Goal: Use online tool/utility: Utilize a website feature to perform a specific function

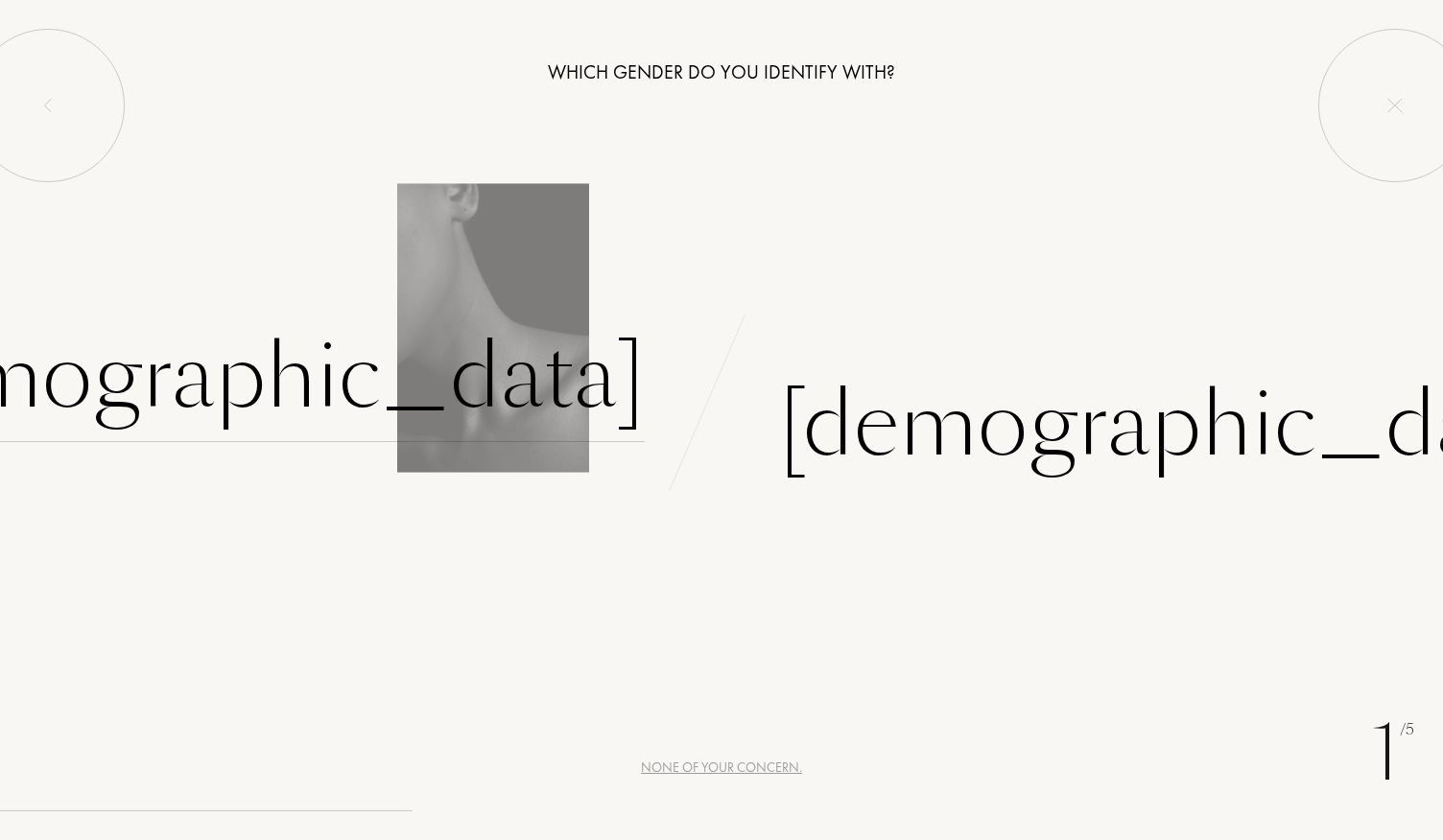
click at [500, 374] on div "[DEMOGRAPHIC_DATA]" at bounding box center [244, 377] width 802 height 130
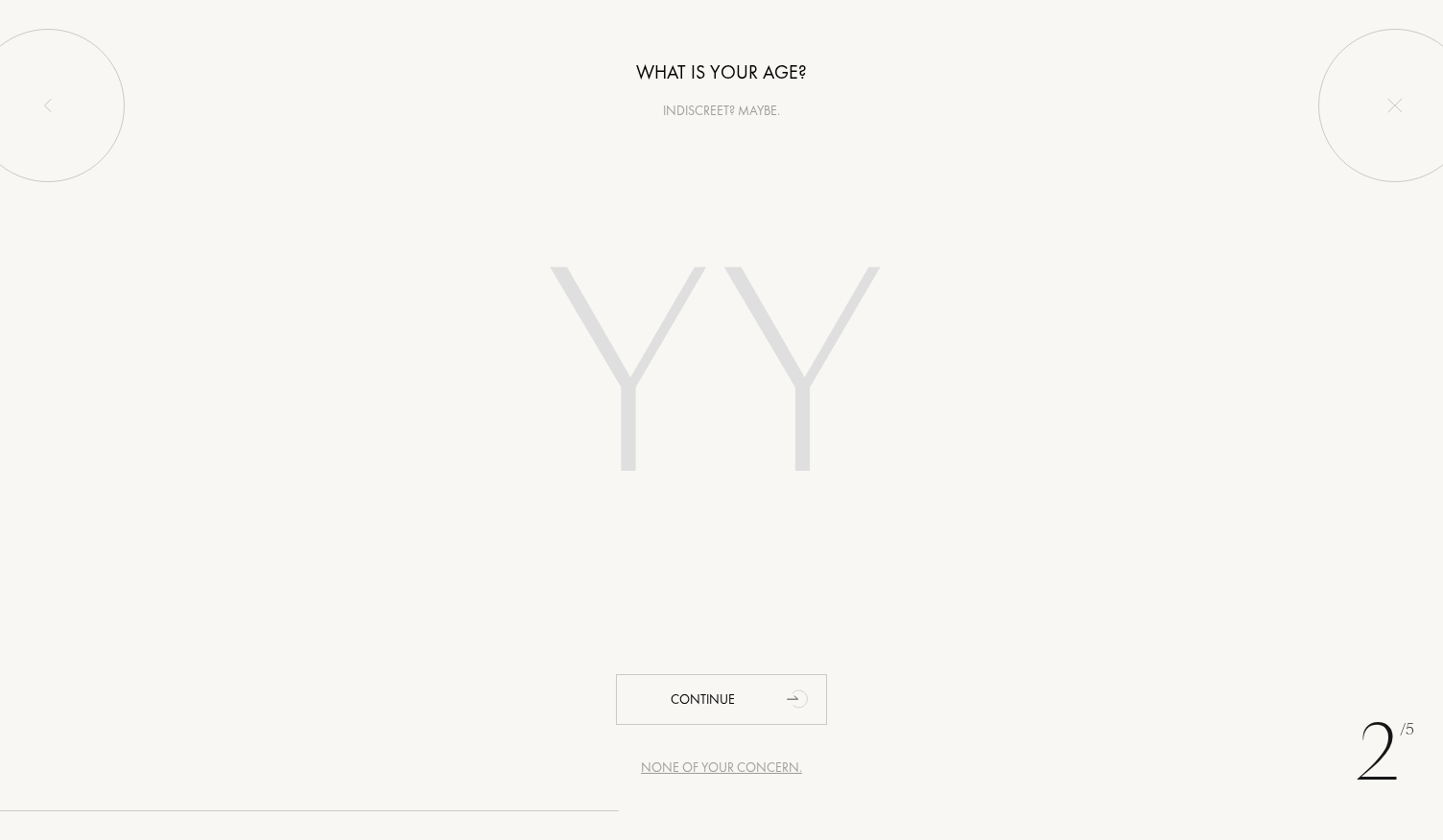
click at [649, 24] on div "What is your age? Indiscreet? Maybe." at bounding box center [721, 61] width 1443 height 121
click at [709, 320] on input "number" at bounding box center [721, 383] width 547 height 388
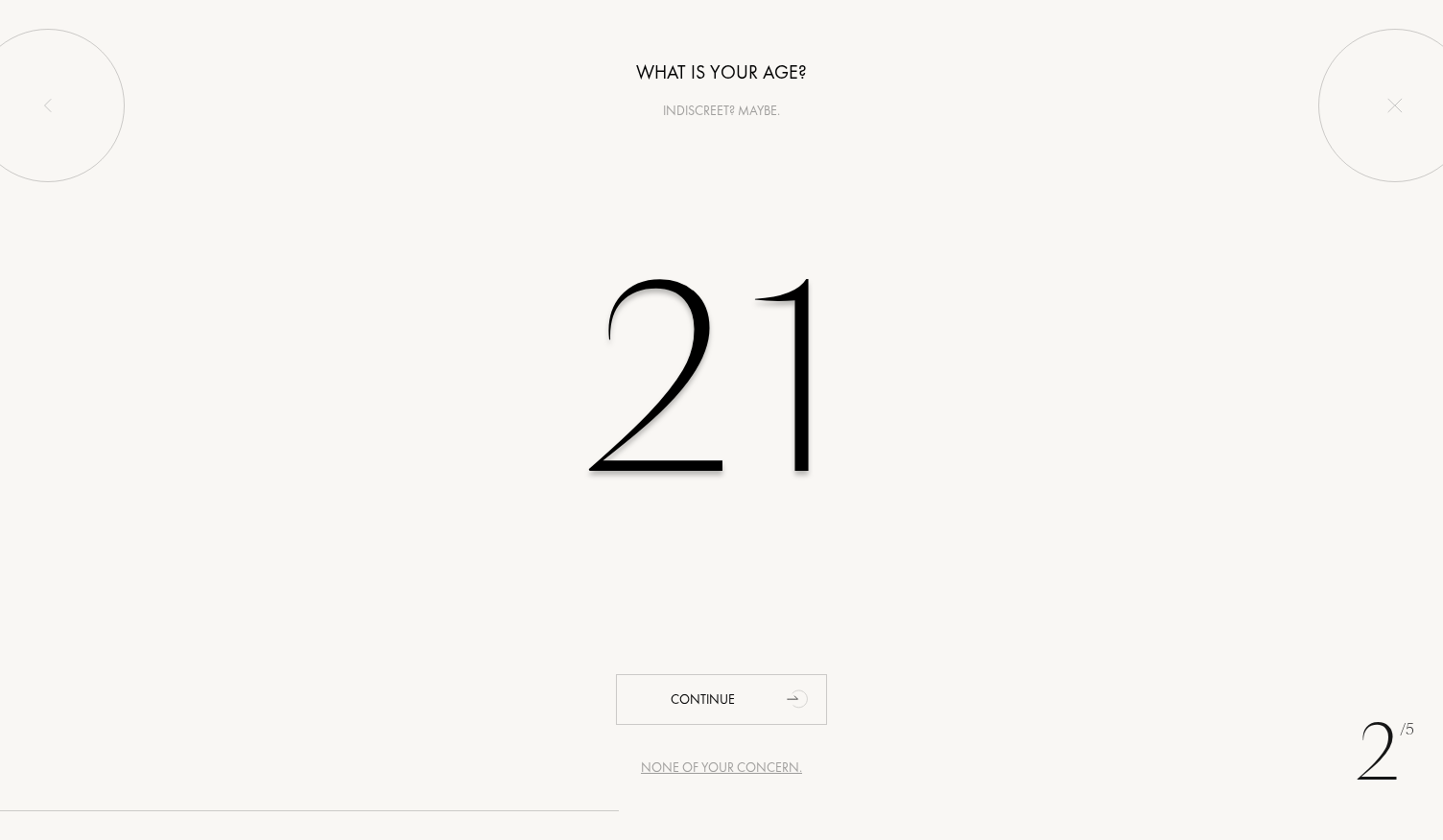
type input "21"
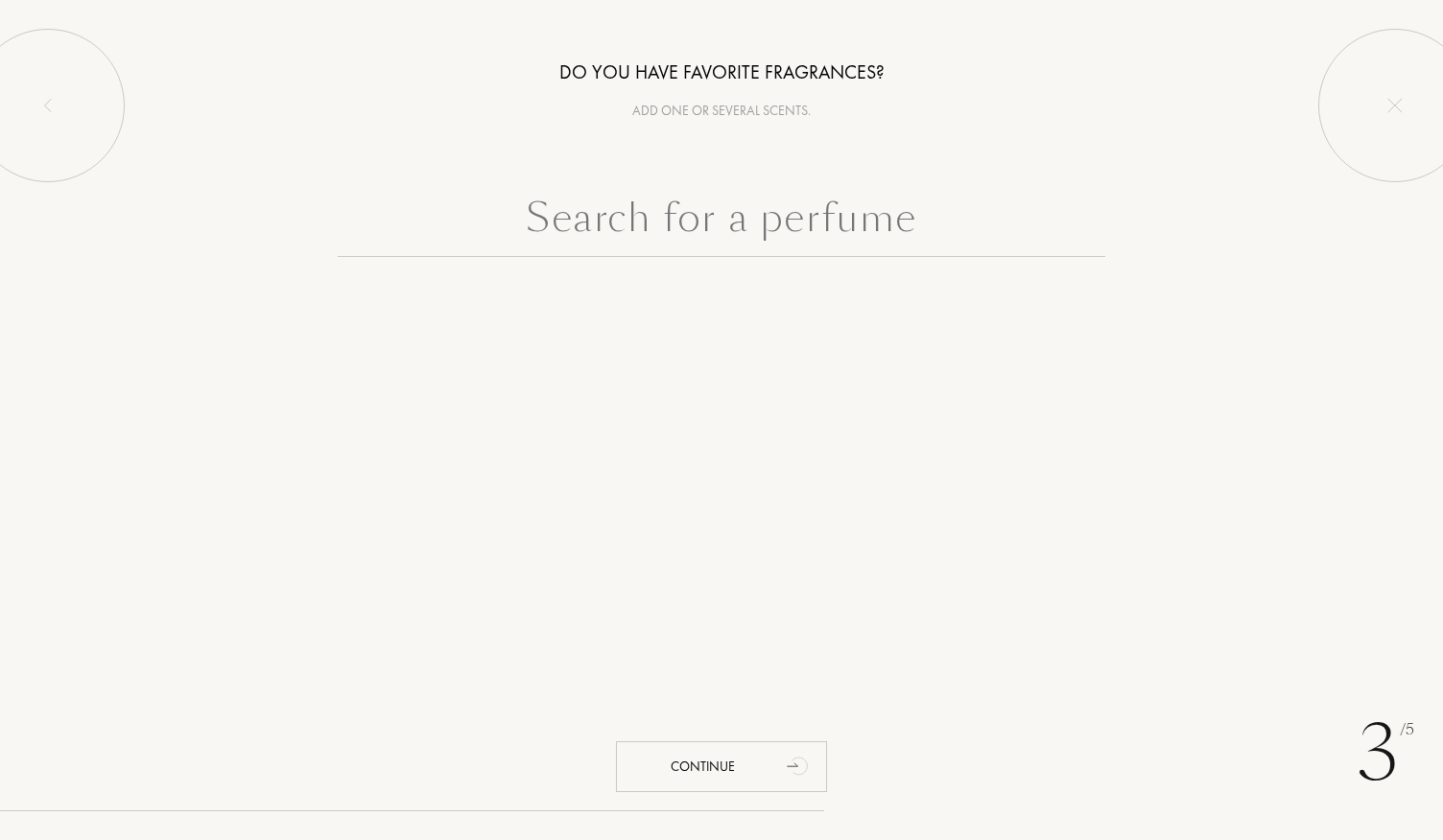
click at [737, 226] on input "text" at bounding box center [721, 223] width 768 height 69
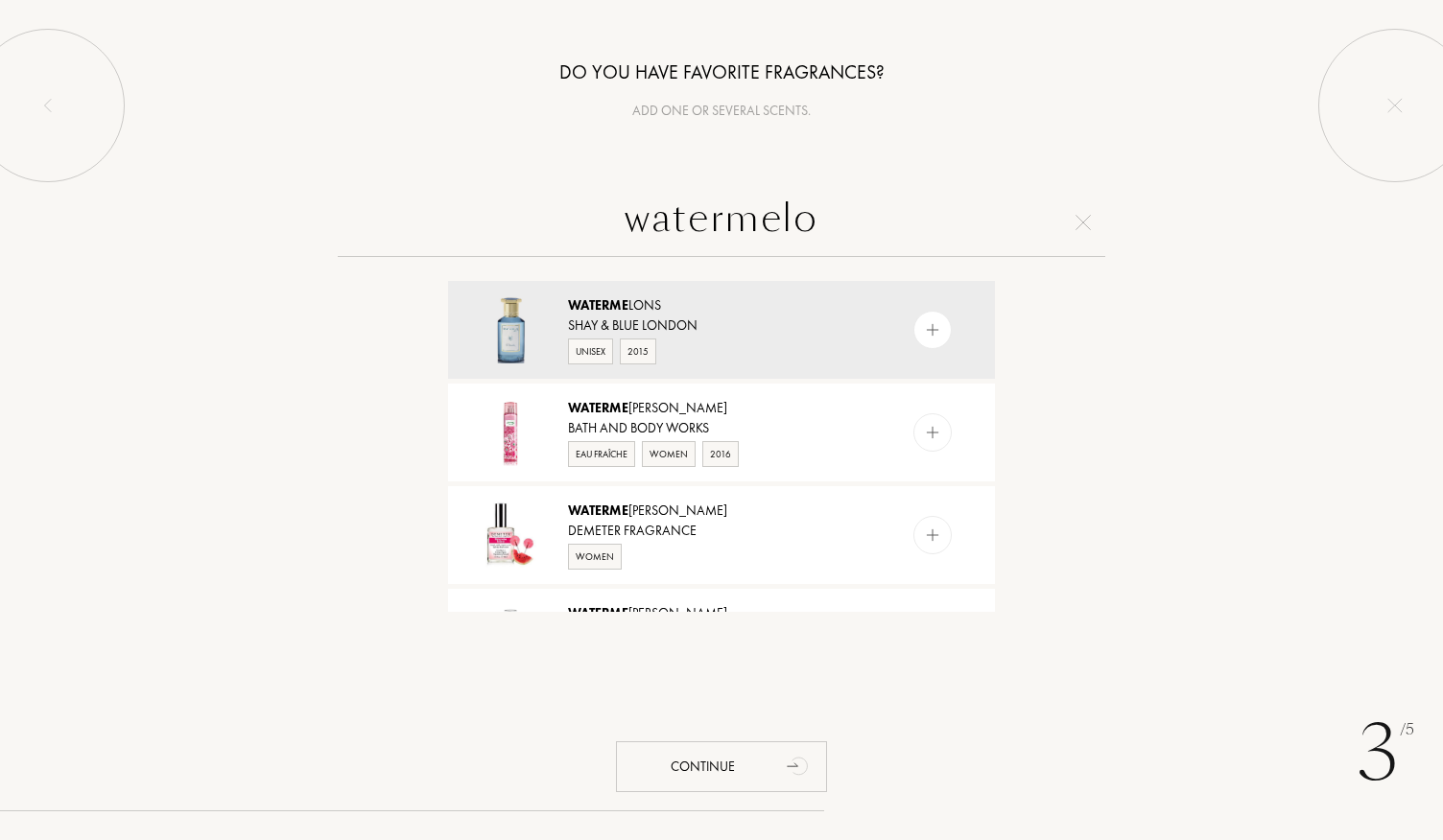
type input "watermelon"
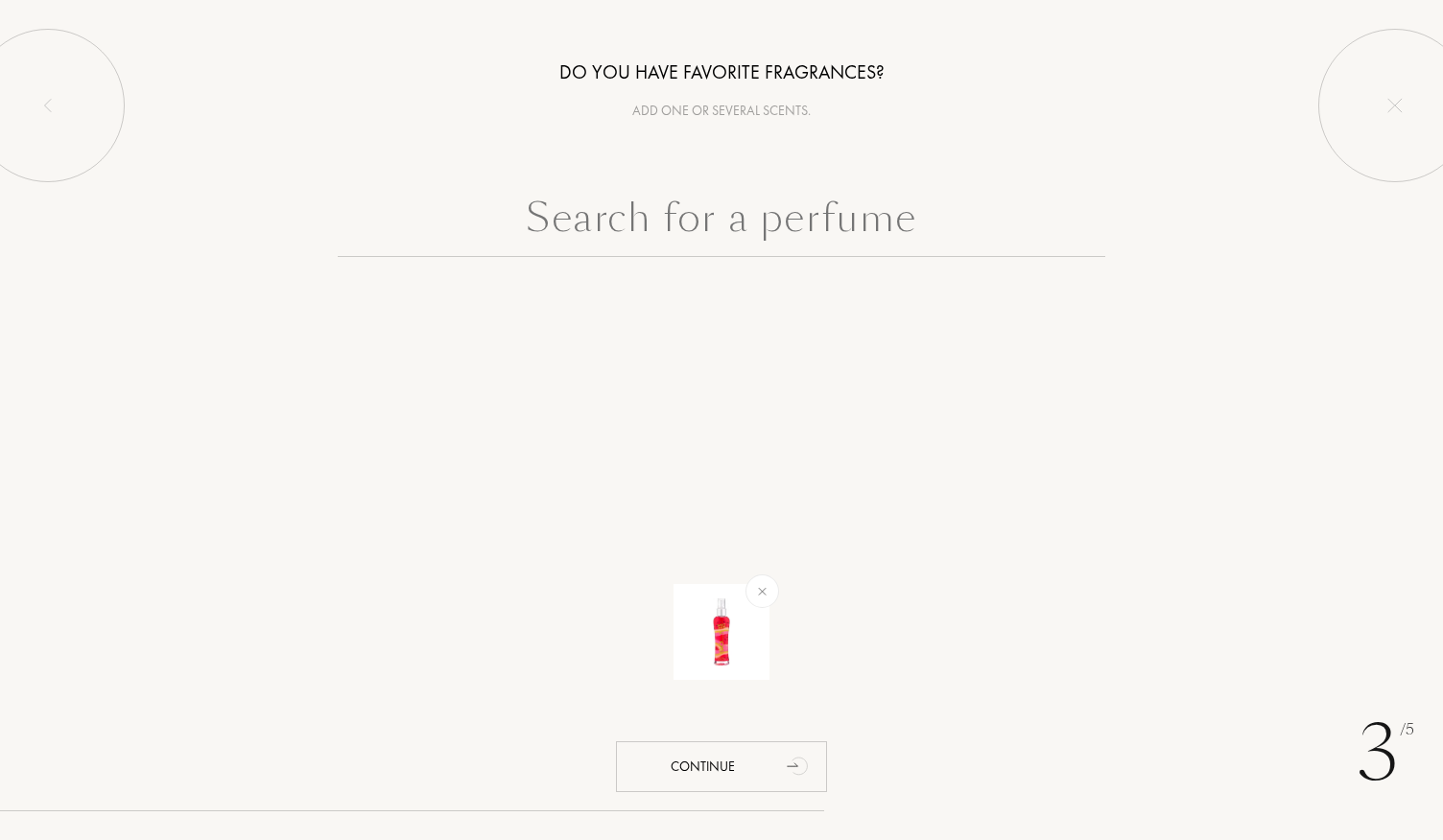
click at [699, 226] on input "text" at bounding box center [721, 223] width 768 height 69
click at [771, 602] on div at bounding box center [762, 591] width 47 height 47
click at [599, 228] on input "text" at bounding box center [721, 223] width 768 height 69
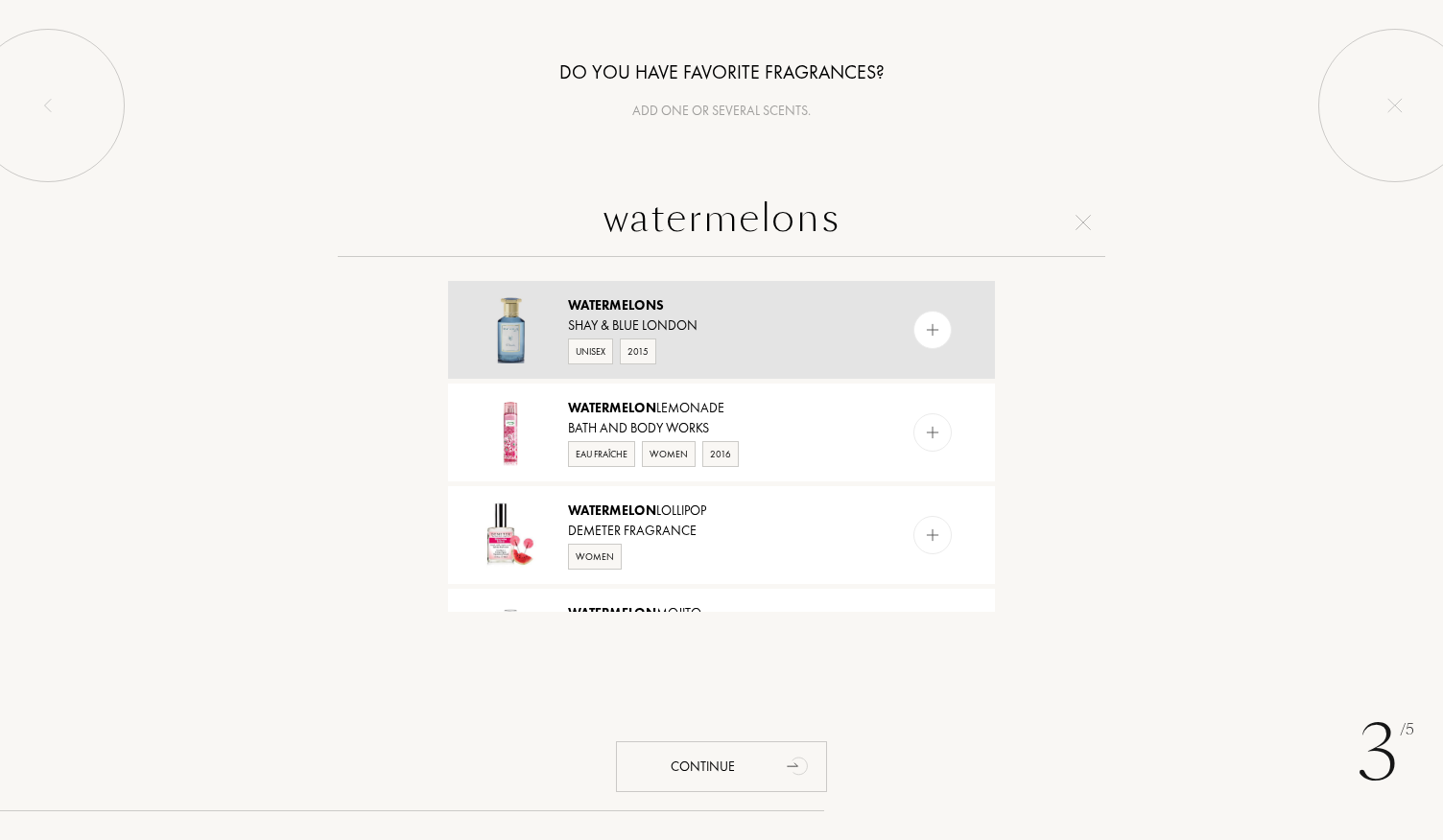
type input "watermelons"
click at [683, 354] on div "Unisex 2015" at bounding box center [720, 350] width 305 height 29
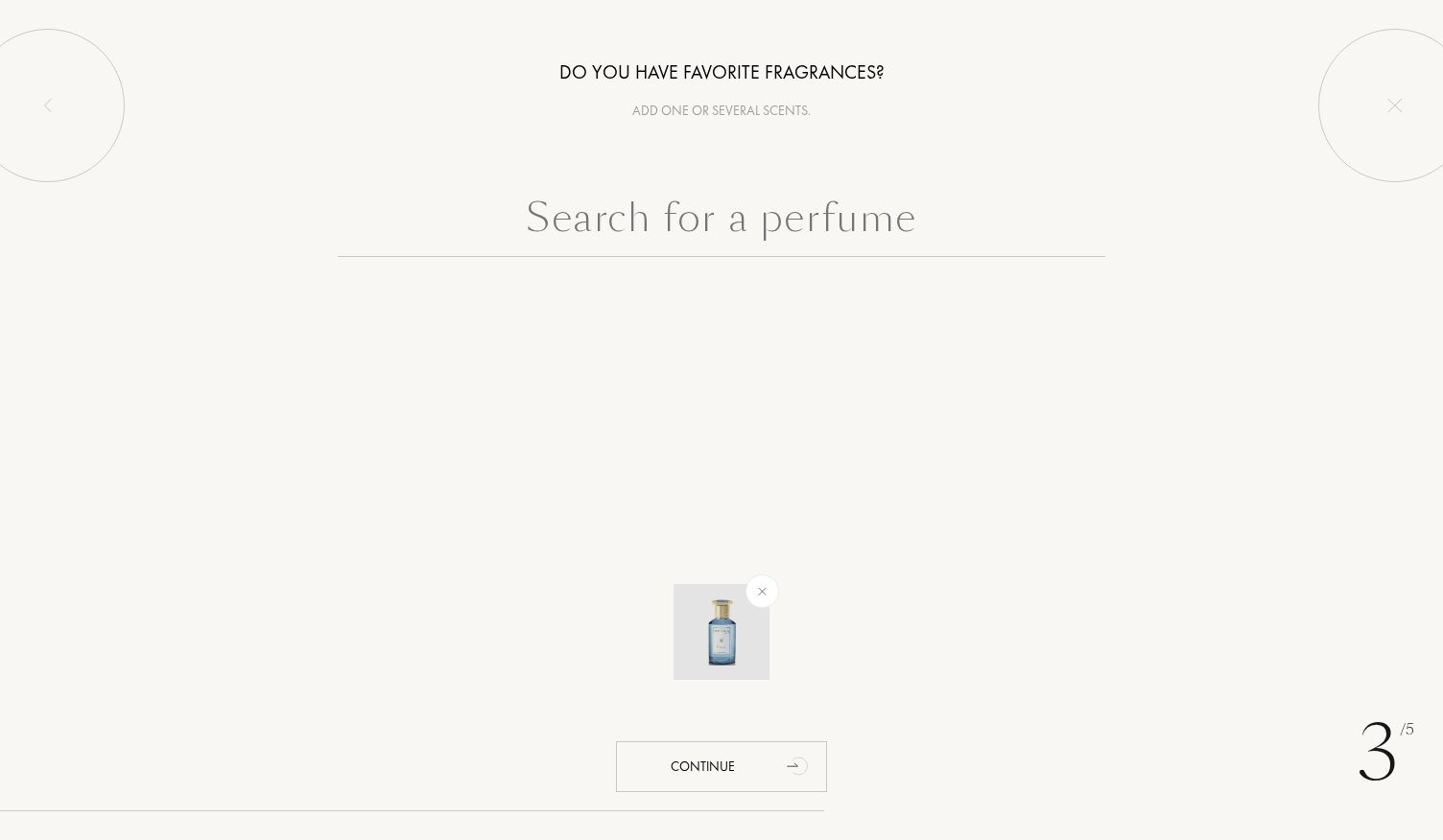
click at [710, 619] on img at bounding box center [722, 632] width 67 height 67
click at [735, 214] on input "text" at bounding box center [721, 223] width 768 height 69
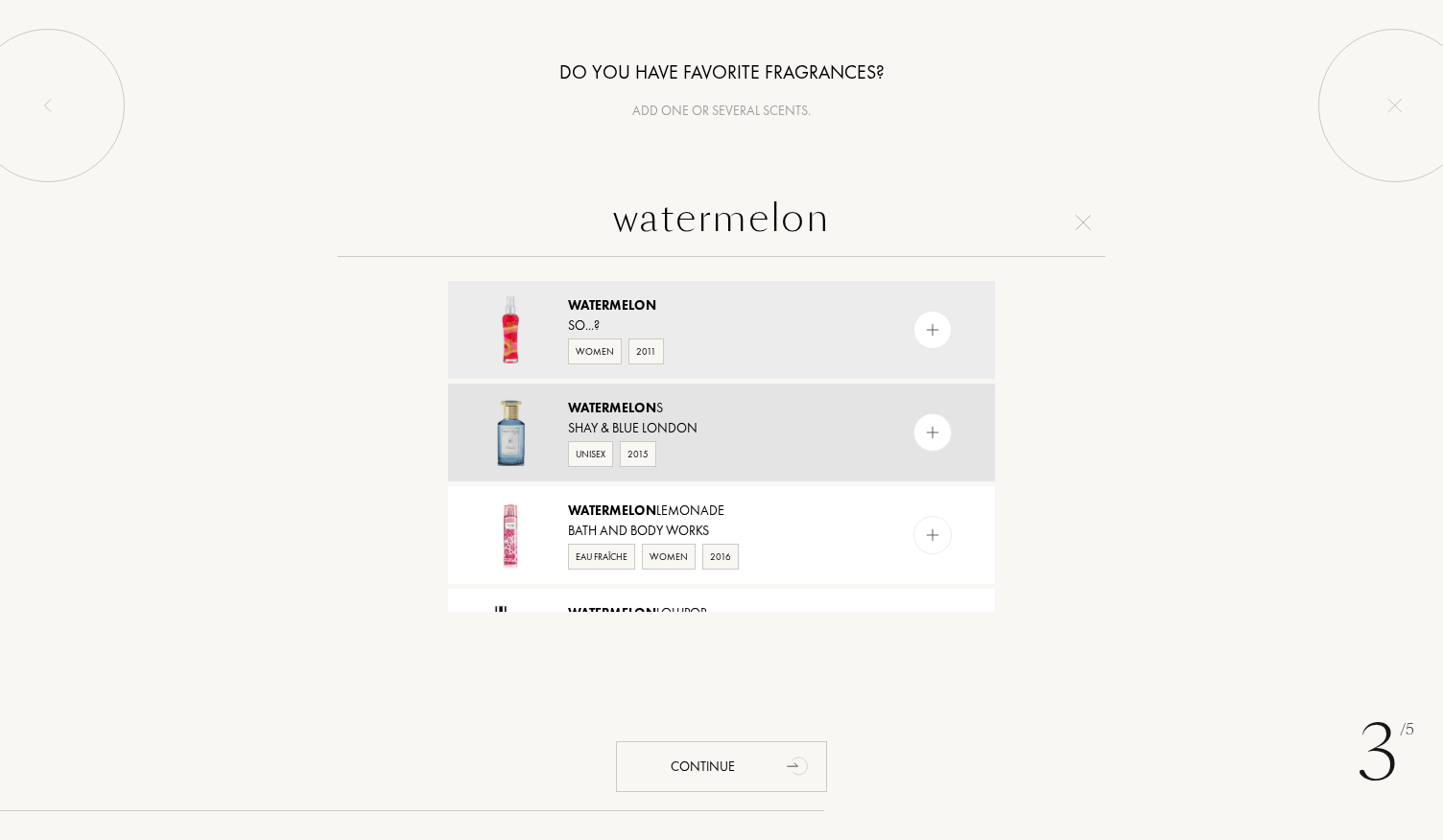
type input "watermelon"
click at [751, 431] on div "Shay & Blue London" at bounding box center [720, 428] width 305 height 20
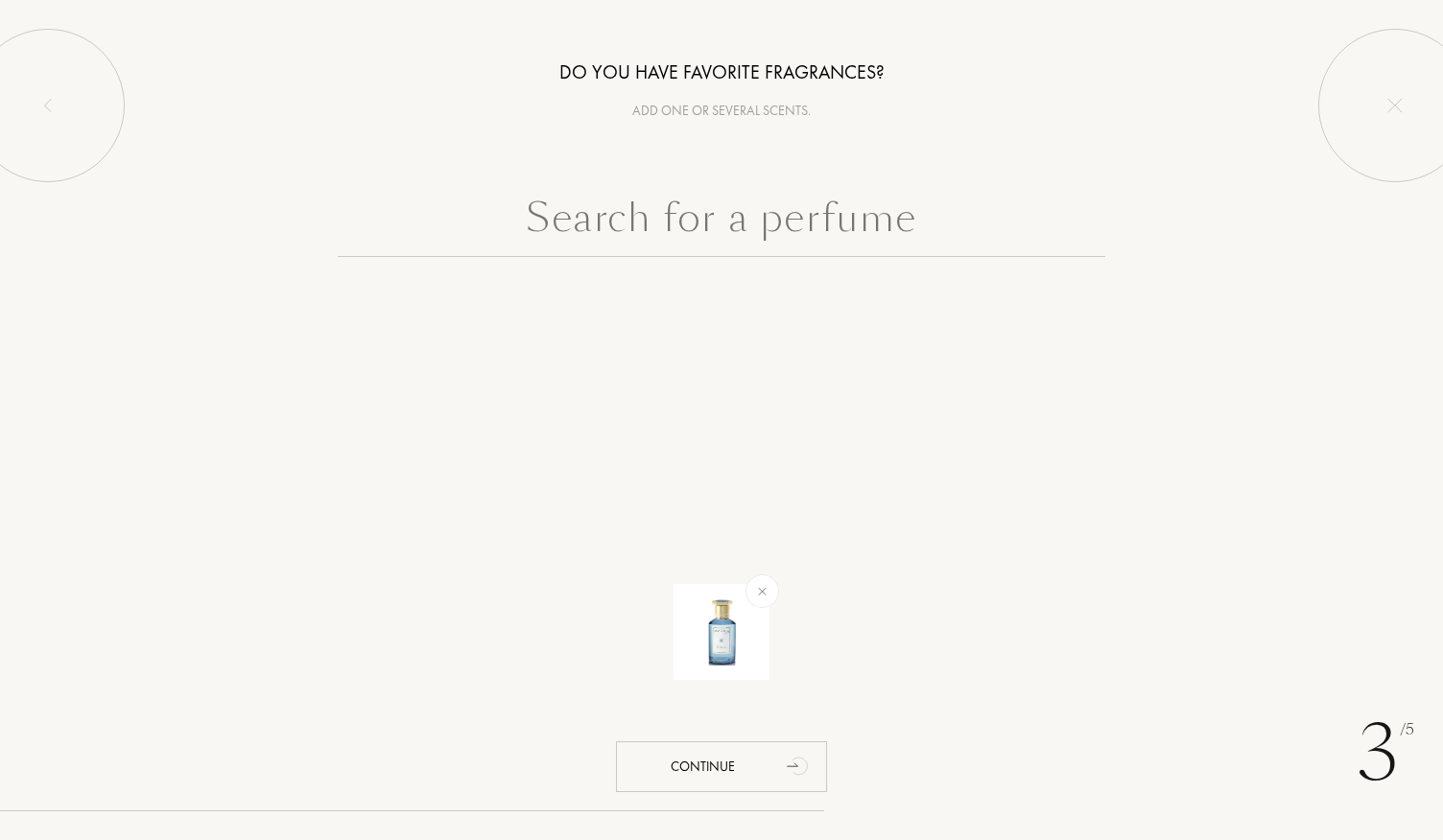
click at [739, 210] on input "text" at bounding box center [721, 223] width 768 height 69
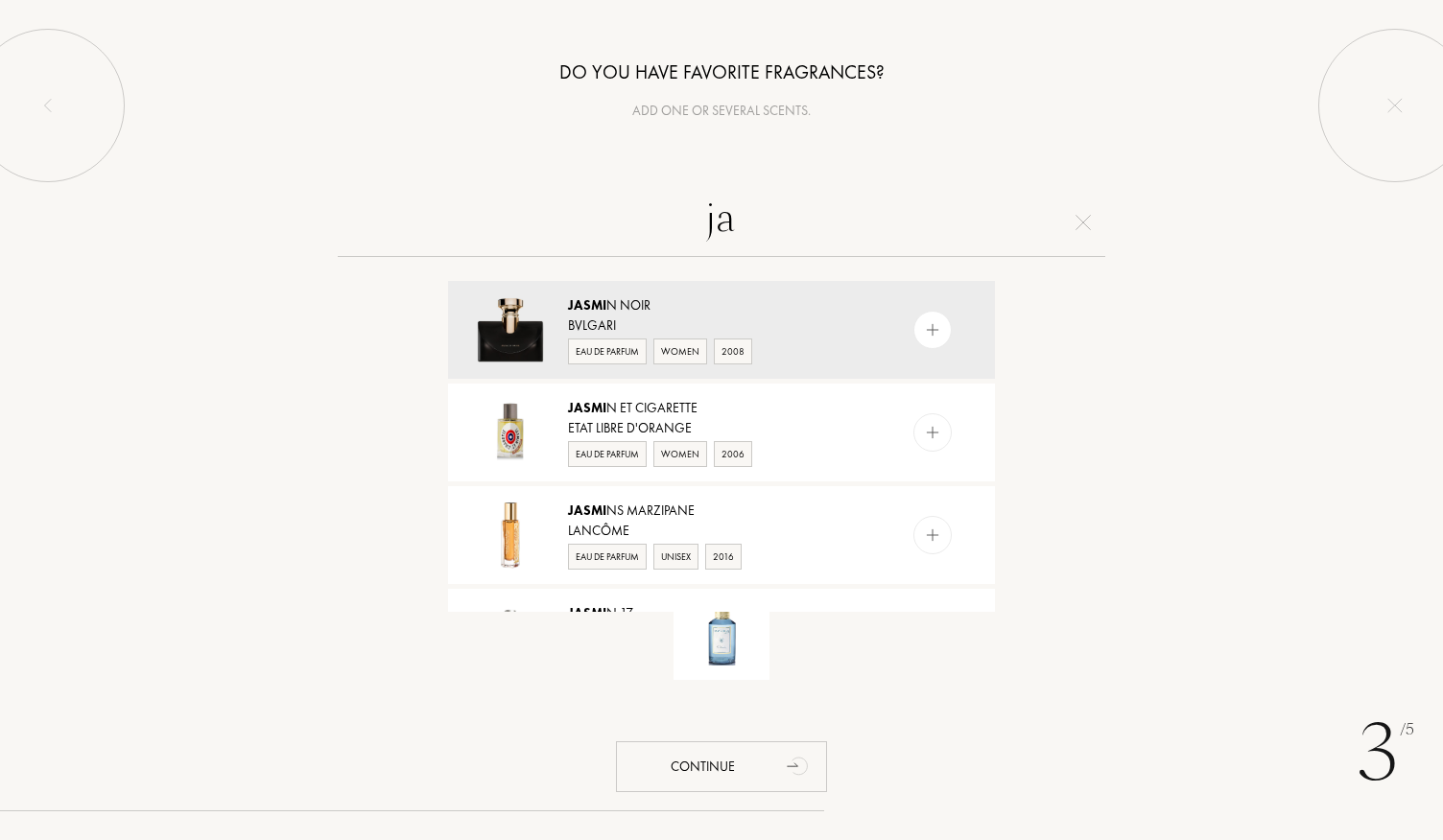
type input "j"
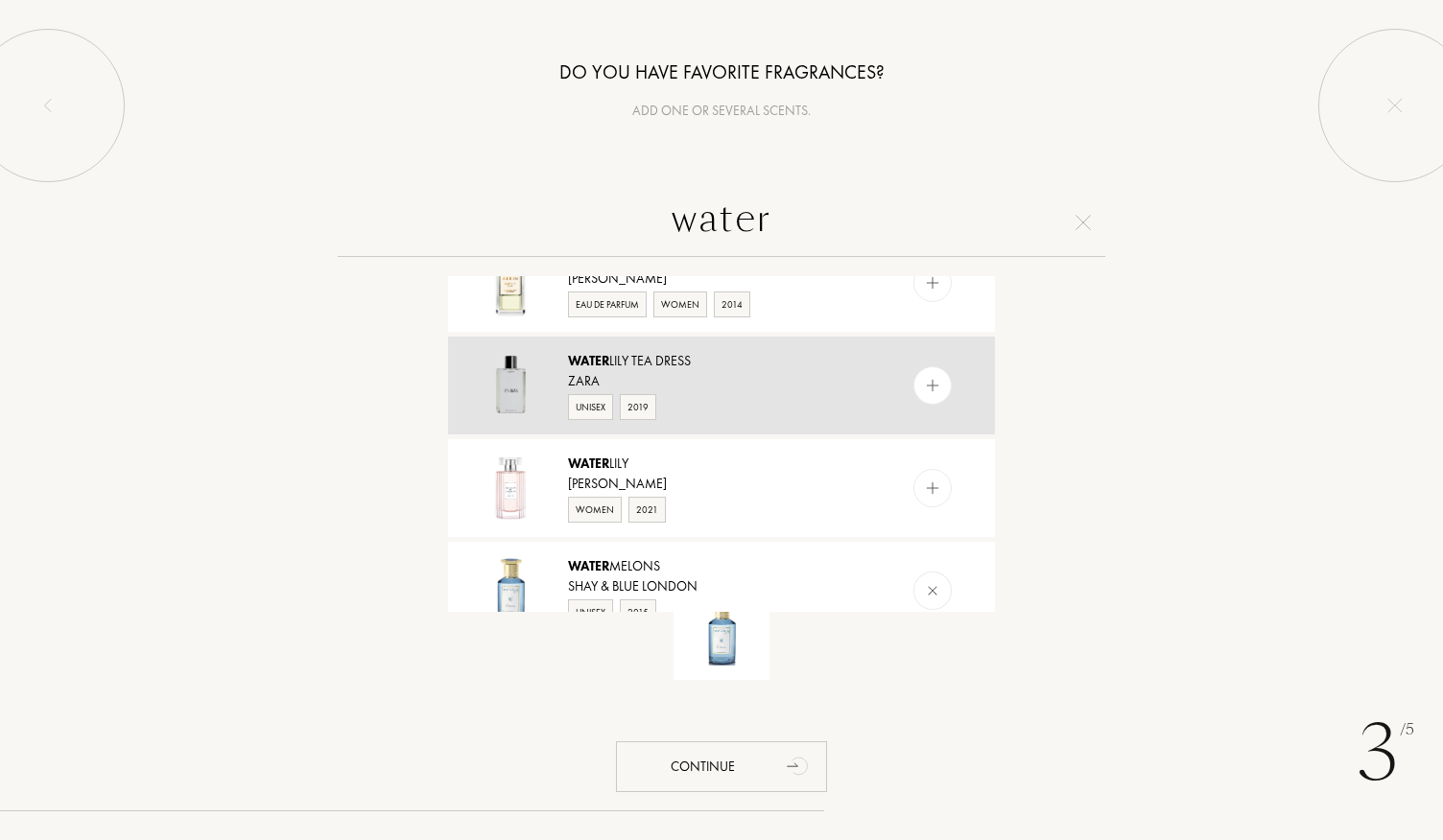
scroll to position [458, 0]
type input "water"
click at [695, 383] on div "Zara" at bounding box center [720, 380] width 305 height 20
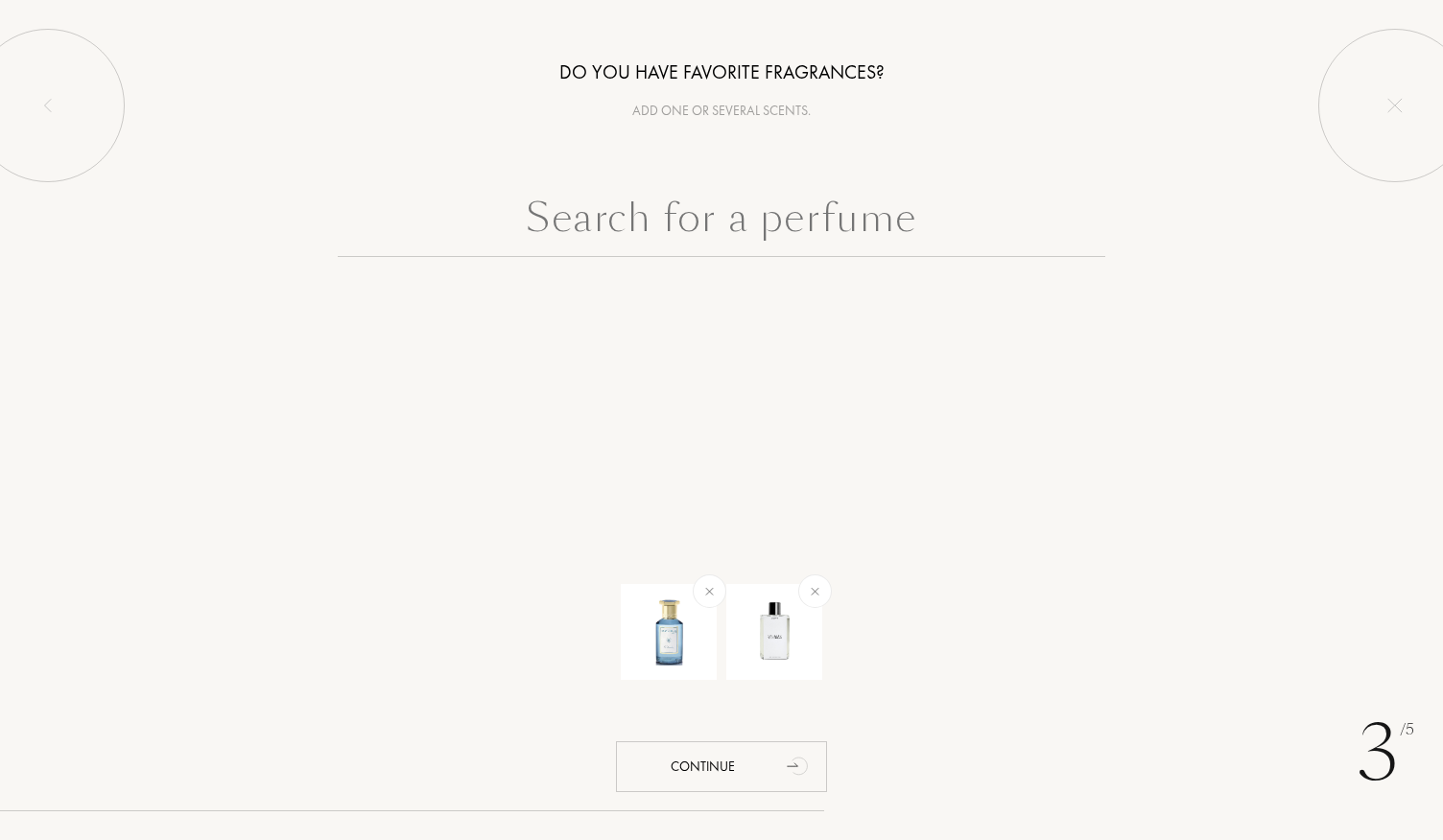
click at [676, 201] on input "text" at bounding box center [721, 223] width 768 height 69
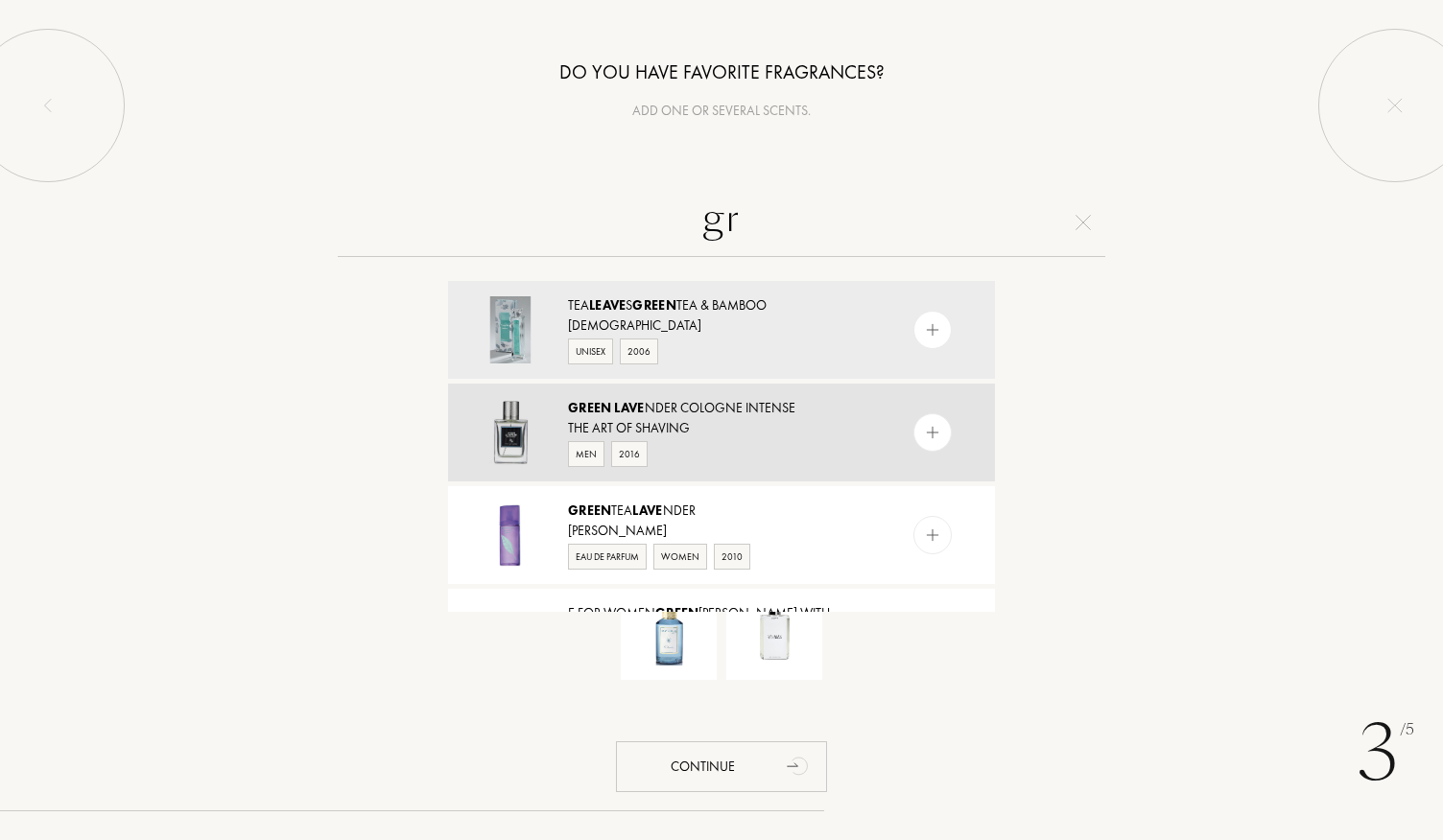
type input "g"
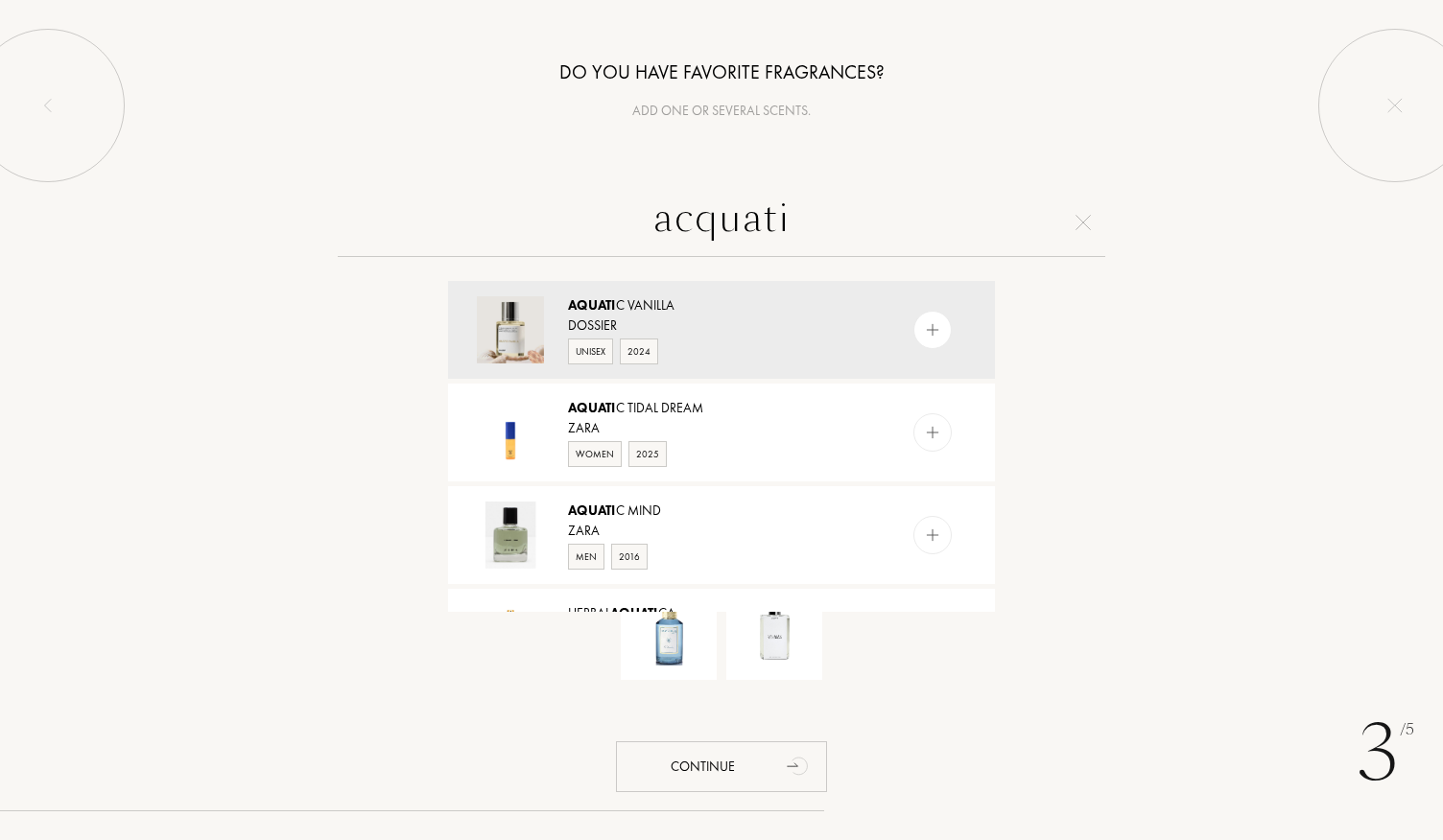
type input "acquatic"
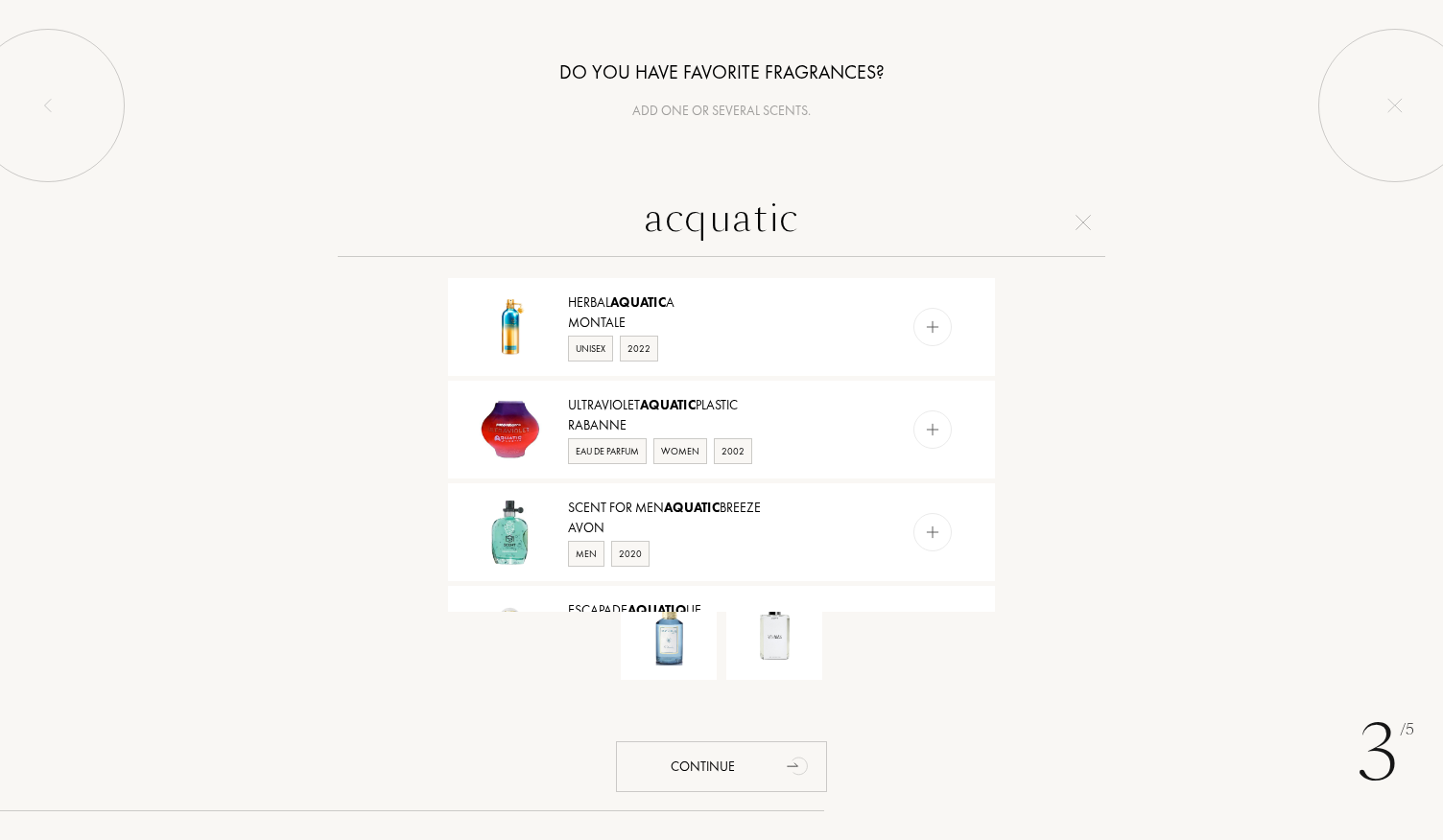
scroll to position [378, 0]
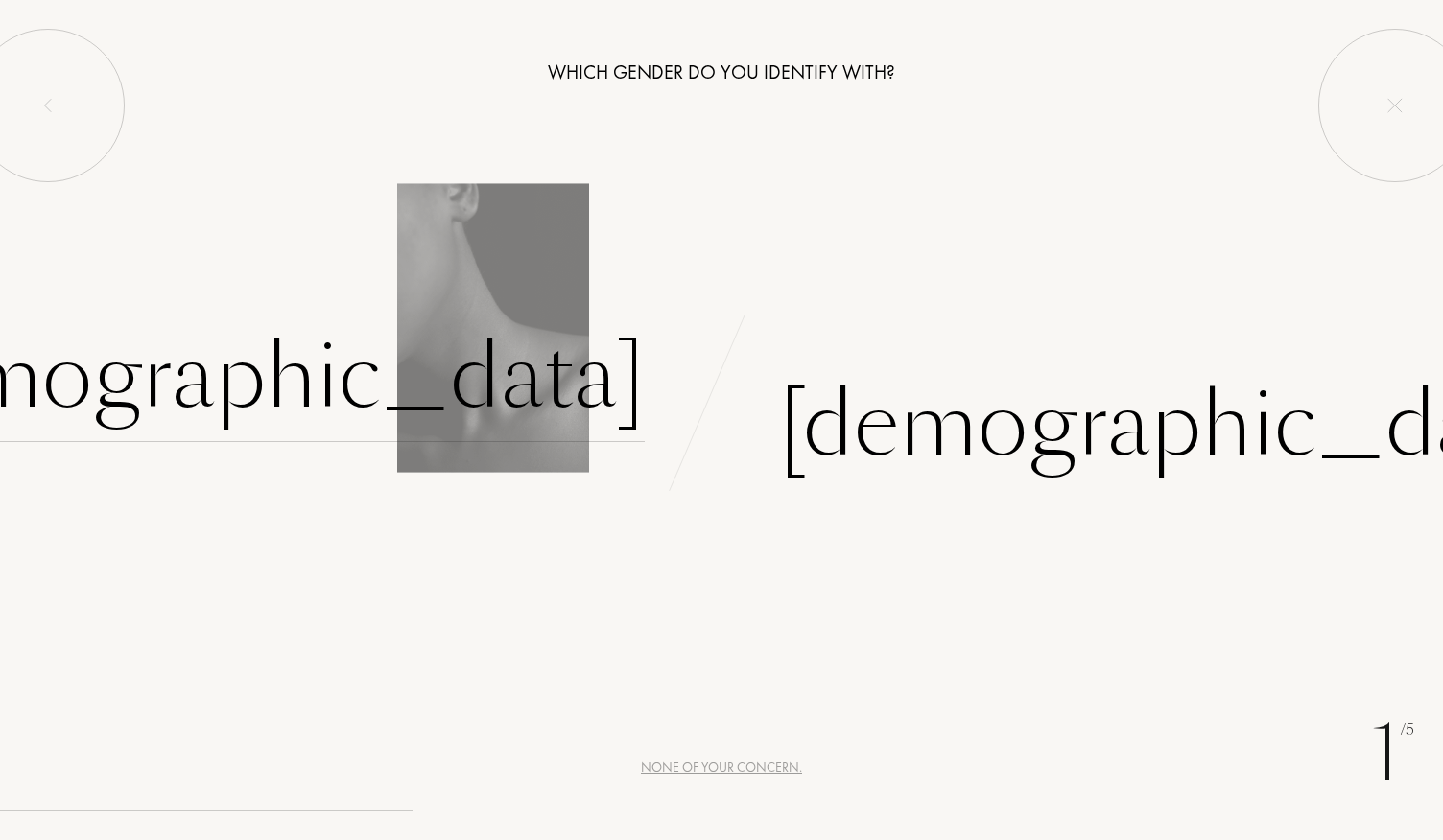
click at [484, 408] on div "[DEMOGRAPHIC_DATA]" at bounding box center [244, 377] width 802 height 130
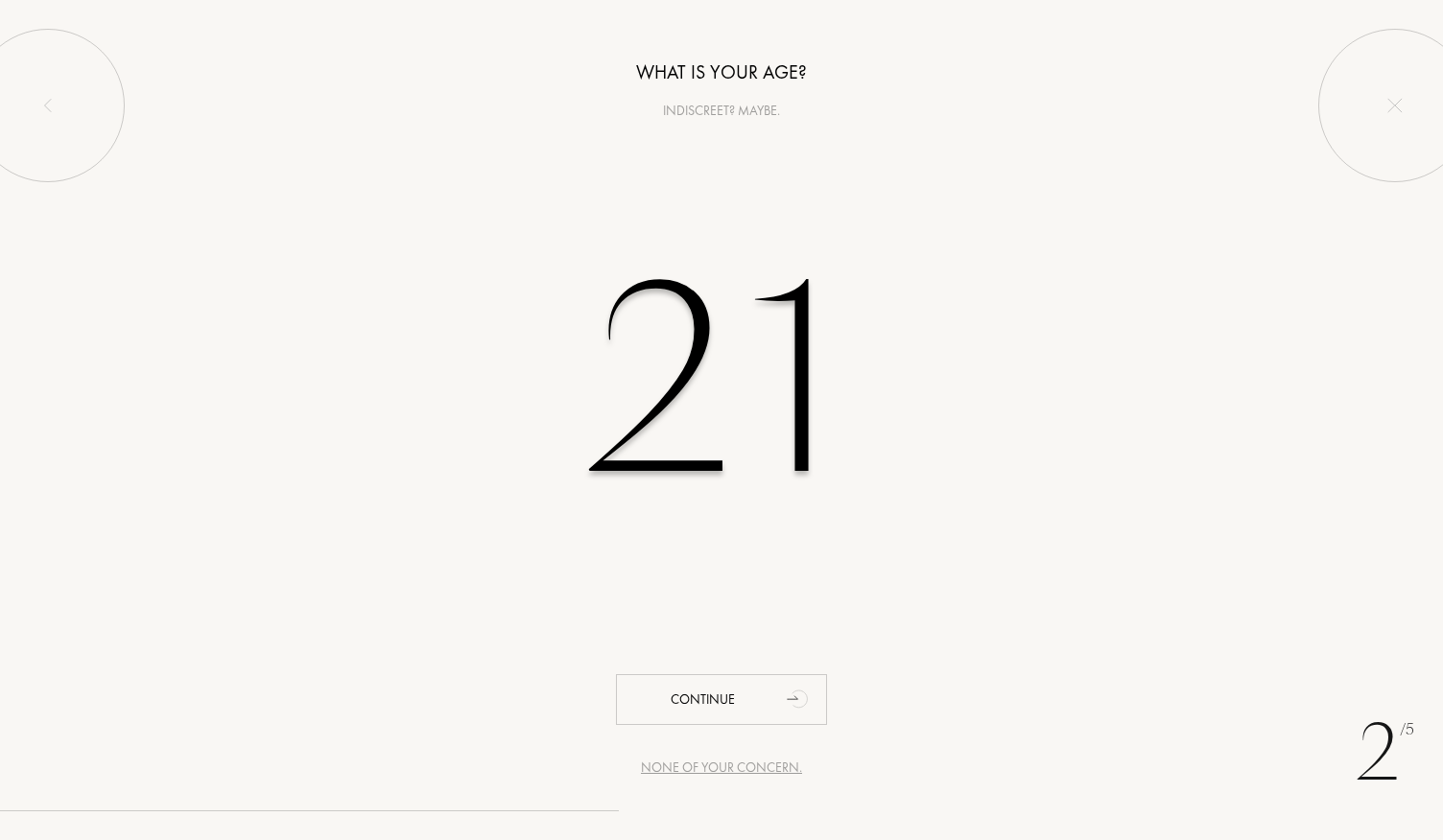
type input "21"
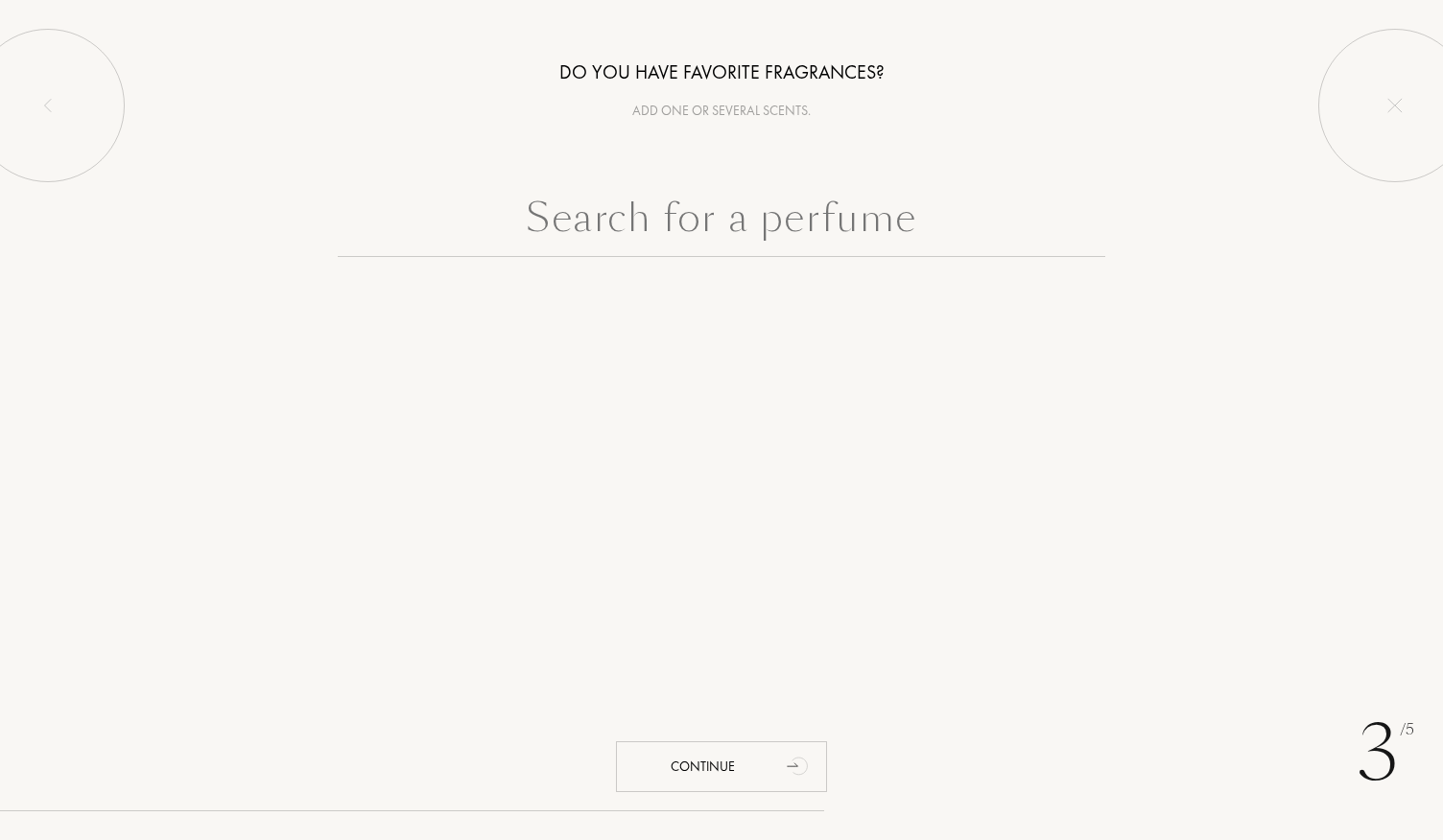
click at [582, 219] on input "text" at bounding box center [721, 223] width 768 height 69
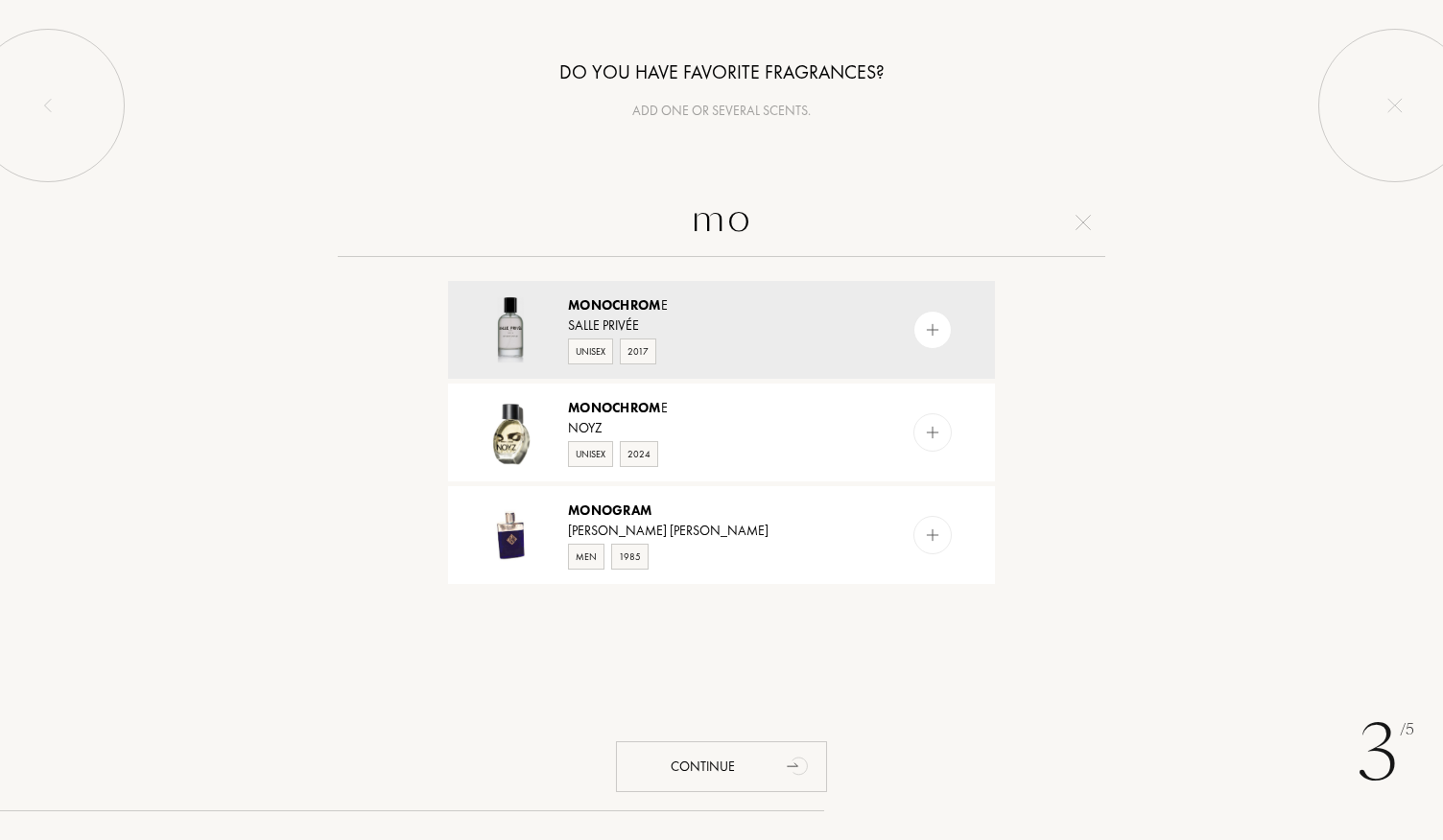
type input "m"
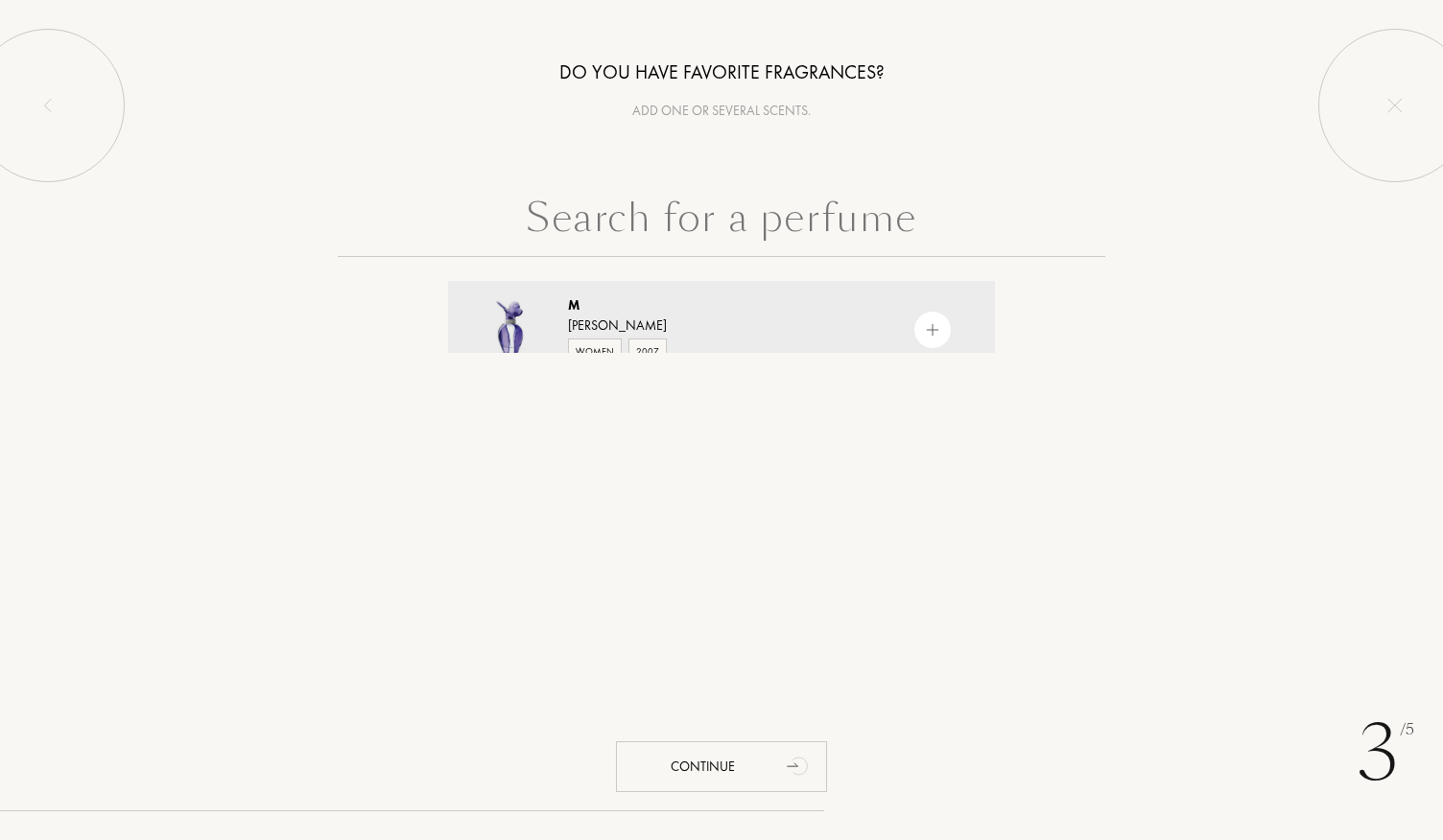
click at [867, 208] on input "text" at bounding box center [721, 223] width 768 height 69
click at [1059, 185] on div "Do you have favorite fragrances? Add one or several scents. M [PERSON_NAME] Wom…" at bounding box center [721, 176] width 1443 height 353
click at [1036, 354] on div "3 /5 Do you have favorite fragrances? Add one or several scents. M [PERSON_NAME…" at bounding box center [721, 420] width 1443 height 840
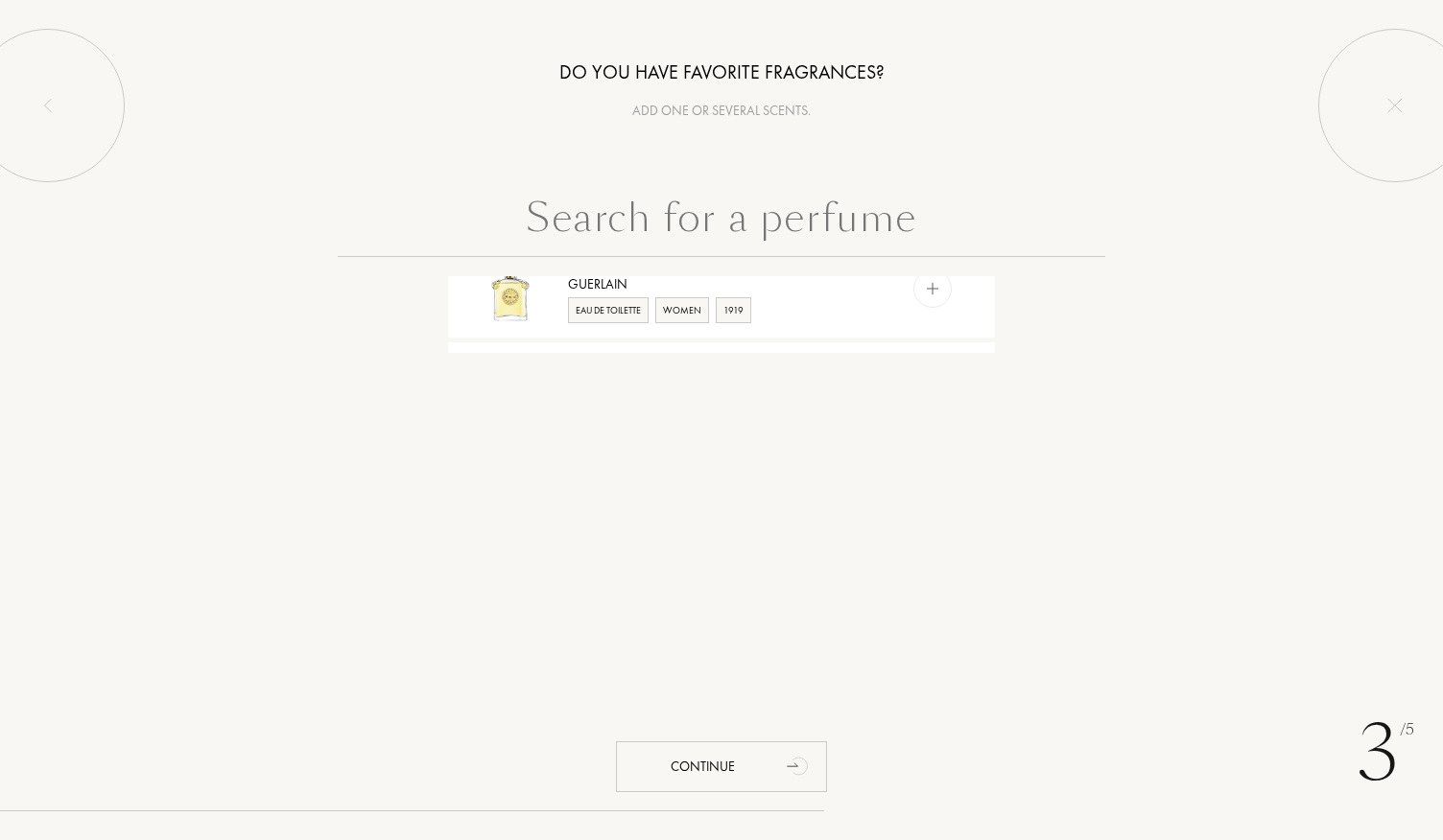
scroll to position [1963, 0]
click at [726, 228] on input "text" at bounding box center [721, 223] width 768 height 69
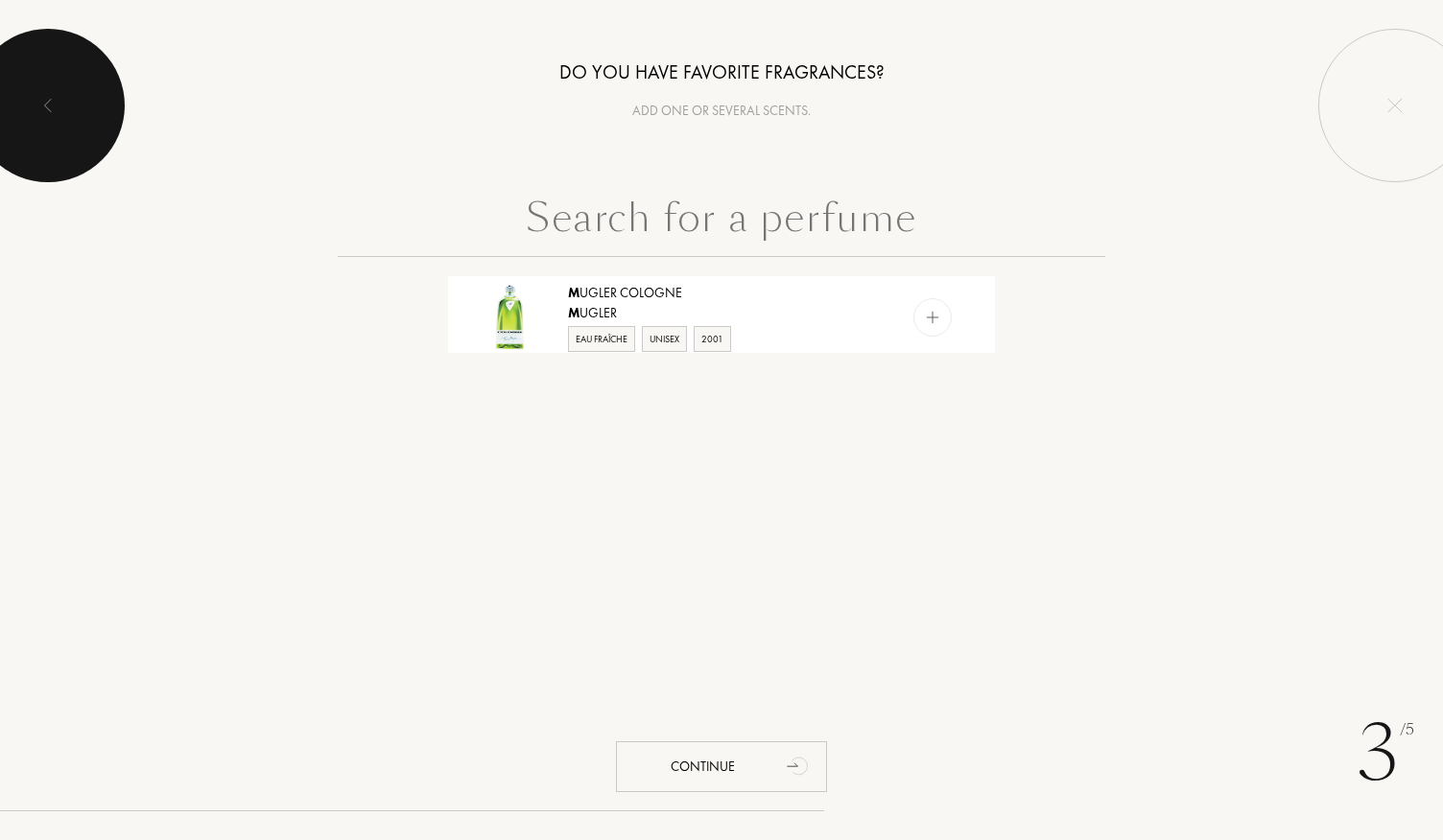
click at [53, 103] on img at bounding box center [48, 106] width 15 height 15
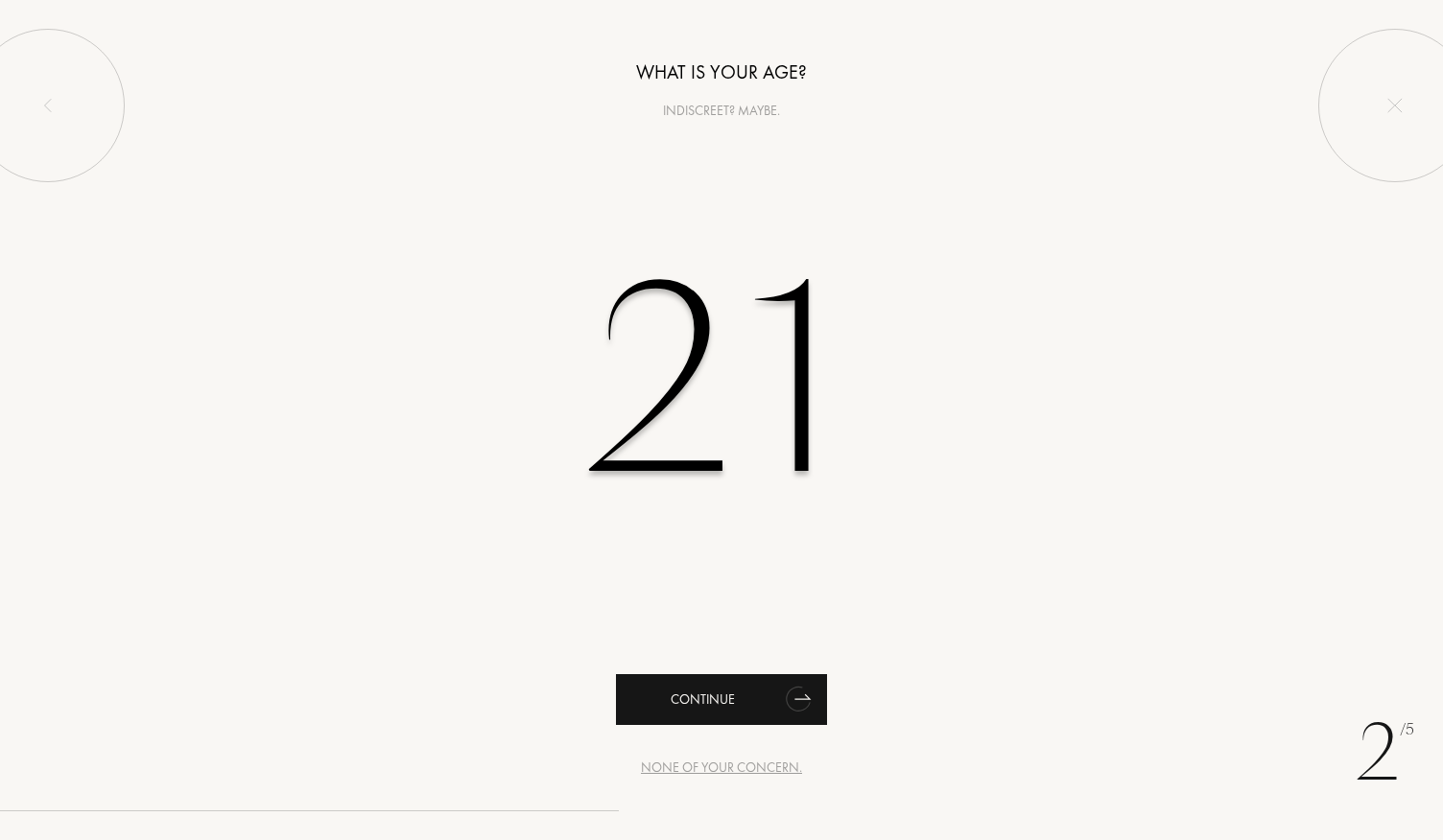
click at [718, 706] on div "Continue" at bounding box center [722, 700] width 211 height 51
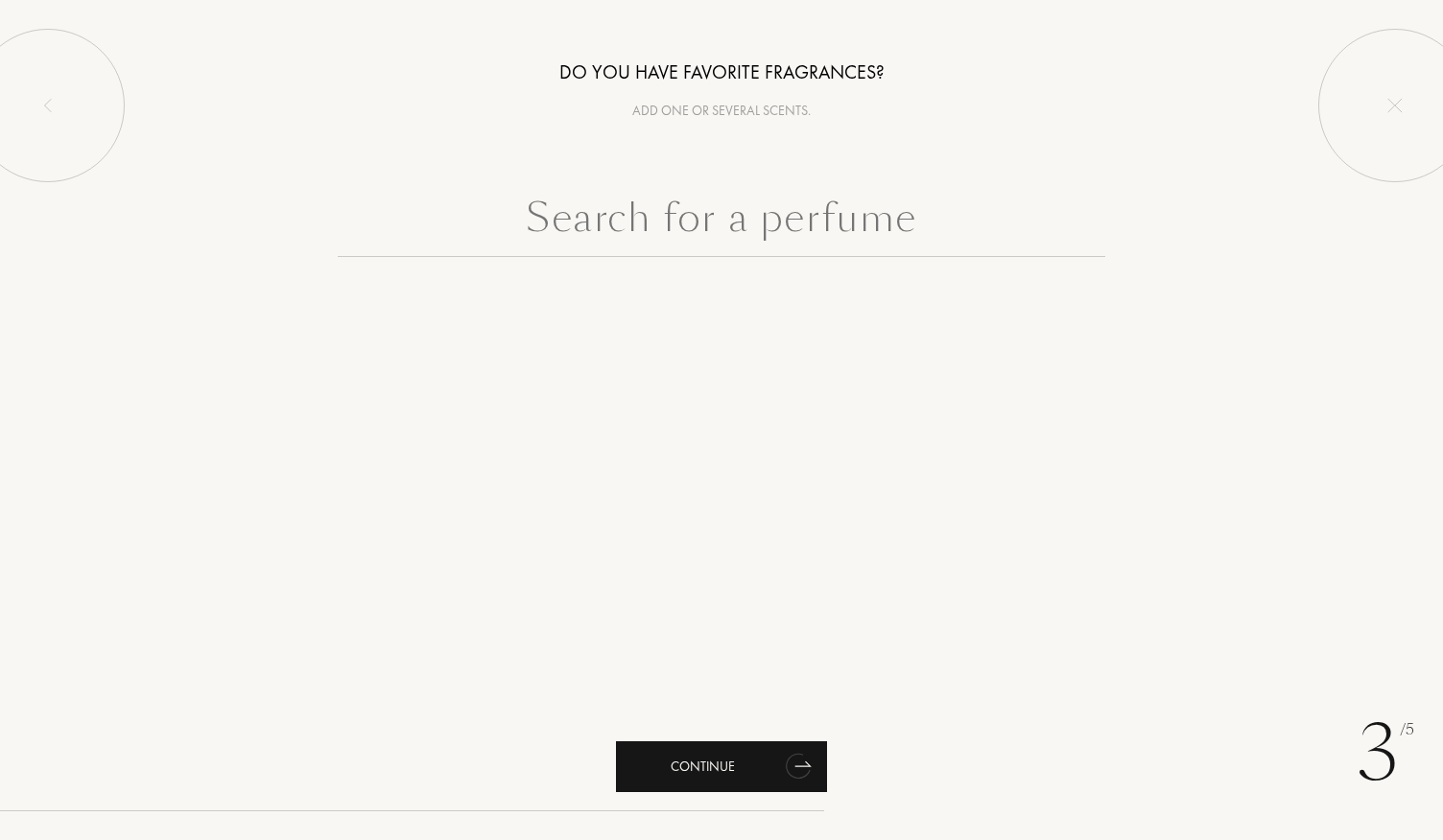
click at [722, 767] on div "Continue" at bounding box center [722, 767] width 211 height 51
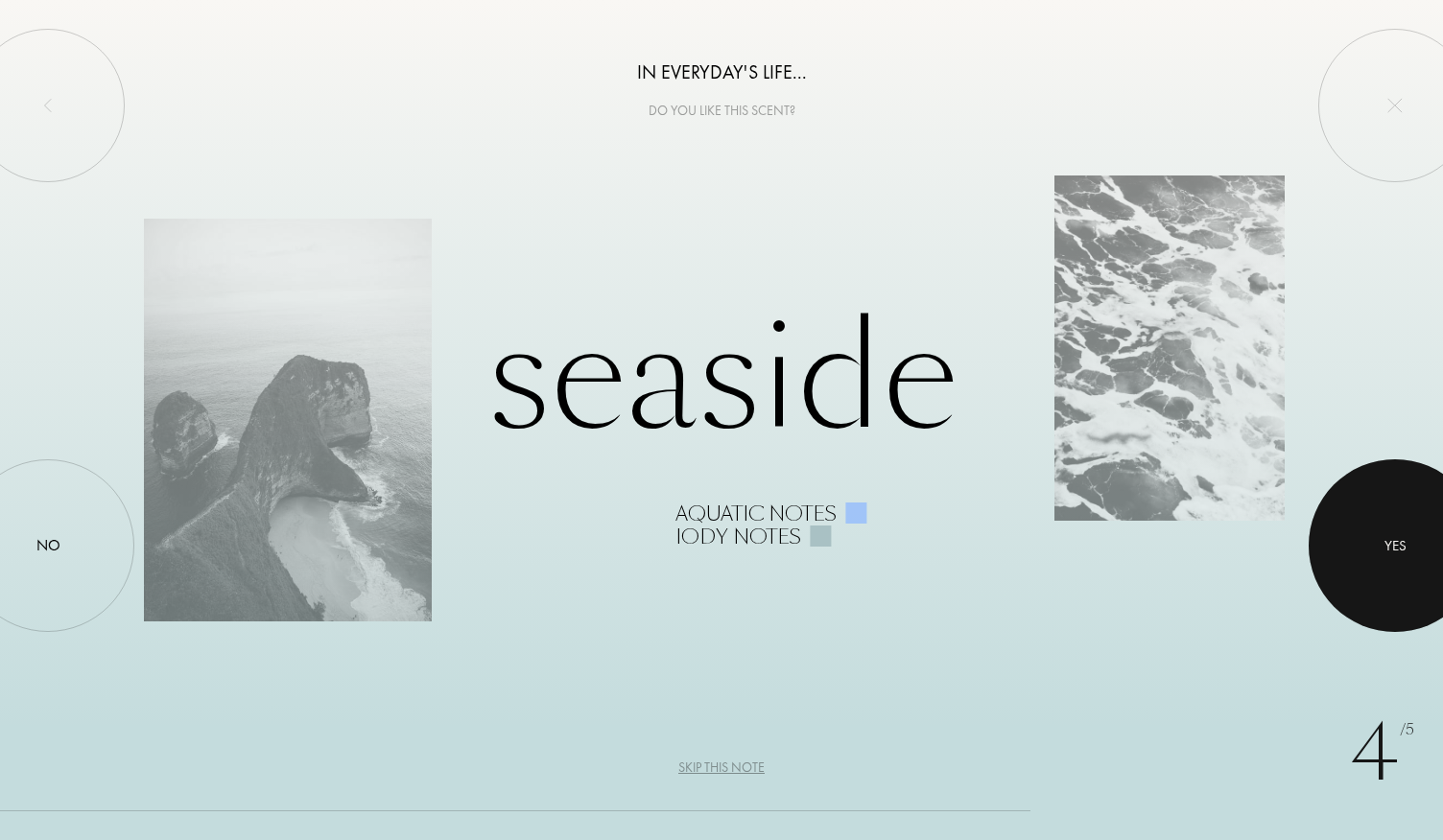
click at [1391, 496] on div at bounding box center [1396, 546] width 173 height 173
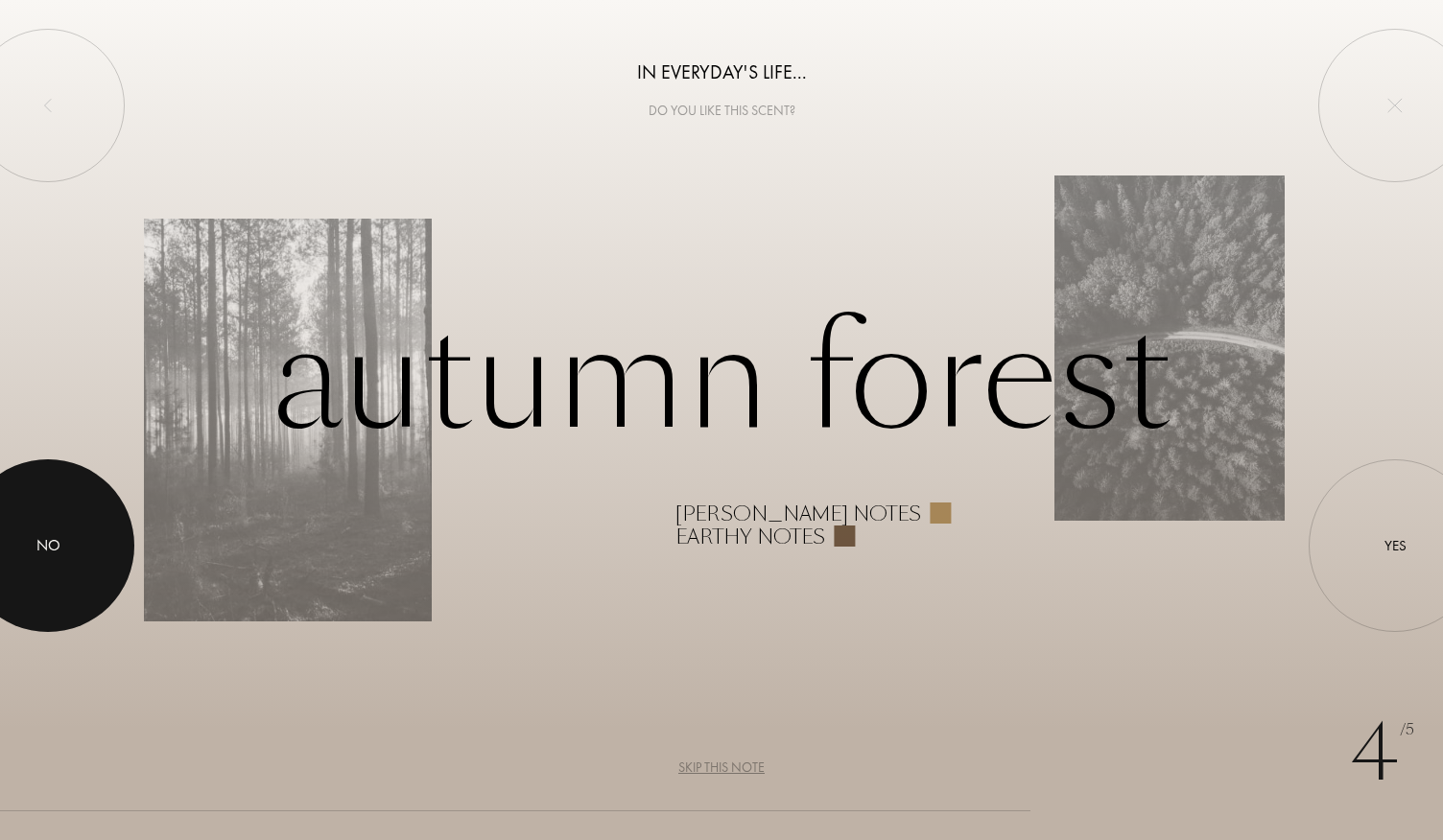
click at [67, 526] on div at bounding box center [48, 546] width 173 height 173
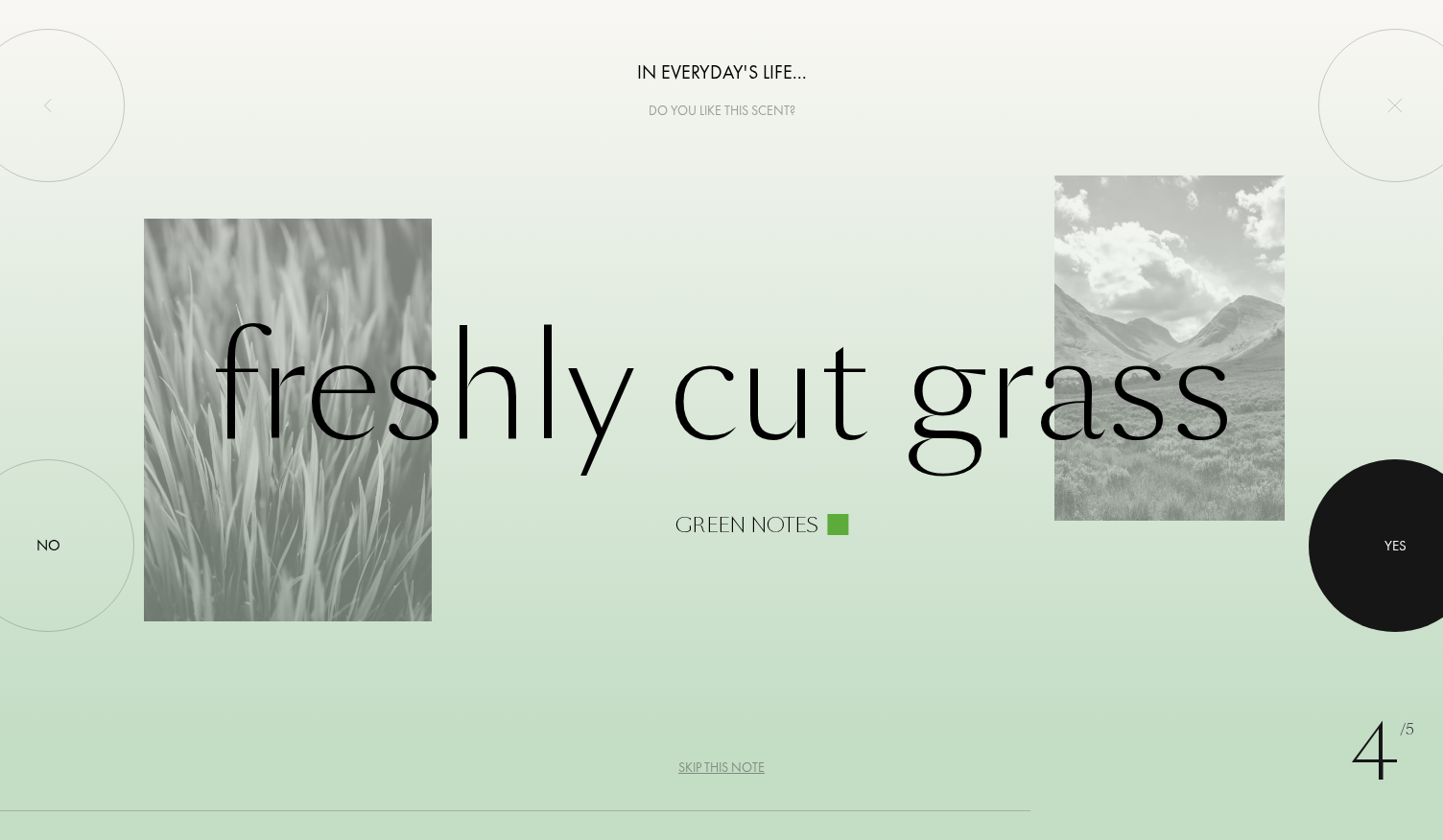
click at [1377, 547] on div at bounding box center [1396, 546] width 173 height 173
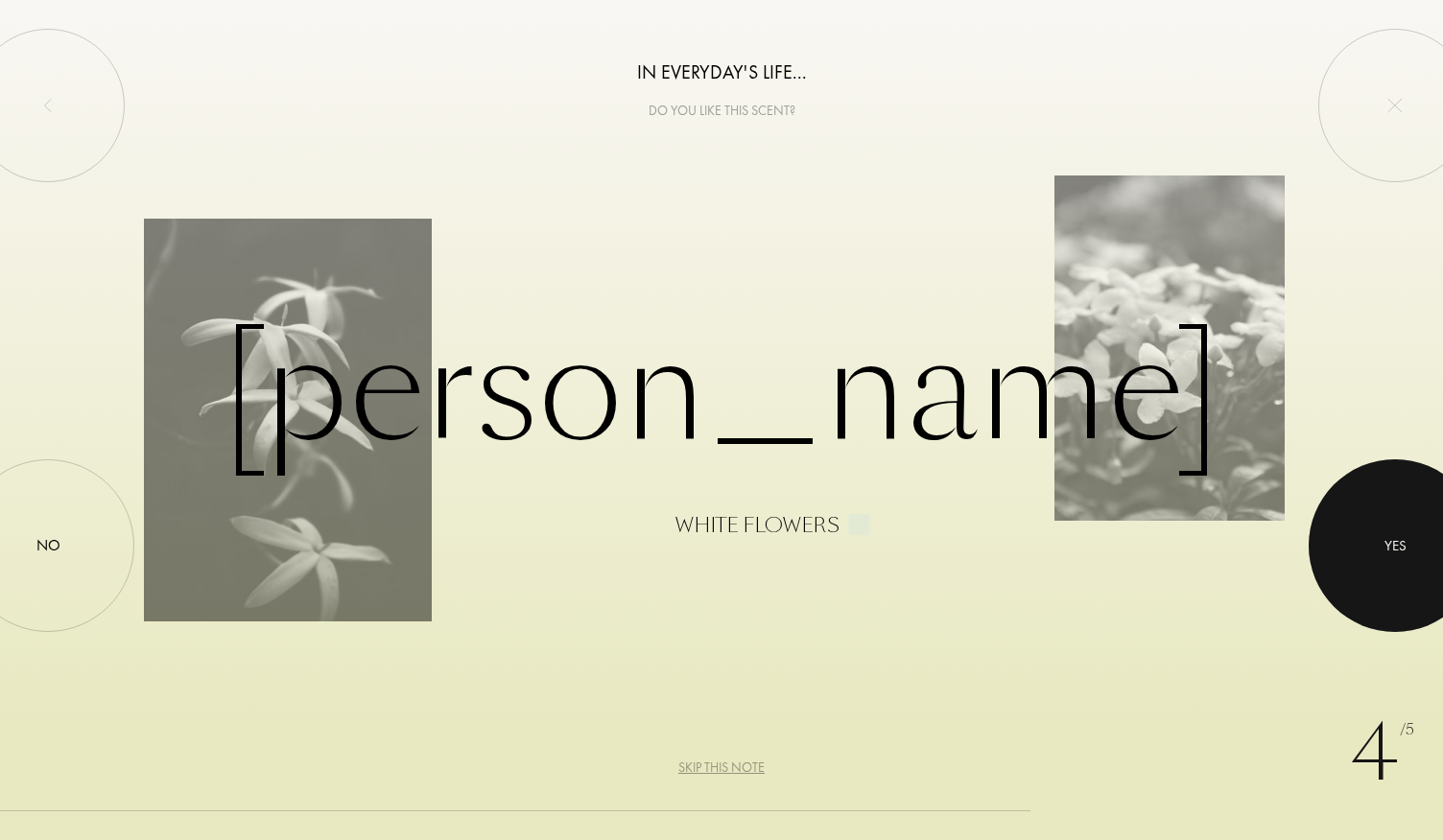
click at [1377, 547] on div at bounding box center [1396, 546] width 173 height 173
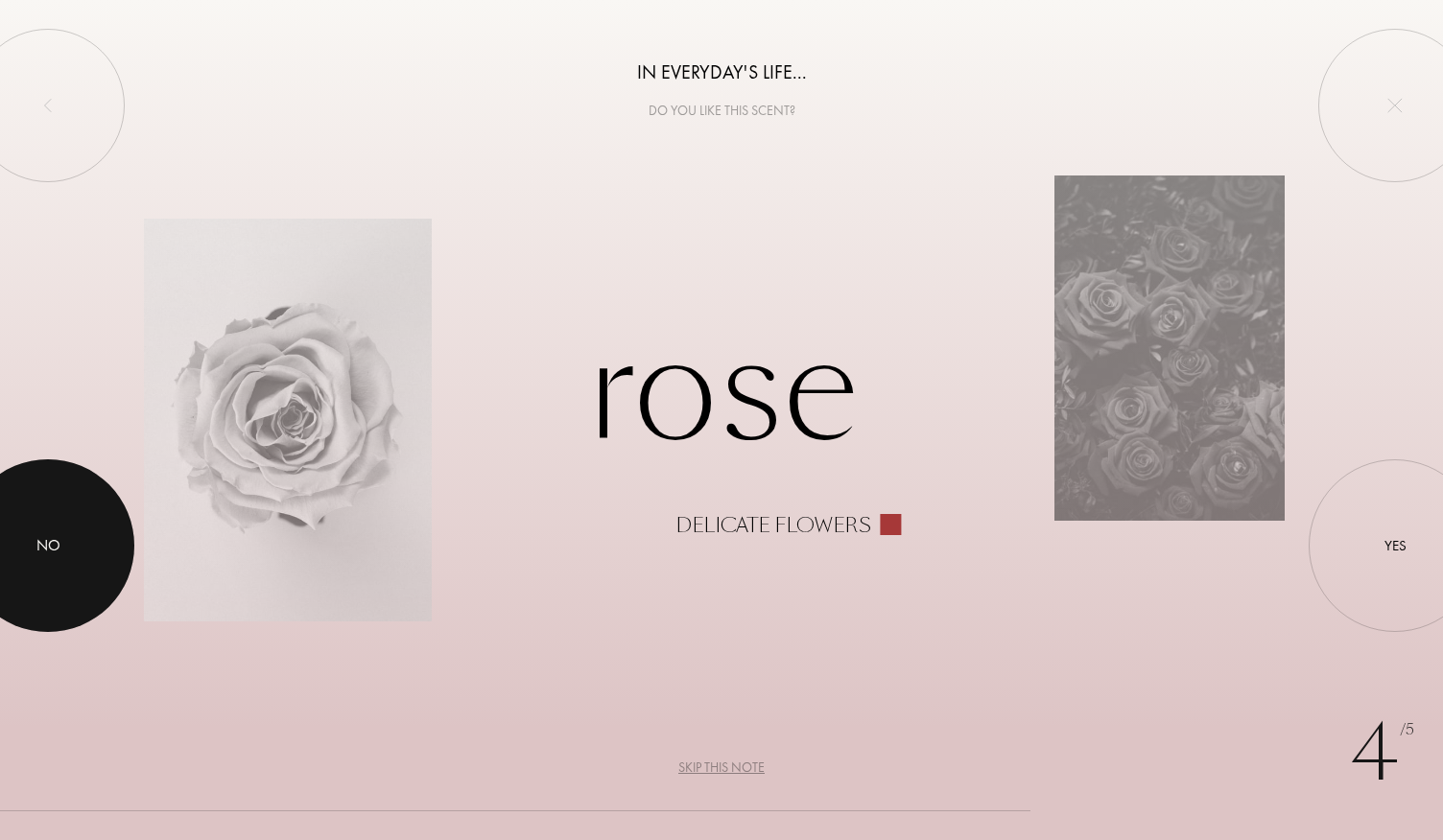
click at [100, 578] on div at bounding box center [48, 546] width 173 height 173
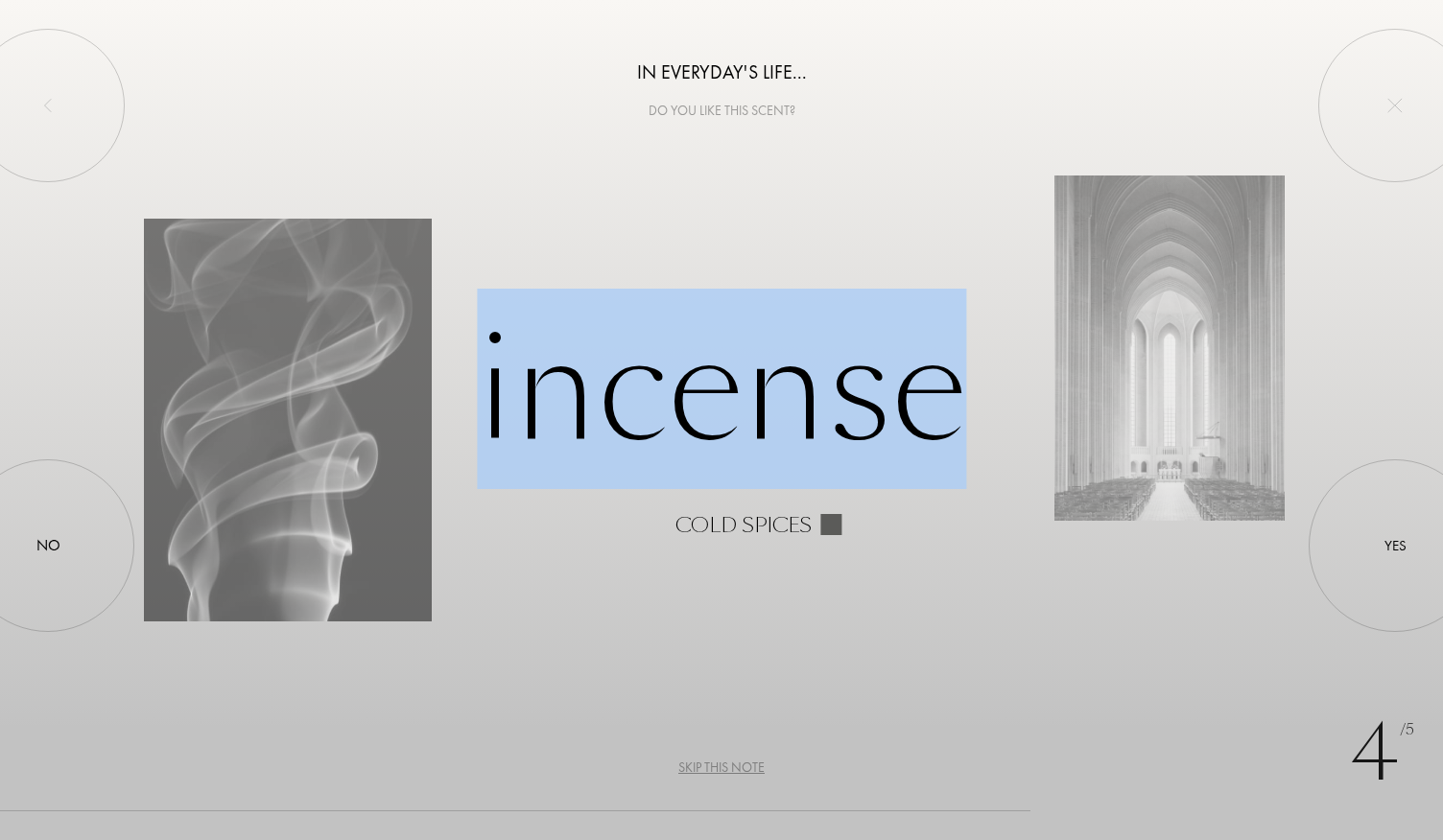
drag, startPoint x: 478, startPoint y: 390, endPoint x: 971, endPoint y: 411, distance: 493.4
click at [971, 411] on div "Incense Cold spices" at bounding box center [721, 420] width 1155 height 235
copy div "Incense"
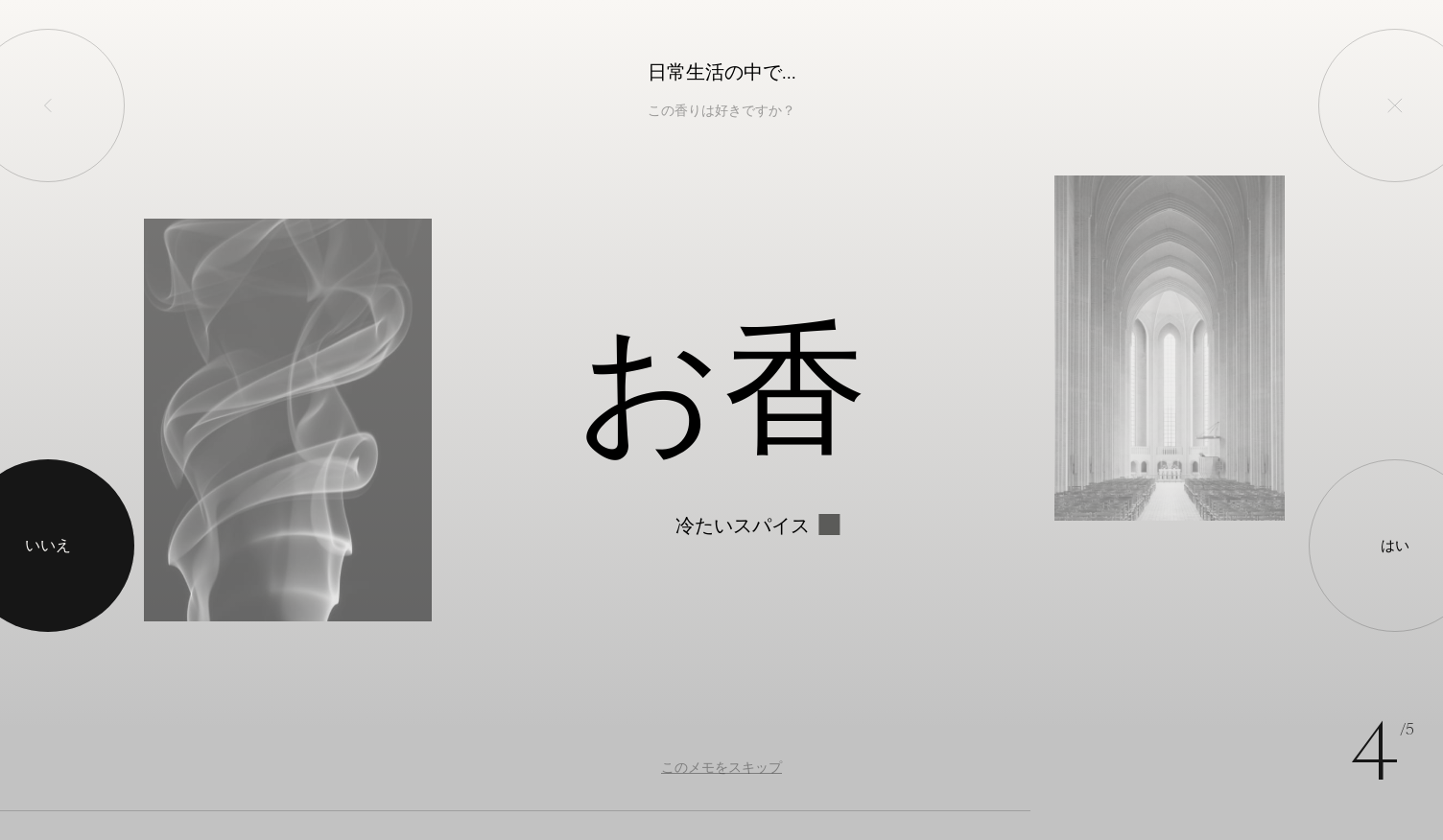
click at [39, 527] on div at bounding box center [48, 546] width 173 height 173
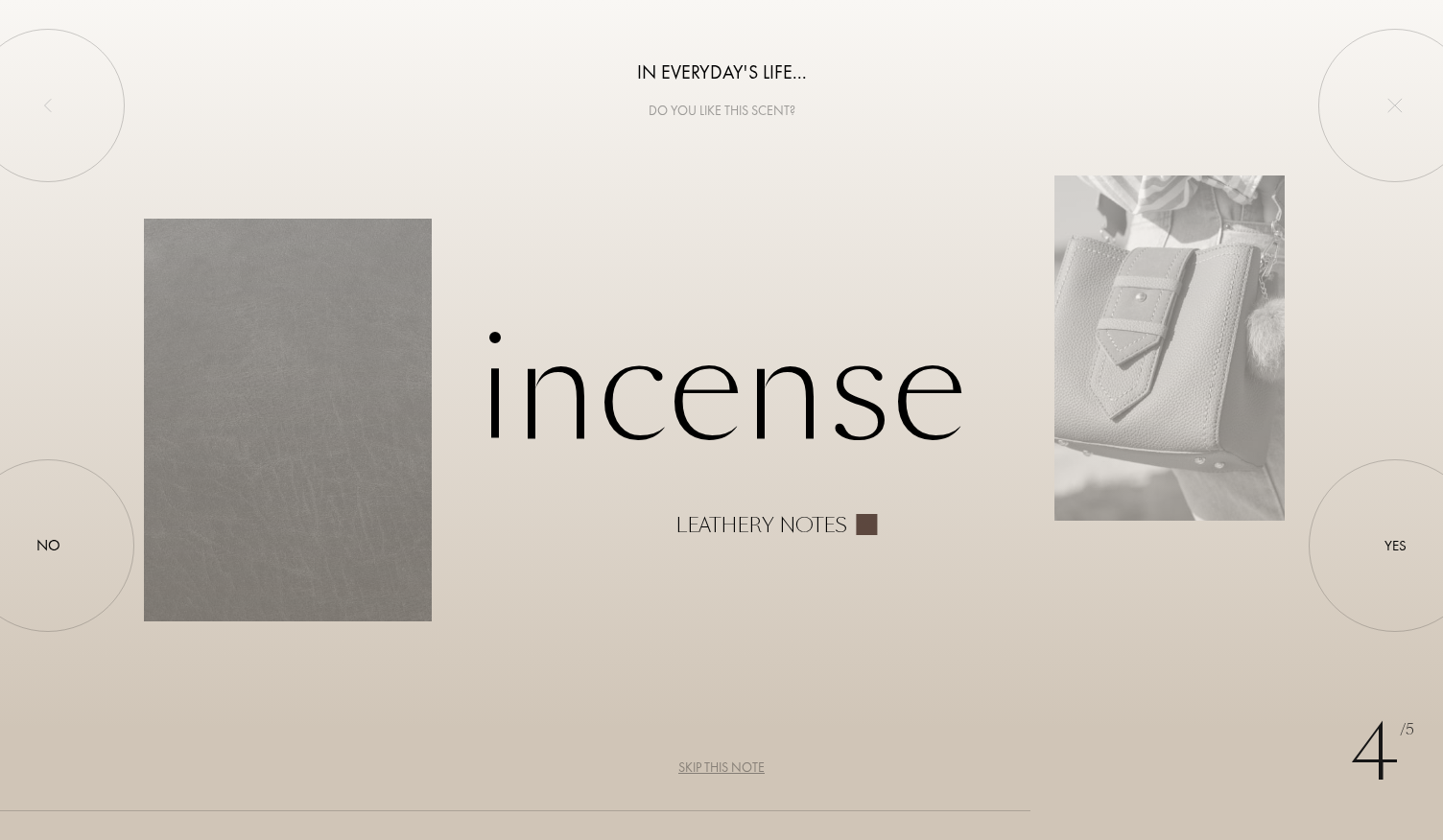
click at [745, 140] on div "4 /5 In everyday's life... Do you like this scent? Incense Leathery notes Yes N…" at bounding box center [721, 420] width 1443 height 840
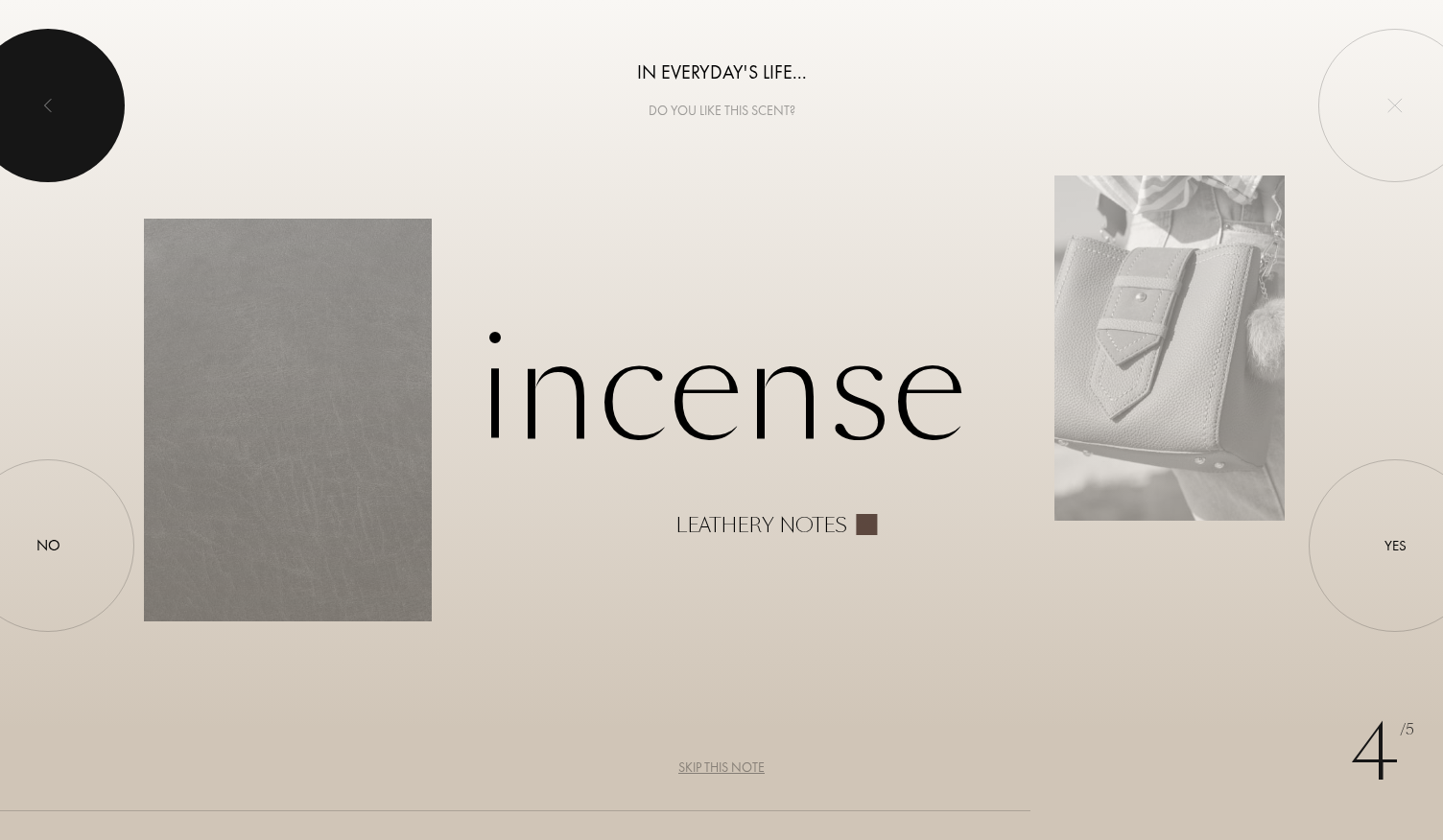
click at [50, 95] on div at bounding box center [48, 106] width 154 height 154
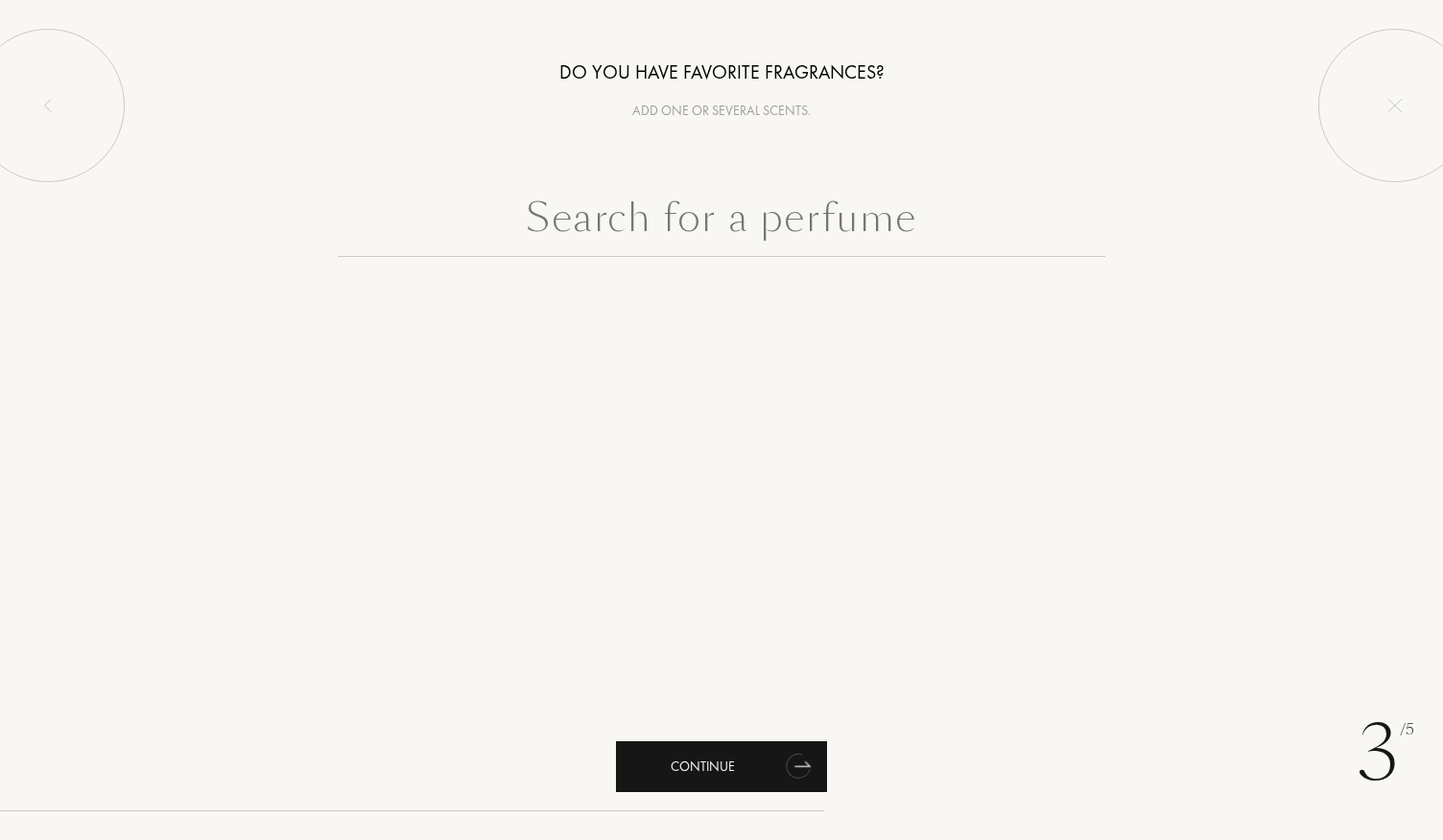
click at [677, 779] on div "Continue" at bounding box center [722, 767] width 211 height 51
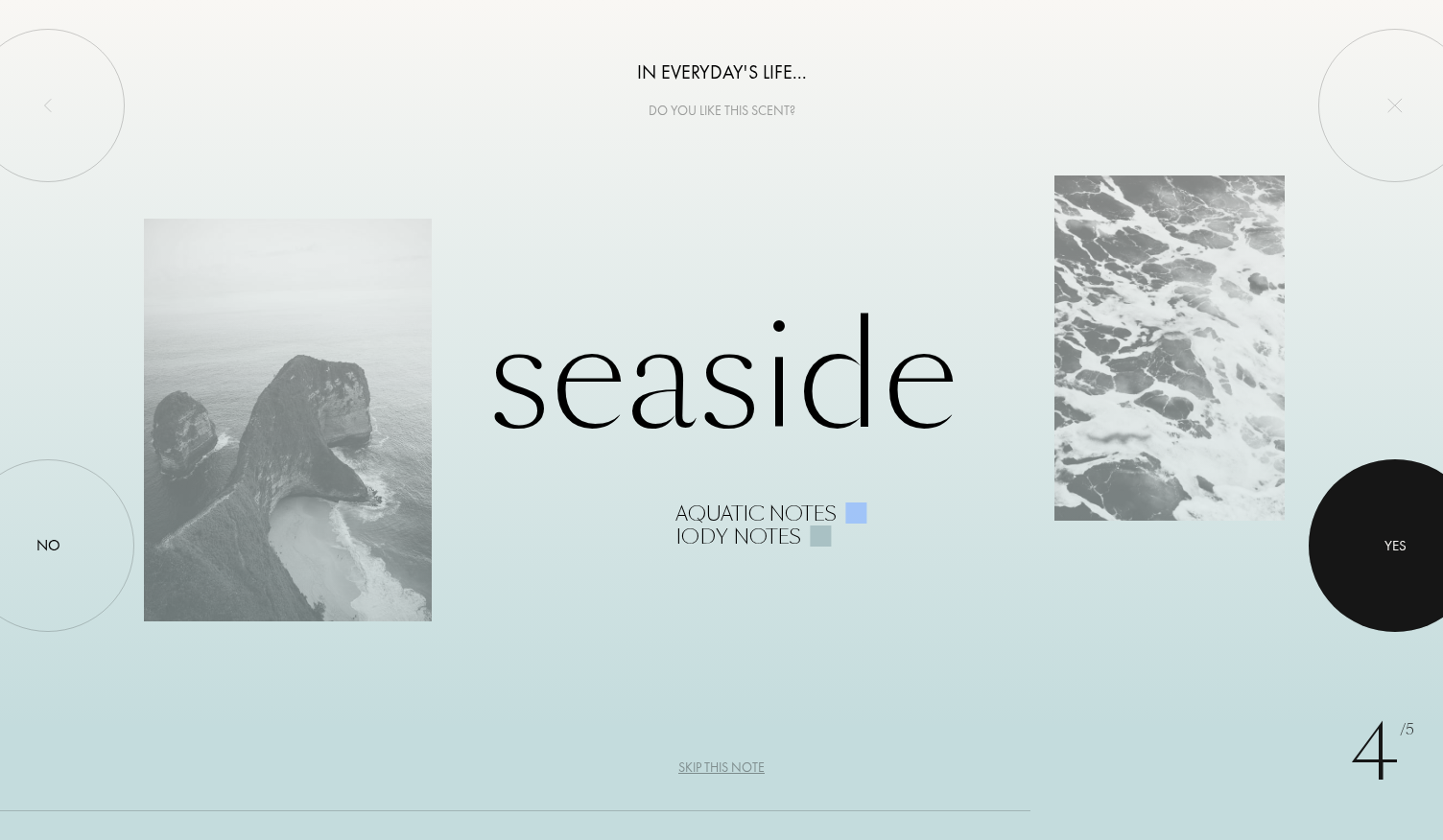
click at [1376, 519] on div at bounding box center [1396, 546] width 173 height 173
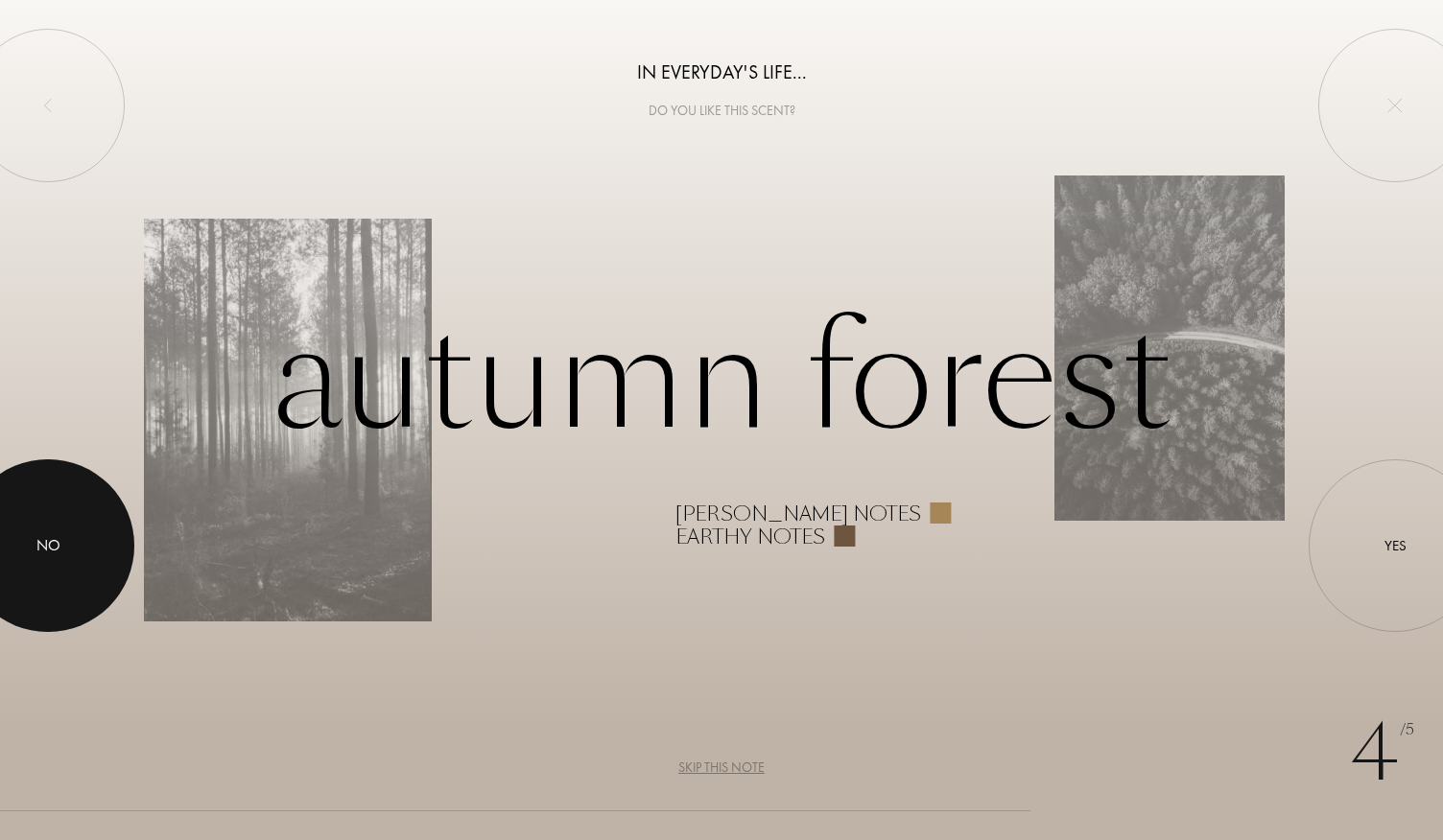
click at [94, 509] on div at bounding box center [48, 546] width 173 height 173
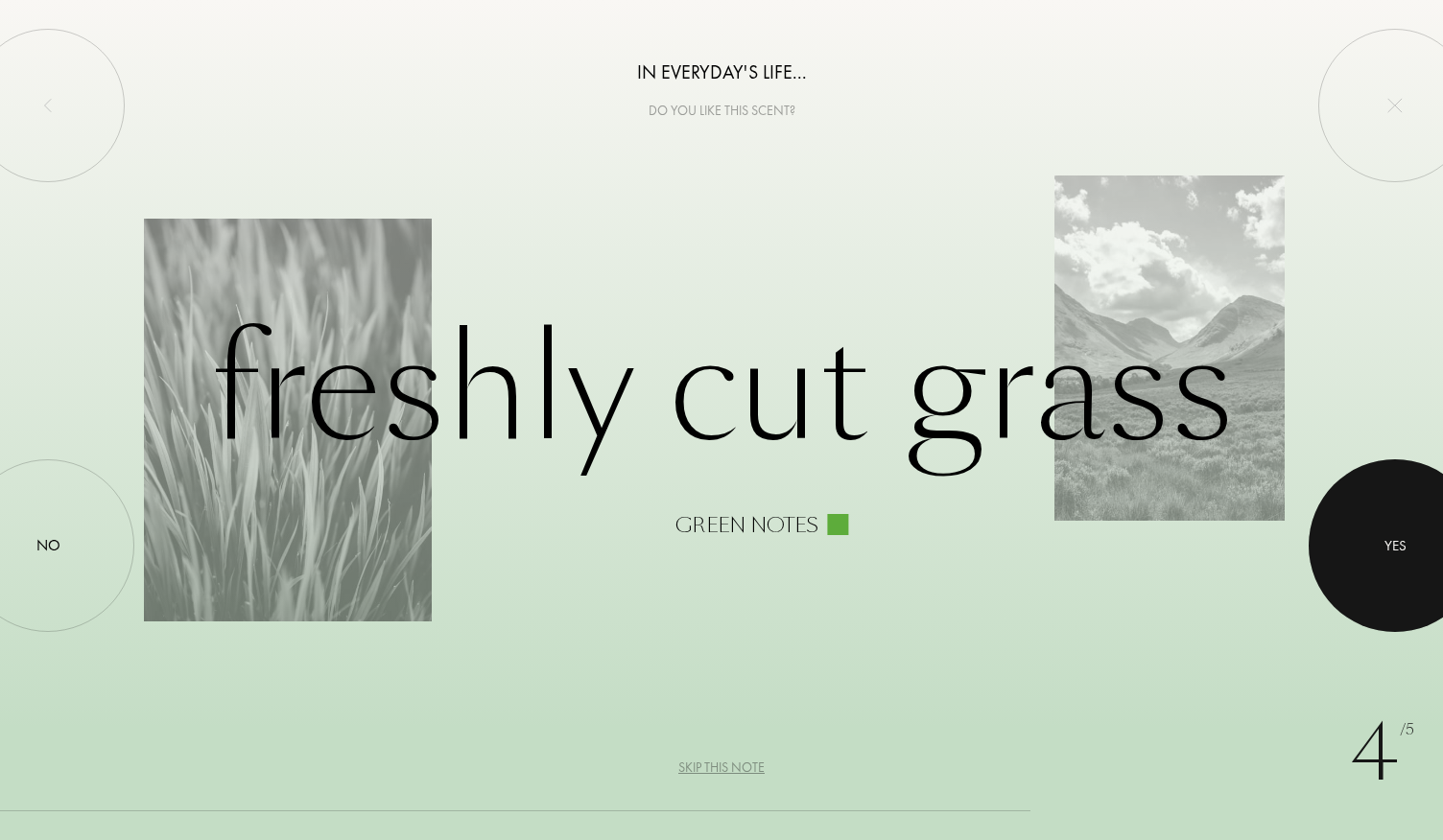
click at [1397, 478] on div at bounding box center [1396, 546] width 173 height 173
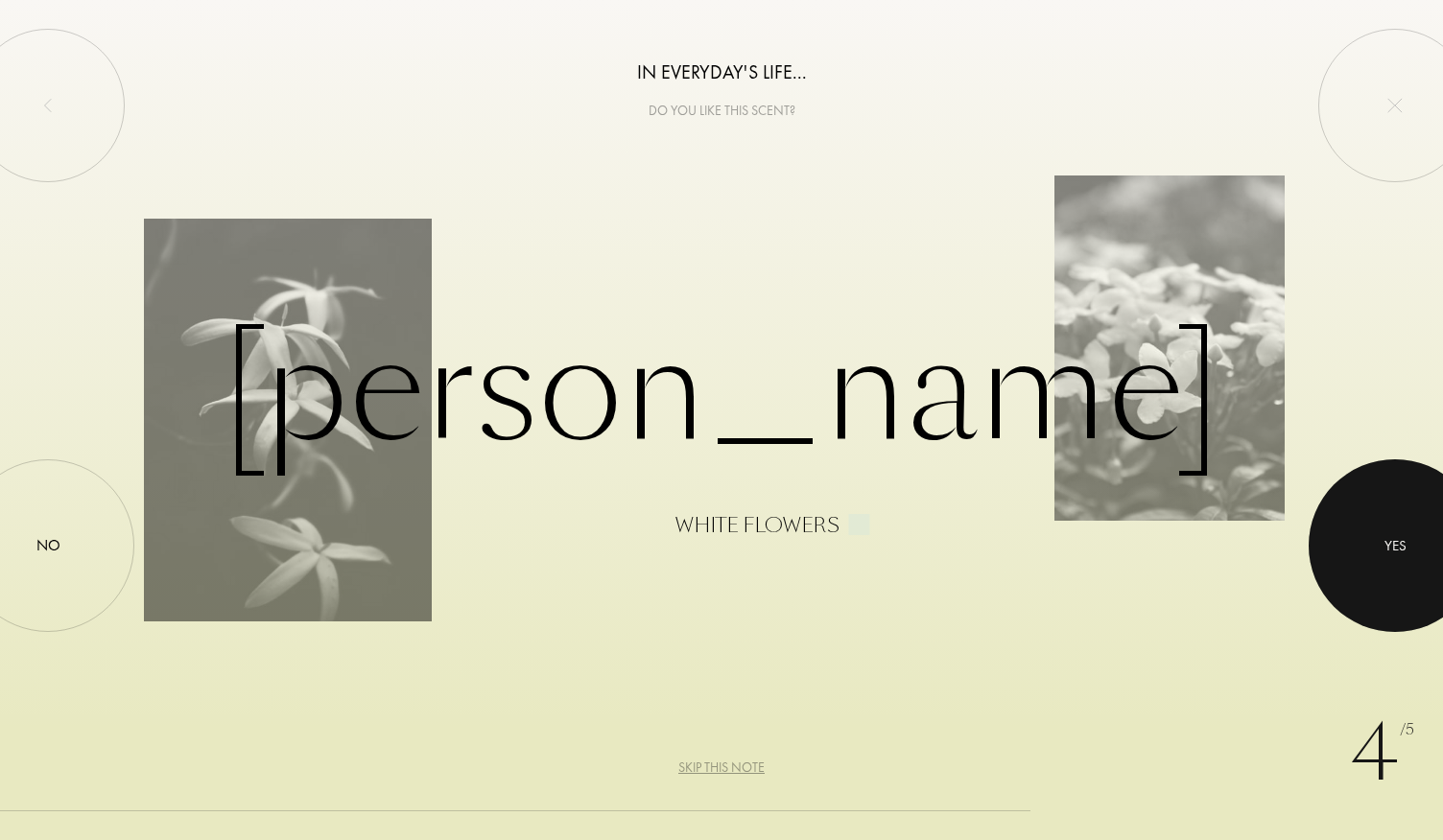
click at [1397, 478] on div at bounding box center [1396, 546] width 173 height 173
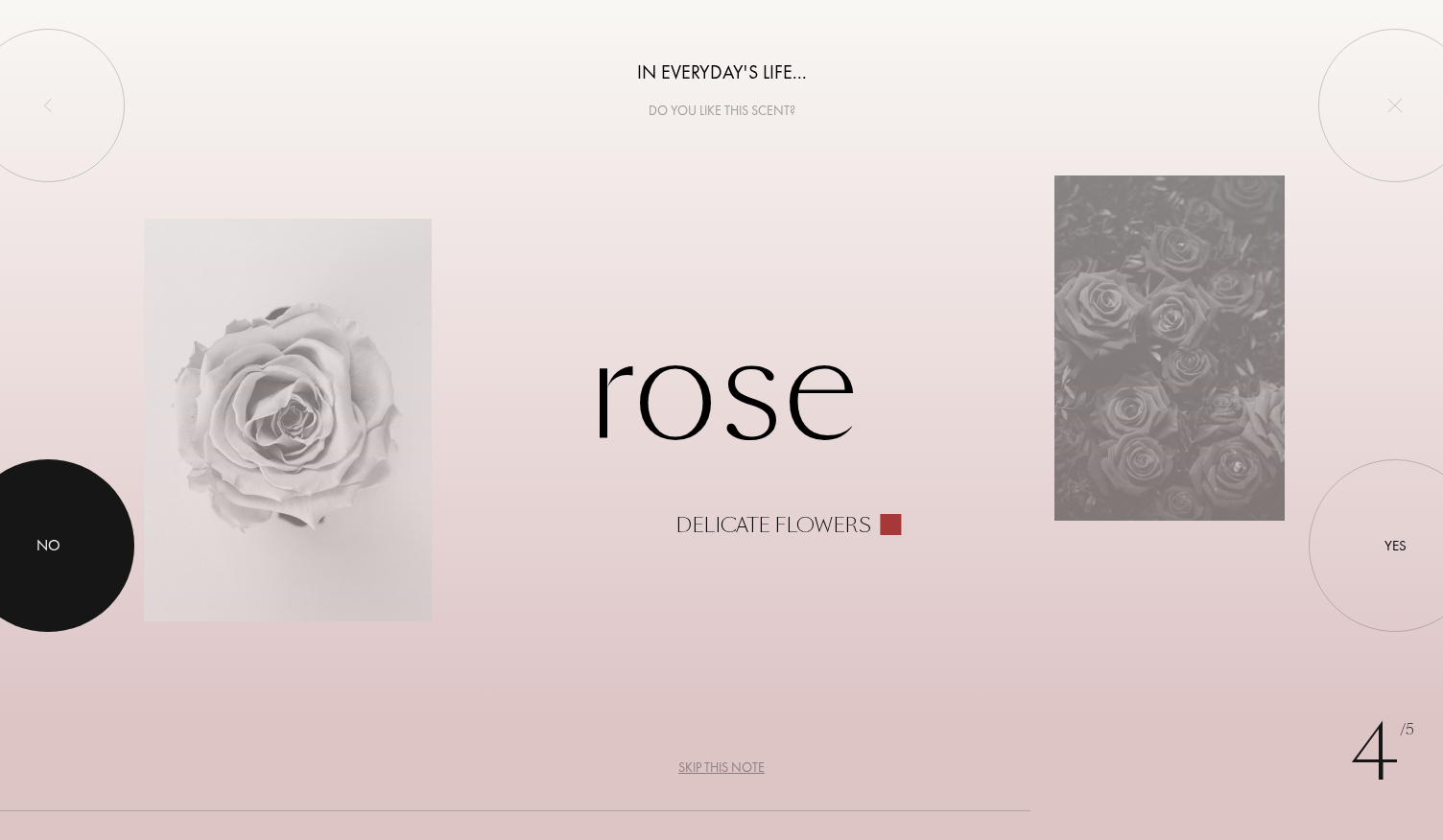
click at [75, 521] on div at bounding box center [48, 546] width 173 height 173
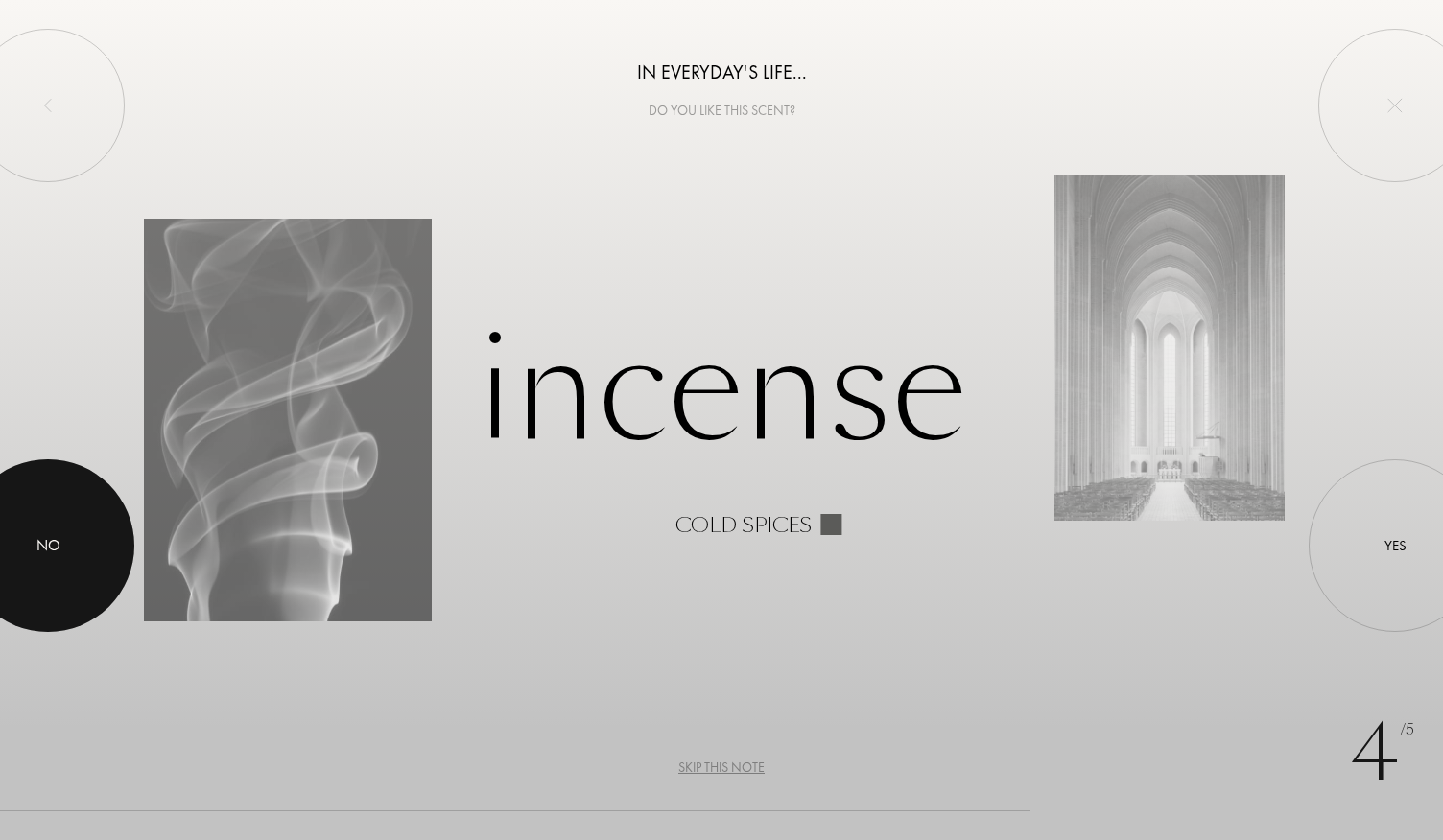
click at [75, 521] on div at bounding box center [48, 546] width 173 height 173
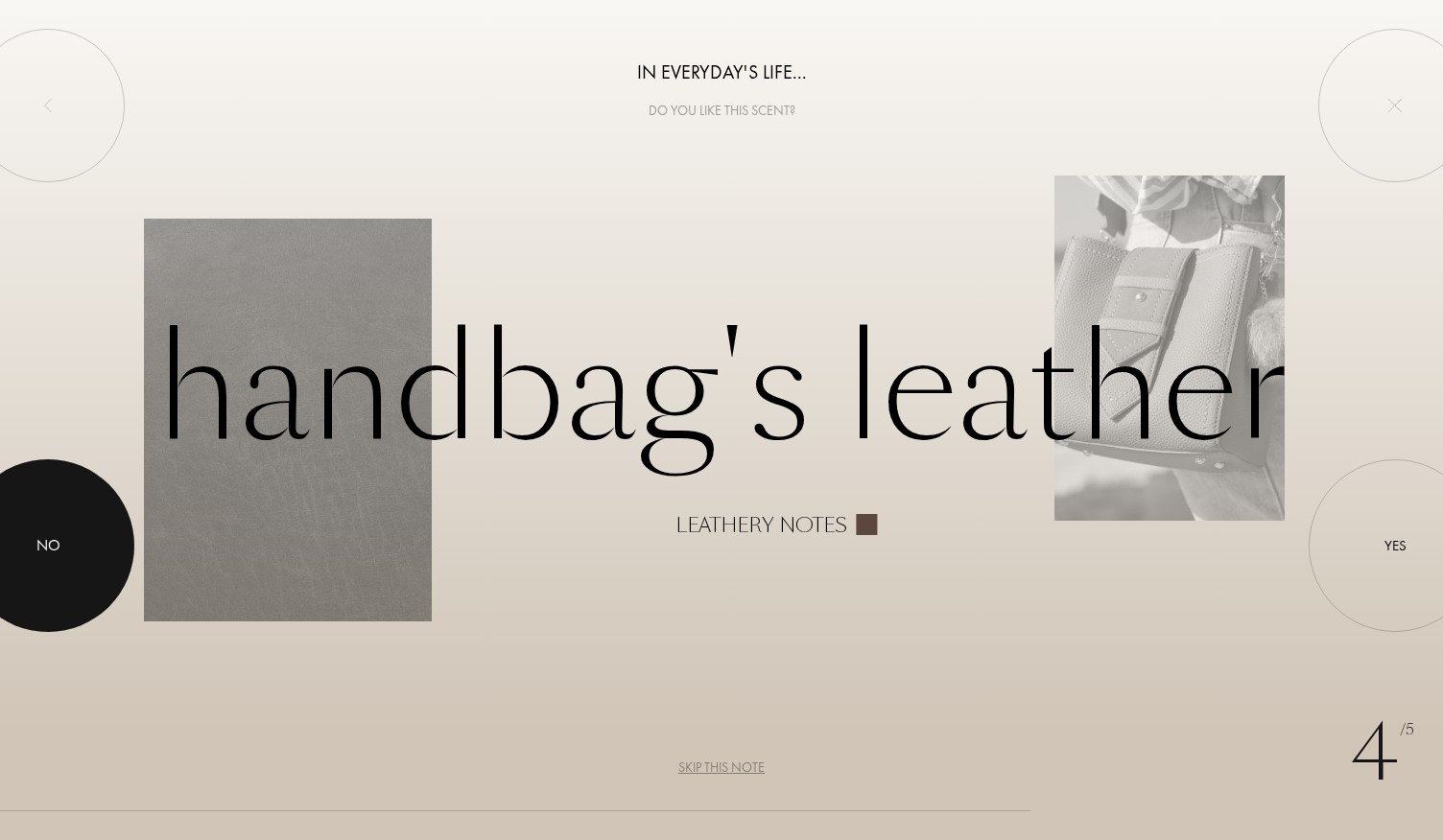
click at [28, 558] on div at bounding box center [48, 546] width 173 height 173
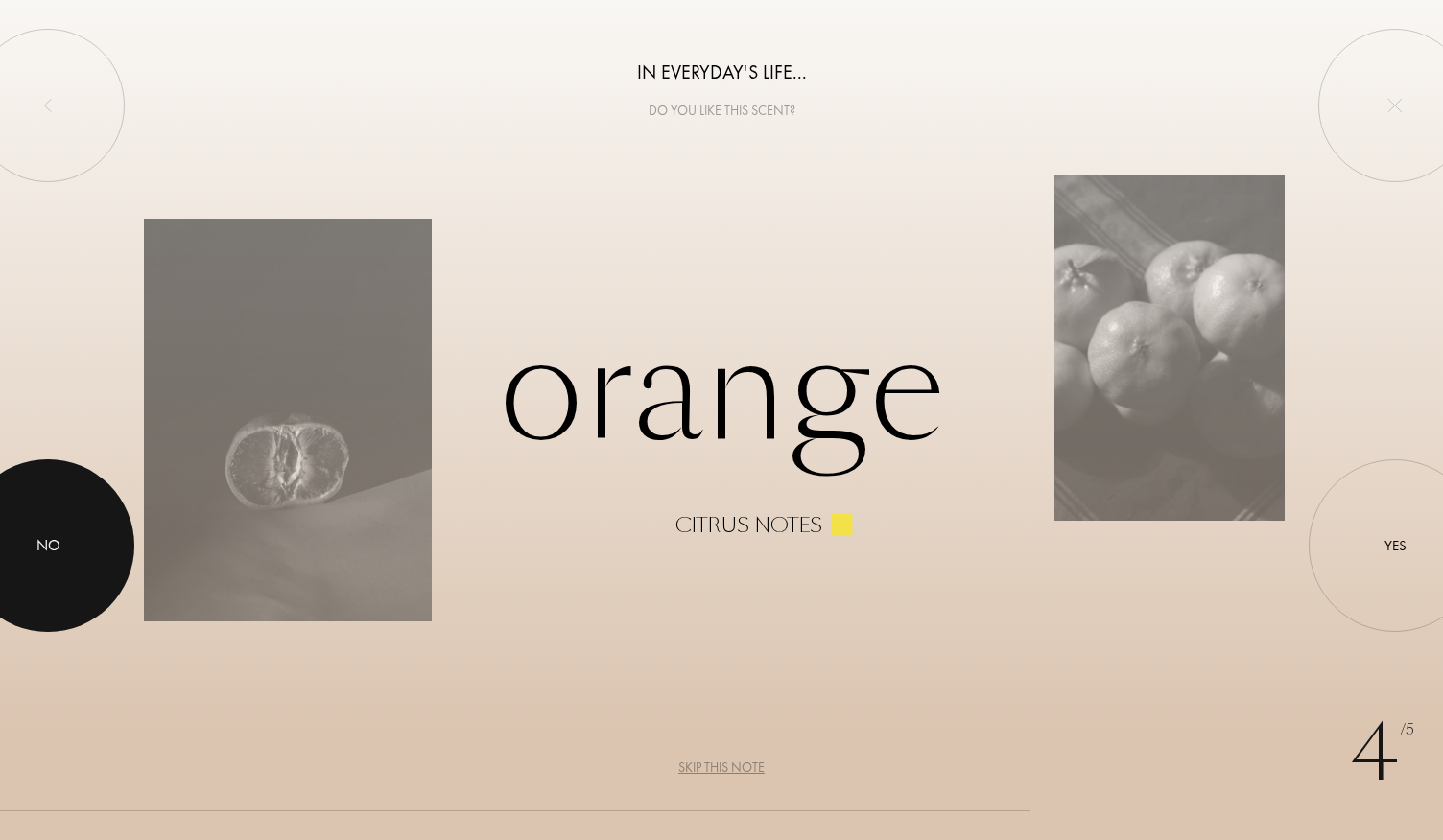
click at [96, 534] on div at bounding box center [48, 546] width 173 height 173
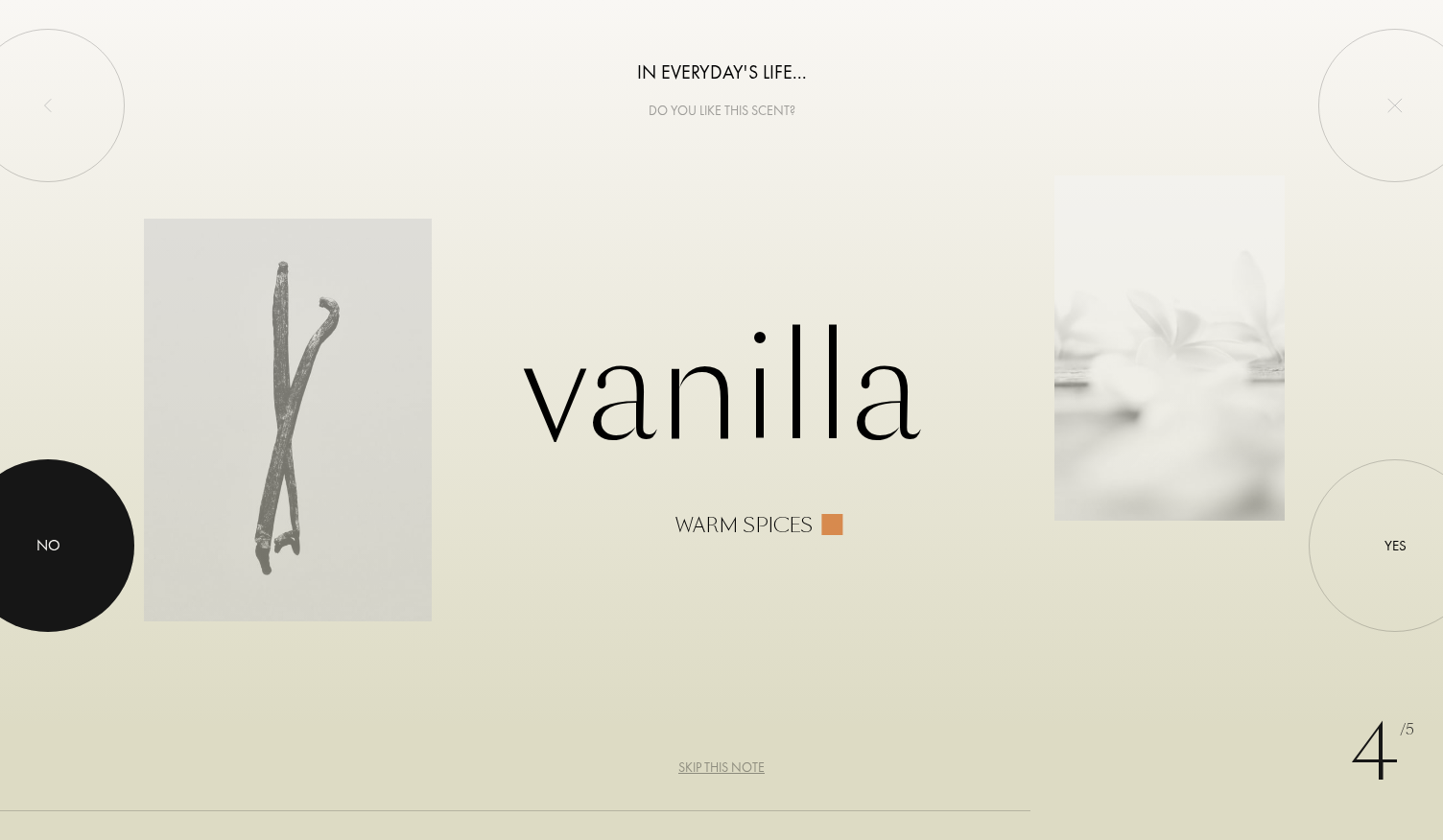
click at [96, 534] on div at bounding box center [48, 546] width 173 height 173
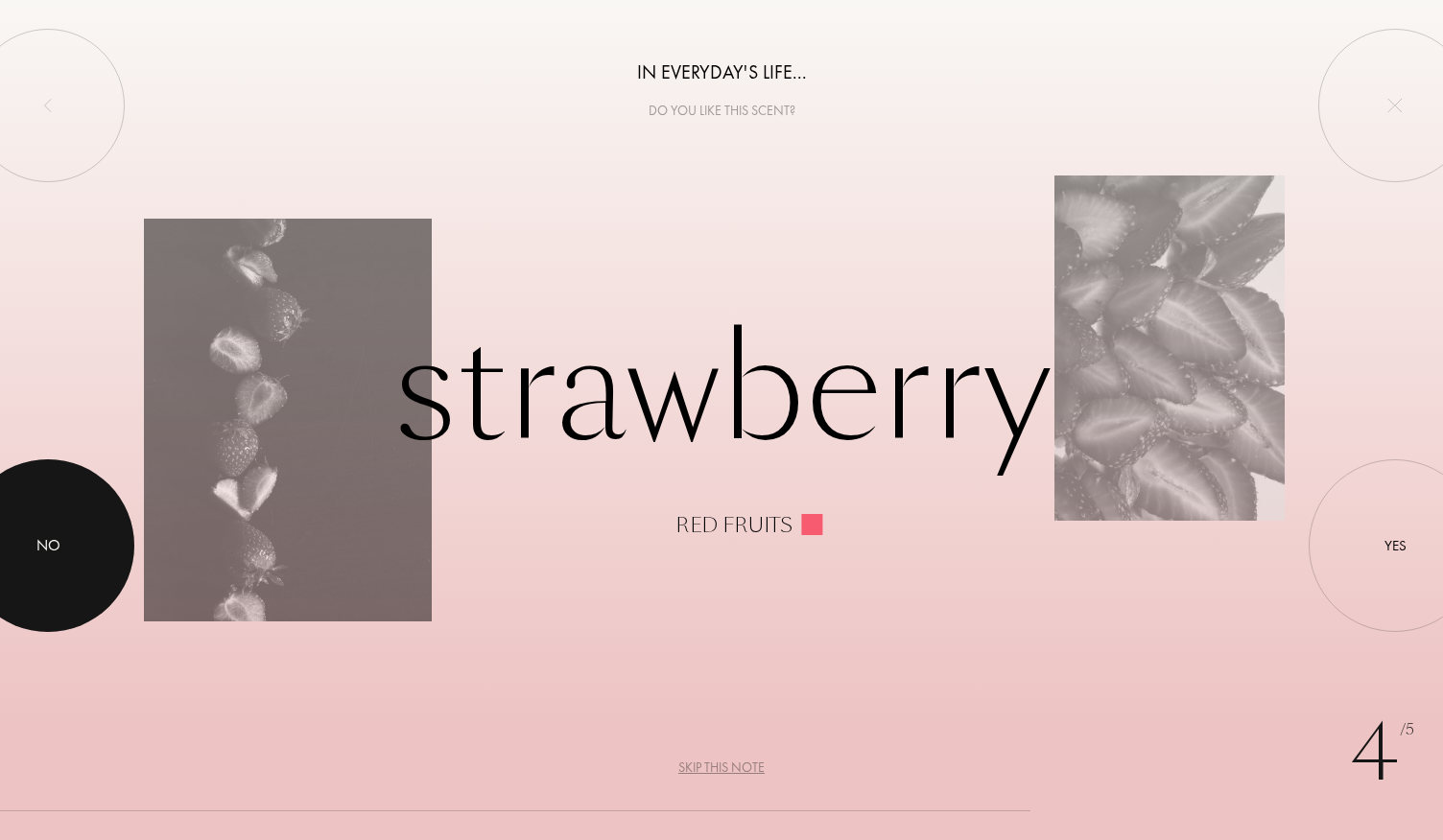
click at [96, 534] on div at bounding box center [48, 546] width 173 height 173
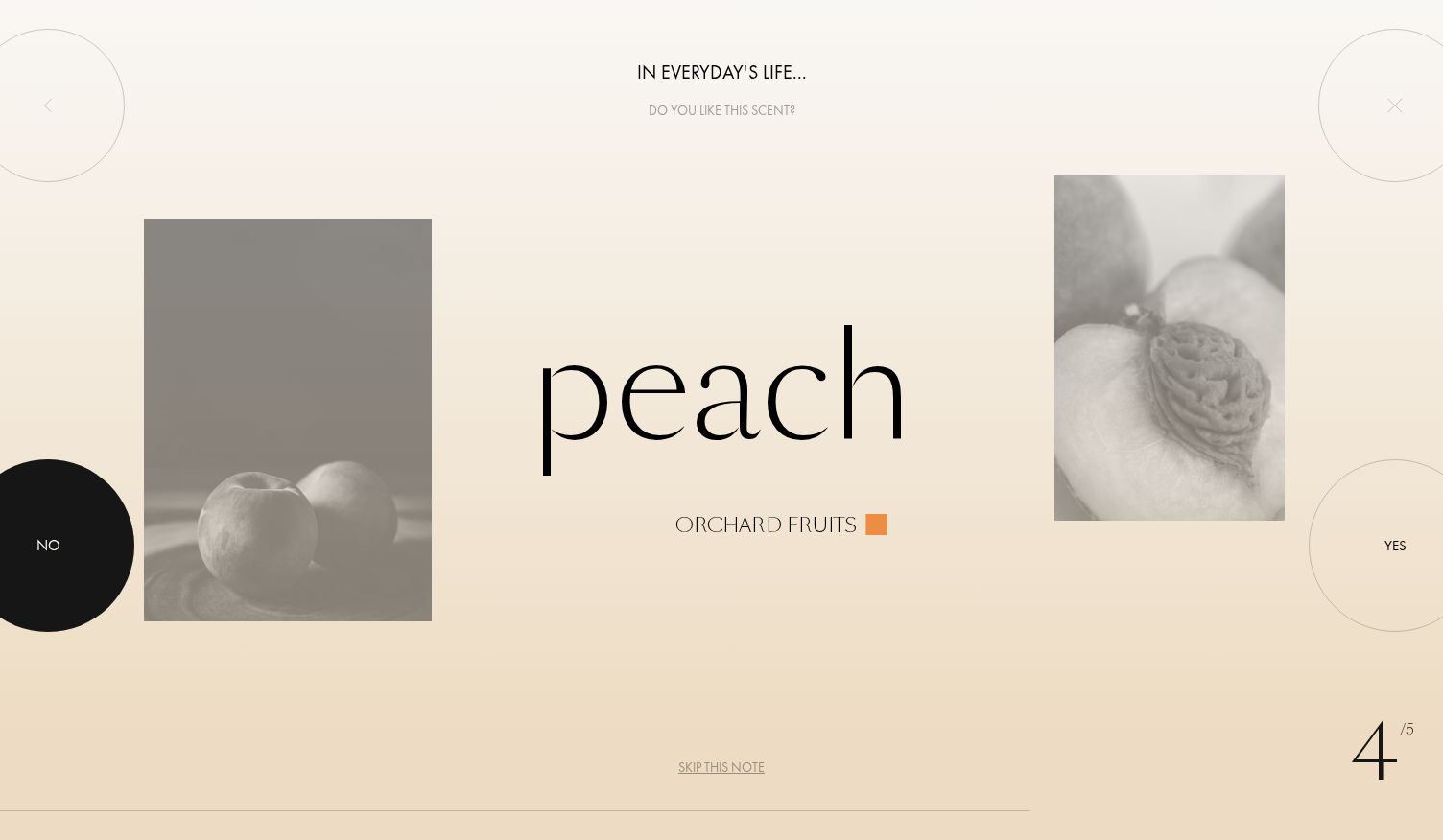
click at [96, 563] on div at bounding box center [48, 546] width 173 height 173
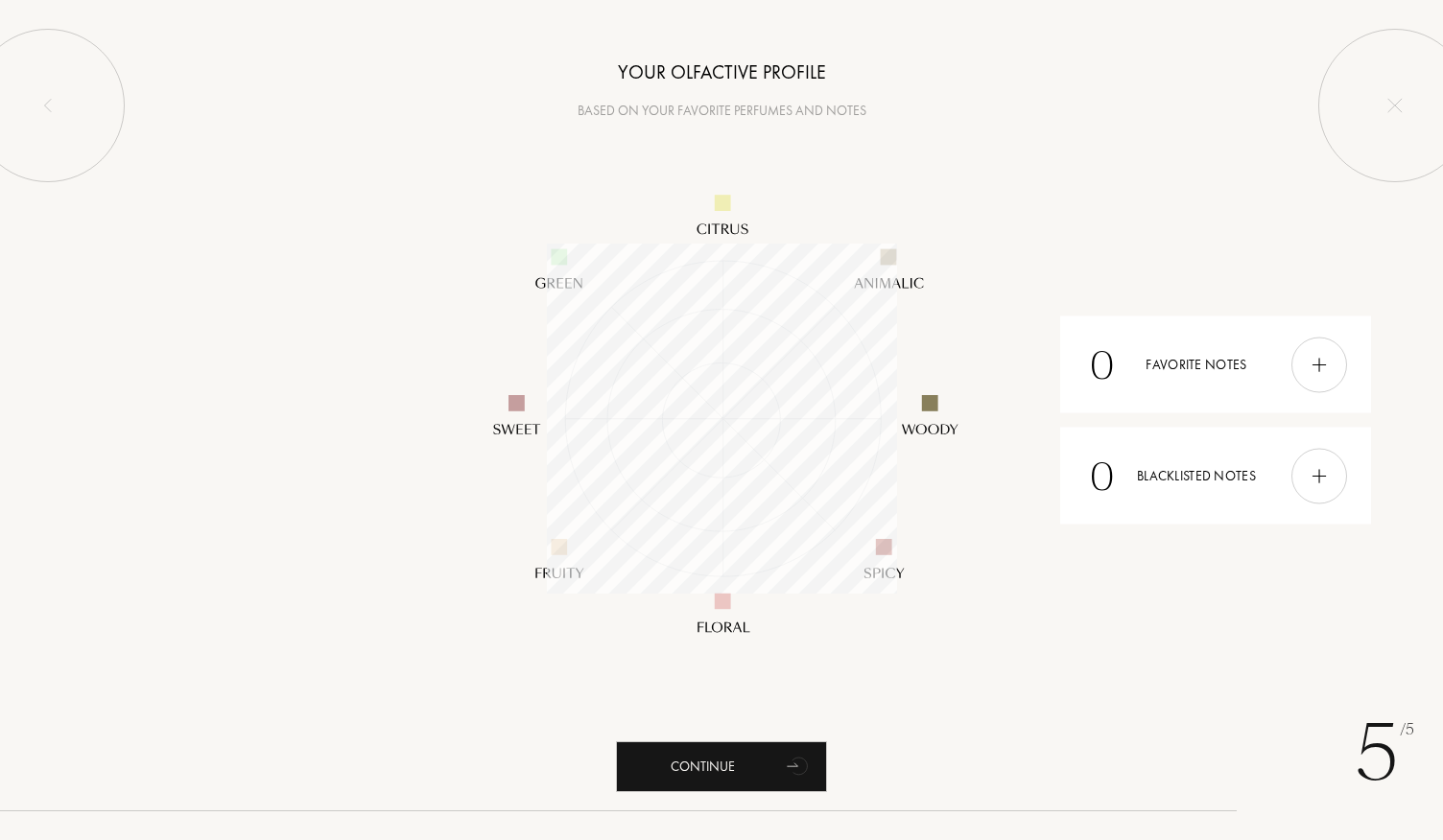
scroll to position [349, 349]
click at [1309, 339] on div at bounding box center [1320, 364] width 56 height 56
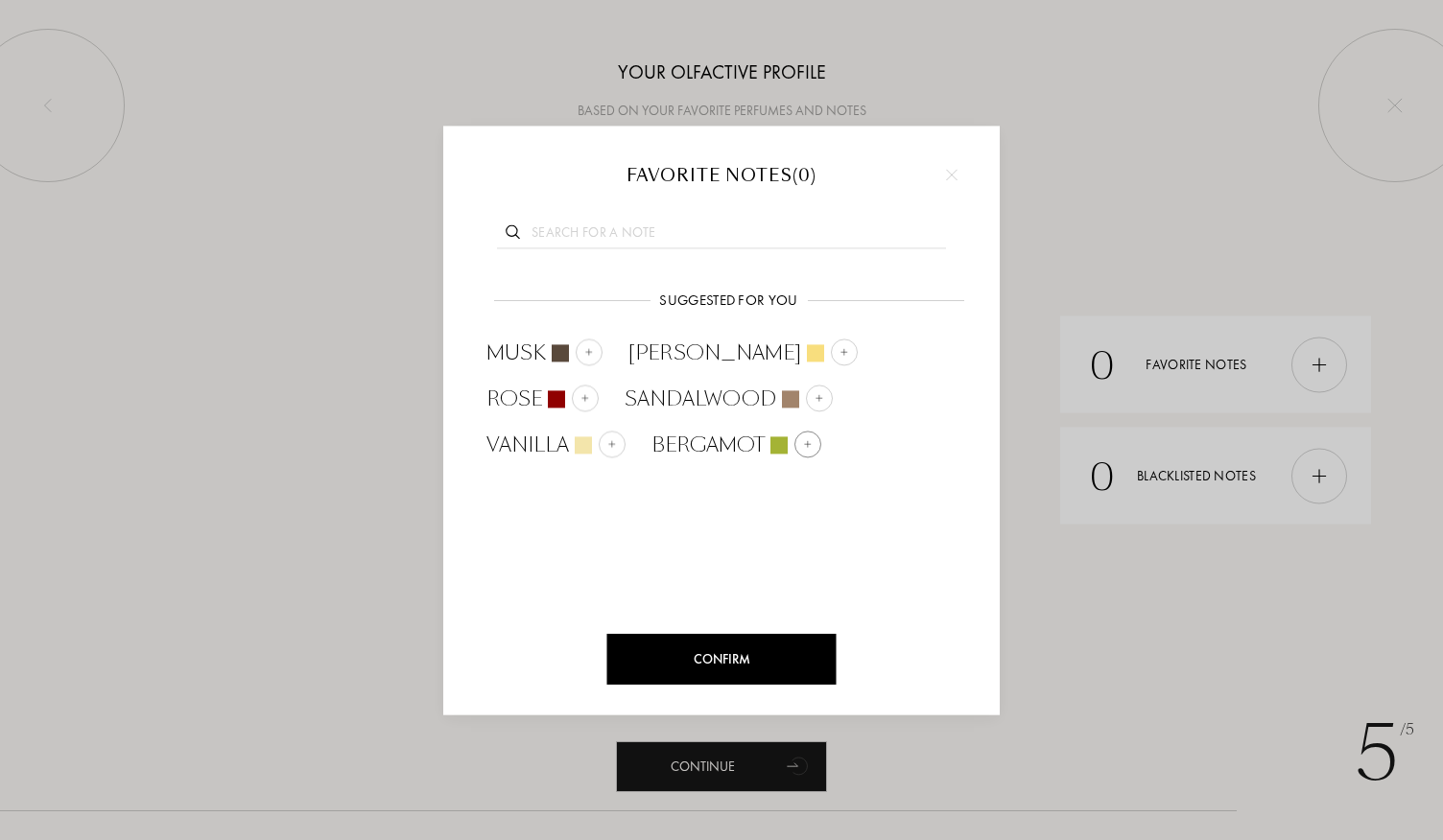
click at [652, 438] on span "Bergamot" at bounding box center [709, 445] width 113 height 29
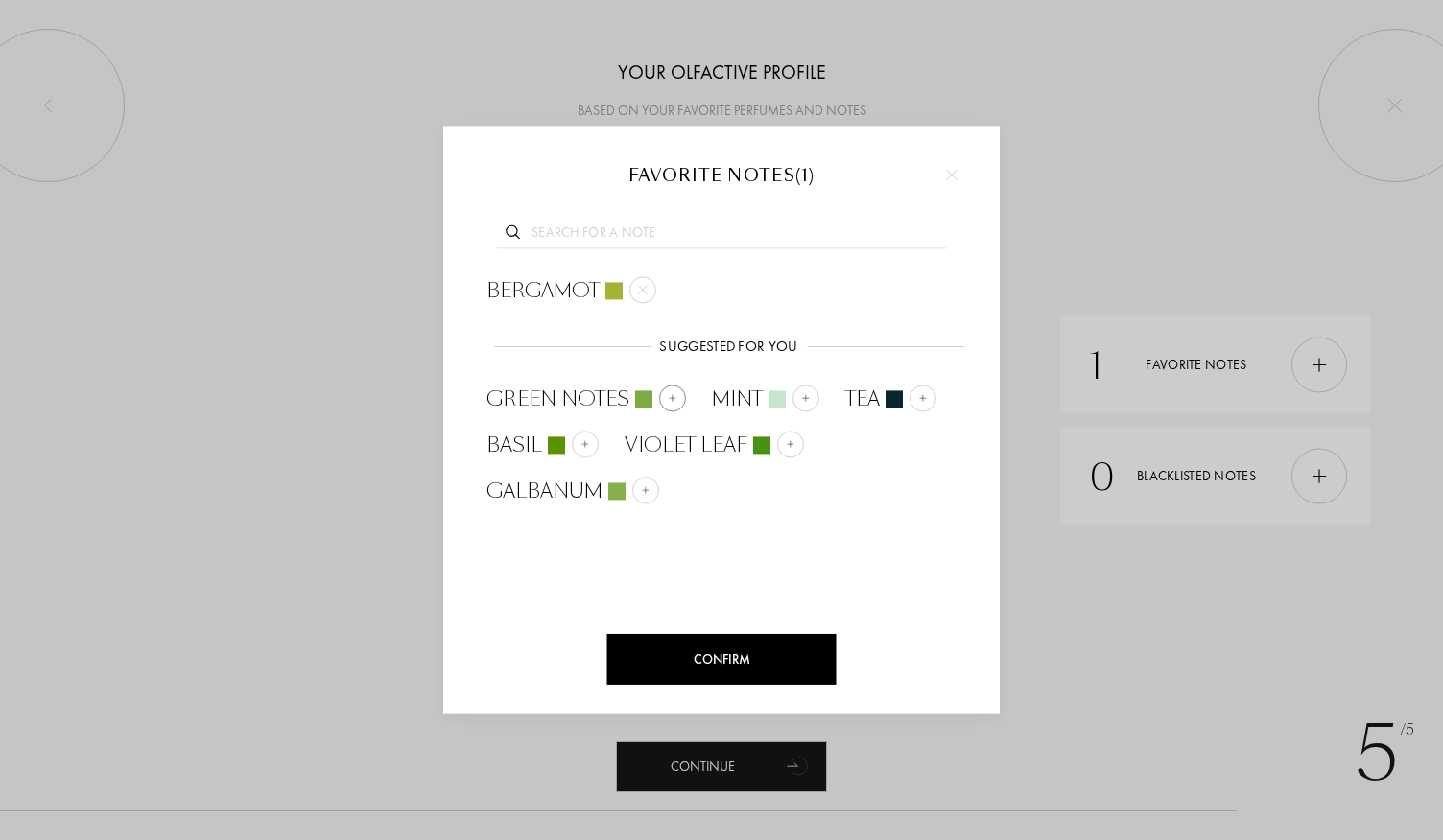
click at [595, 393] on span "Green Notes" at bounding box center [558, 399] width 143 height 29
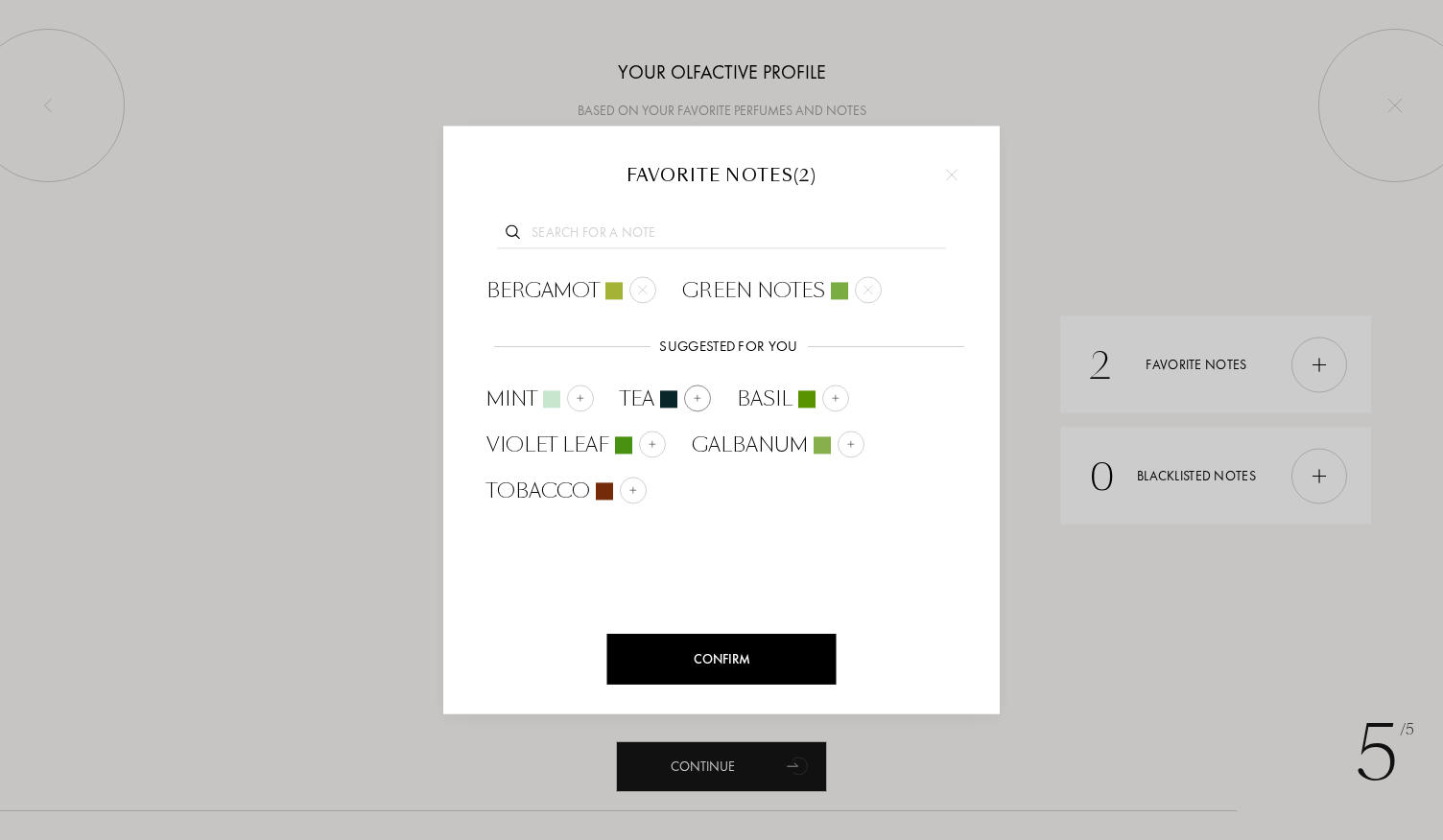
click at [647, 393] on span "Tea" at bounding box center [637, 399] width 35 height 29
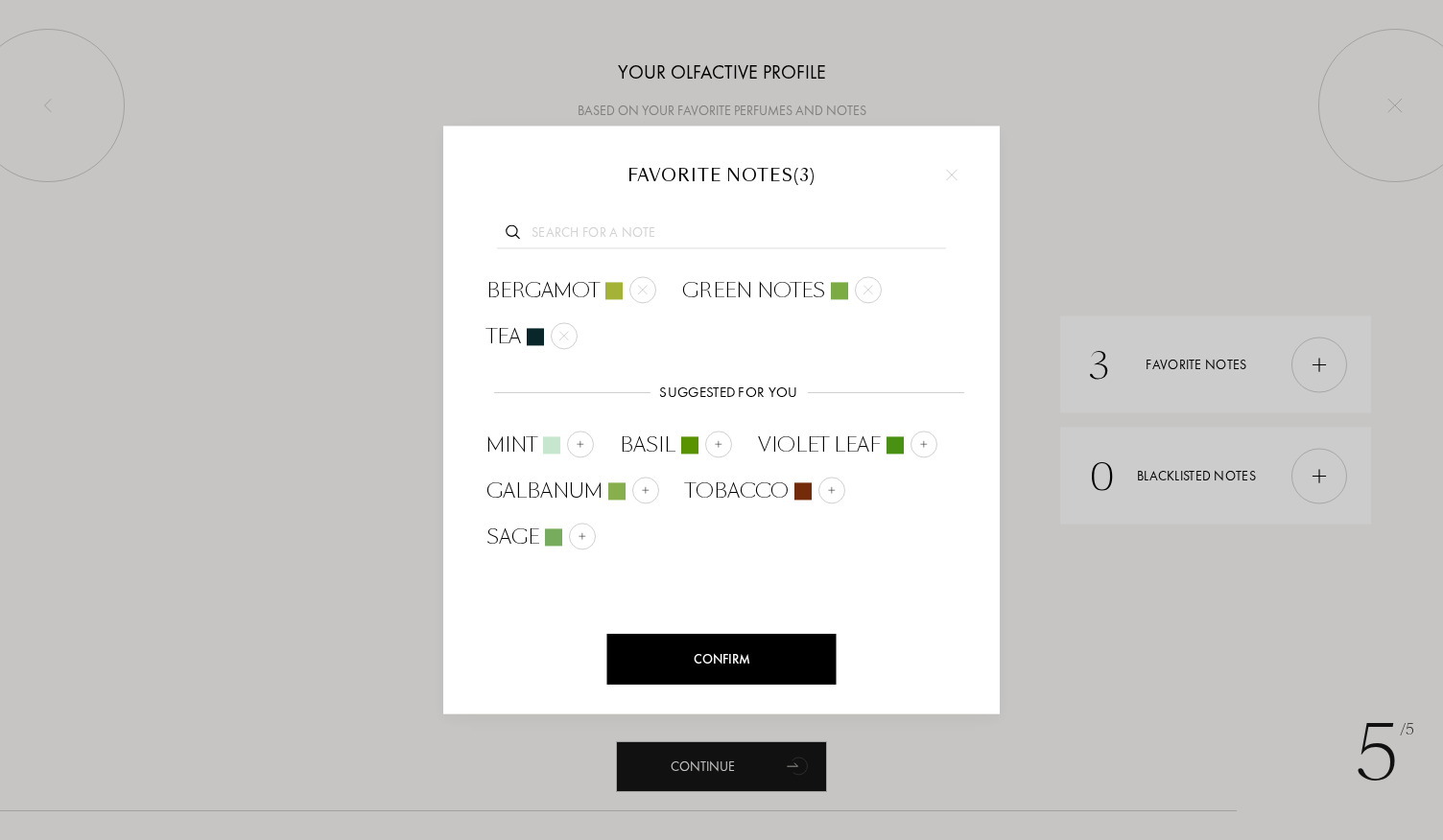
click at [579, 234] on input "text" at bounding box center [721, 235] width 449 height 26
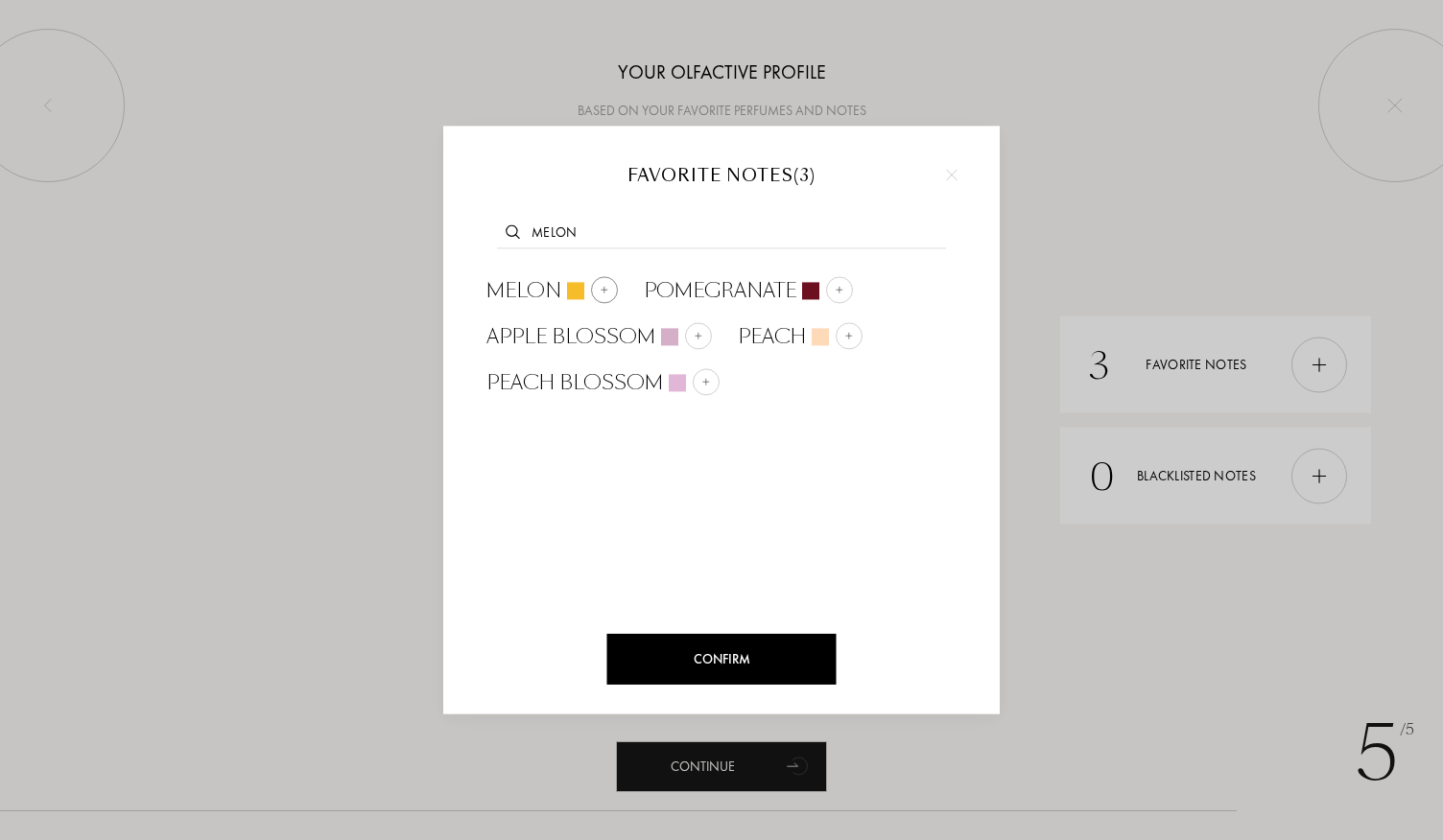
type input "melon"
click at [565, 292] on div "Melon" at bounding box center [552, 290] width 132 height 29
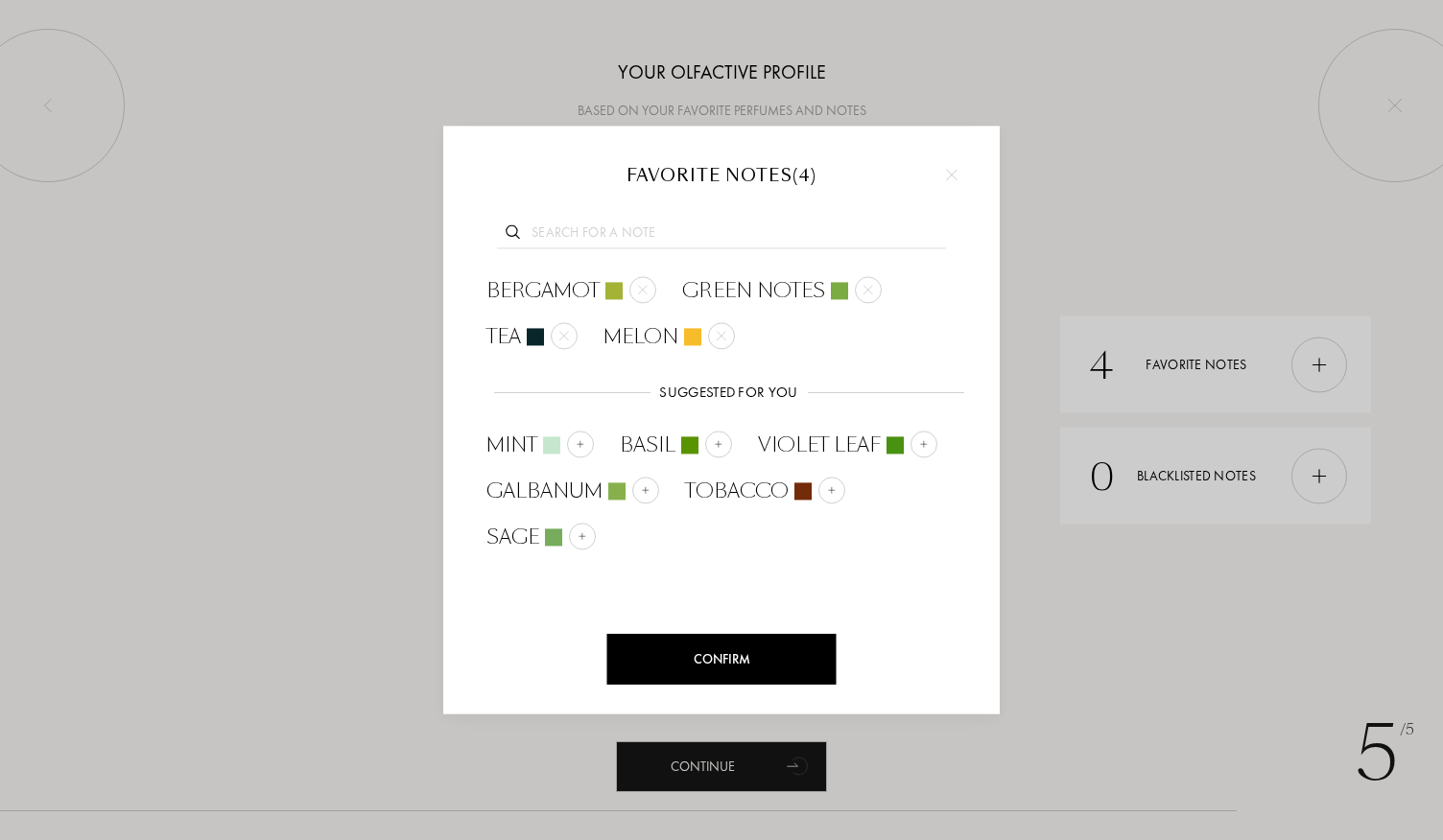
click at [562, 239] on input "text" at bounding box center [721, 235] width 449 height 26
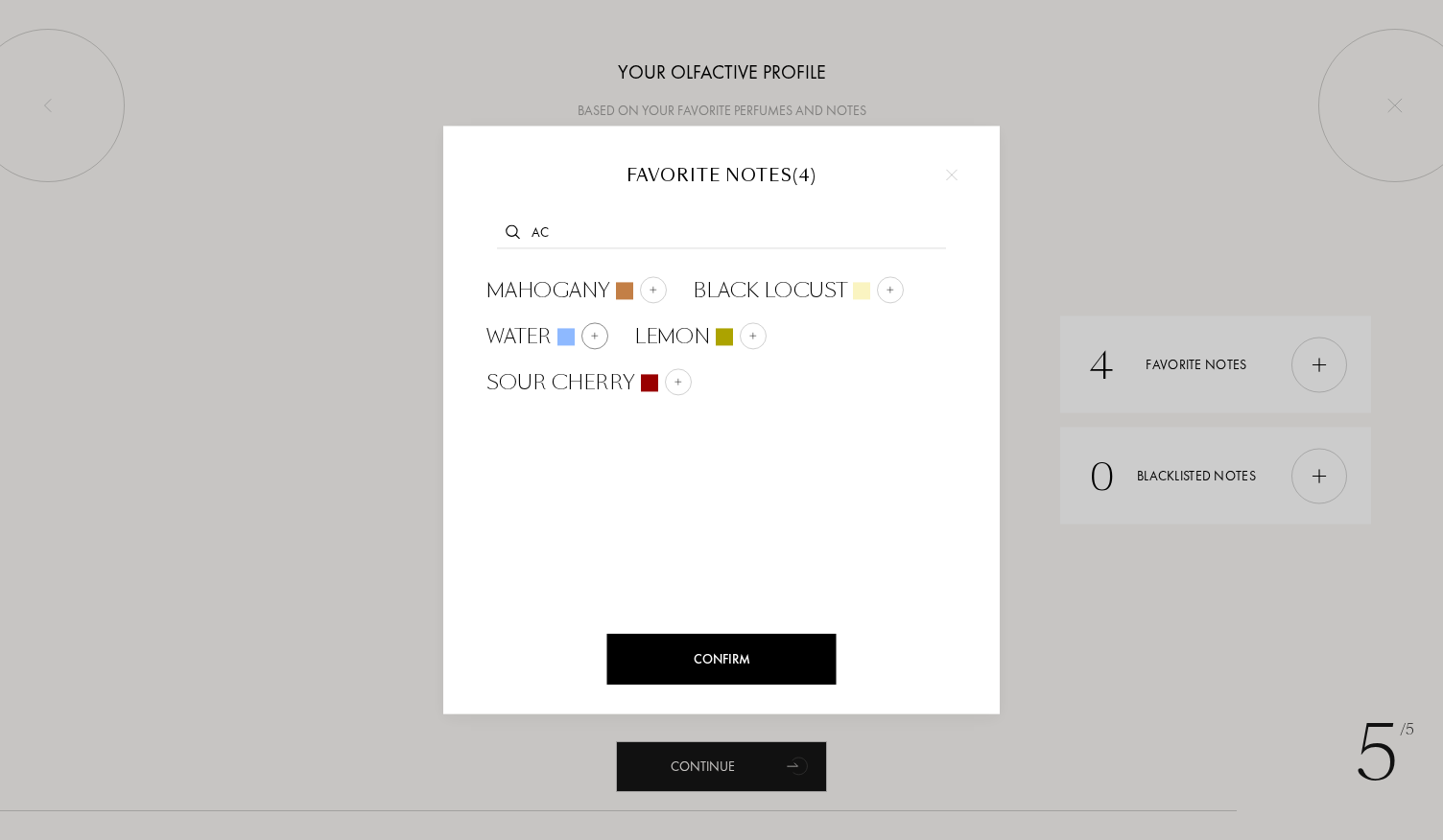
type input "ac"
click at [534, 331] on span "Water" at bounding box center [519, 336] width 65 height 29
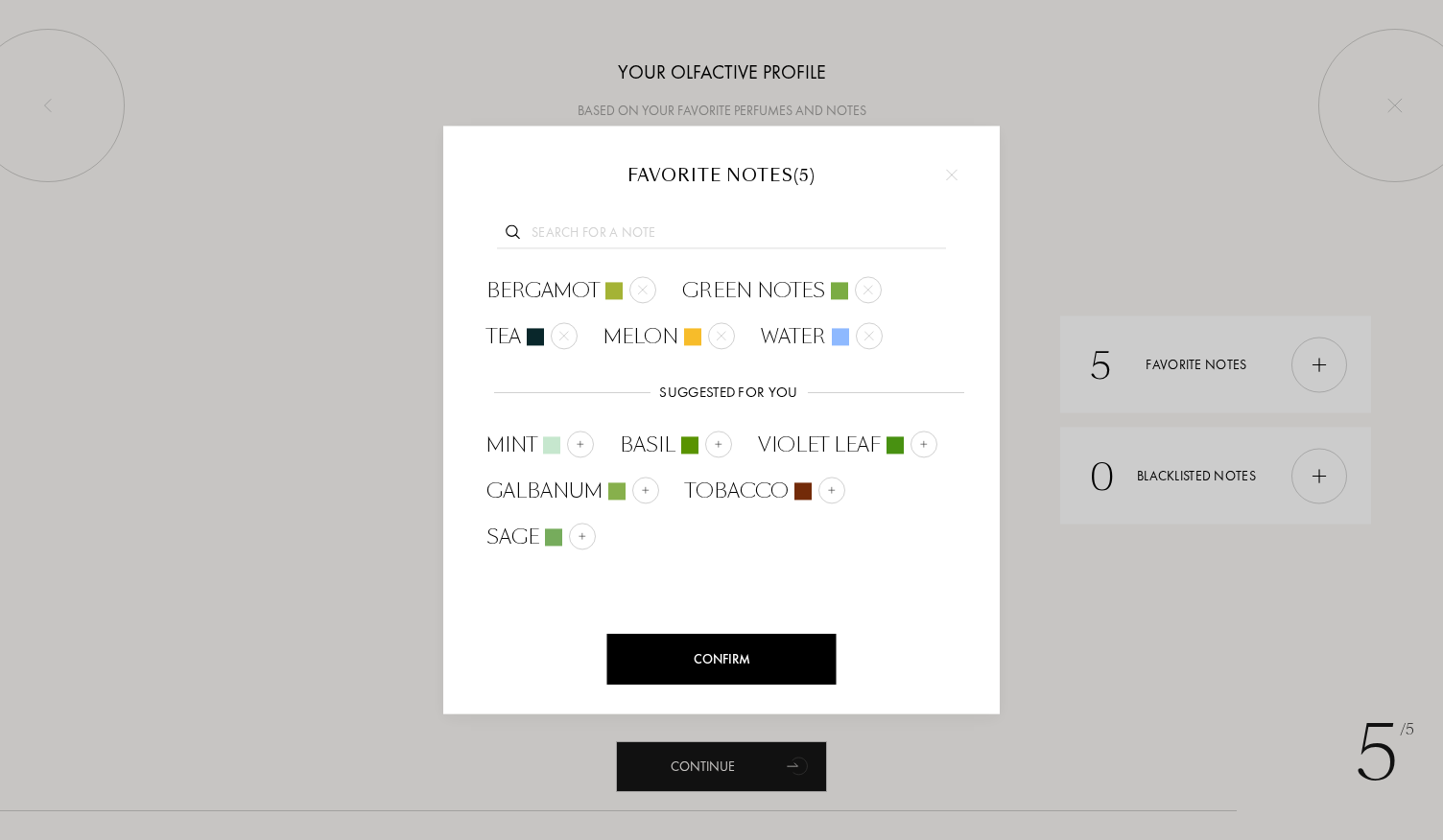
click at [605, 226] on input "text" at bounding box center [721, 235] width 449 height 26
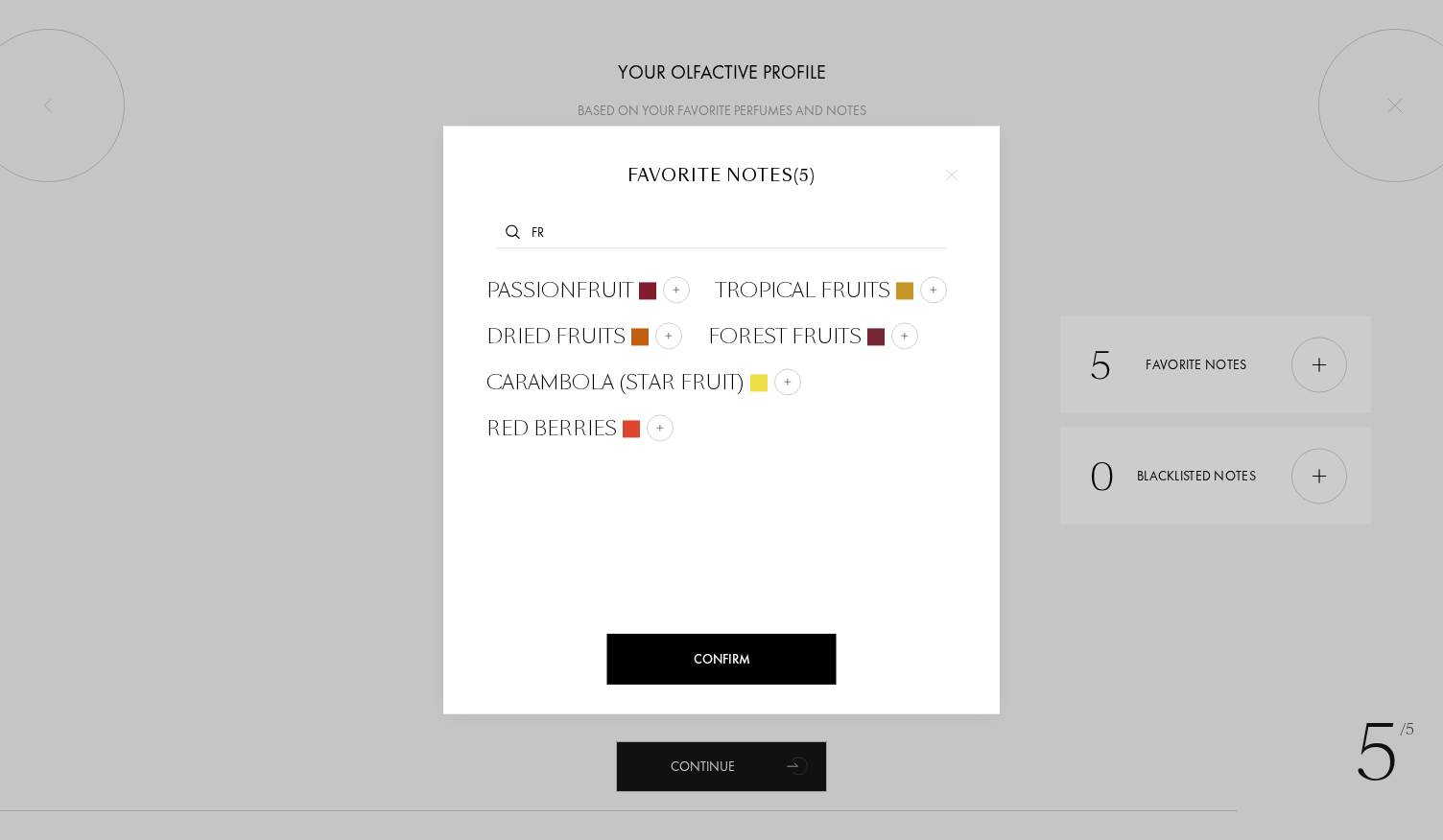
type input "f"
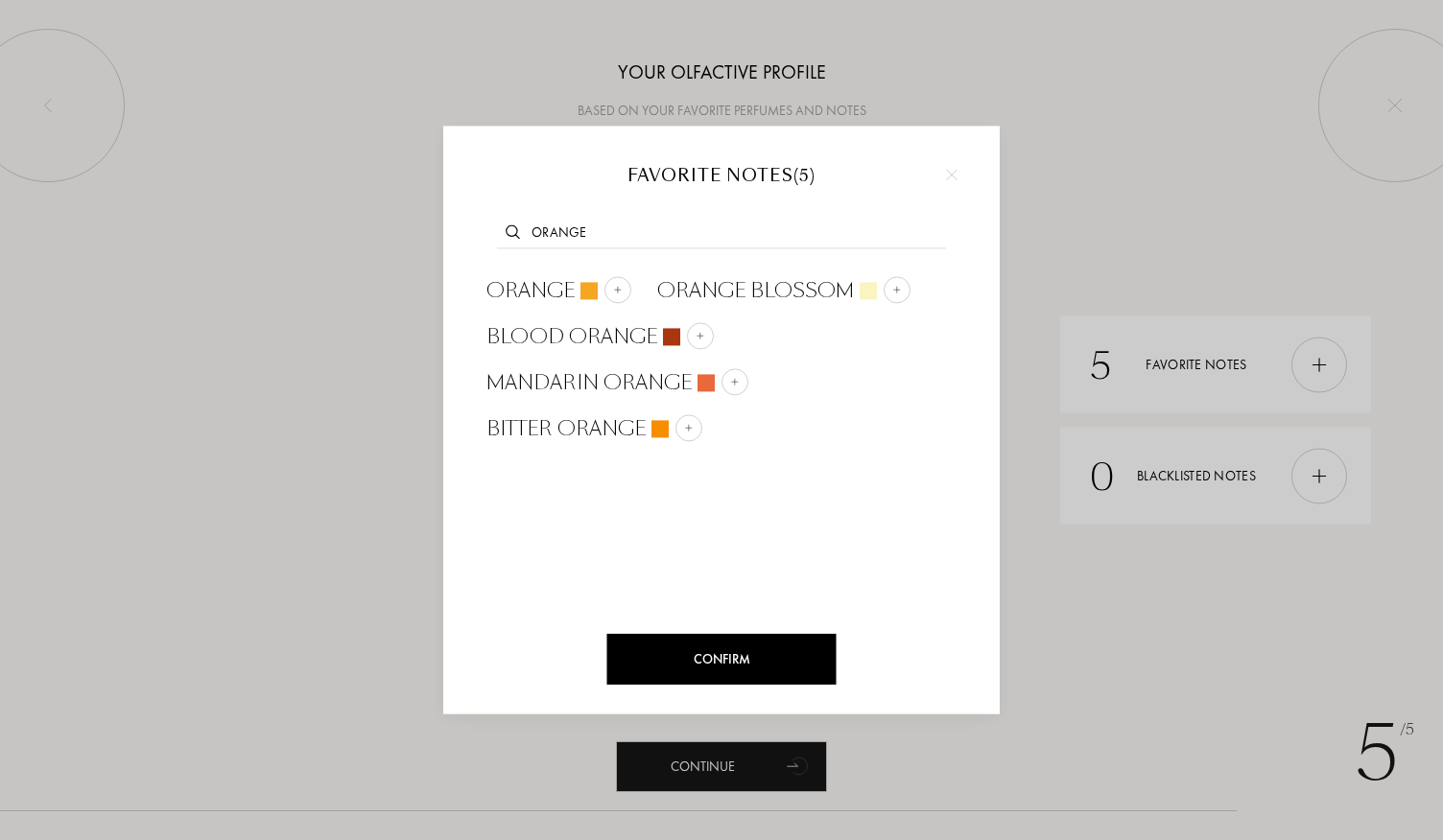
click at [718, 243] on input "orange" at bounding box center [721, 235] width 449 height 26
type input "orange"
click at [578, 296] on div "Orange" at bounding box center [559, 290] width 145 height 29
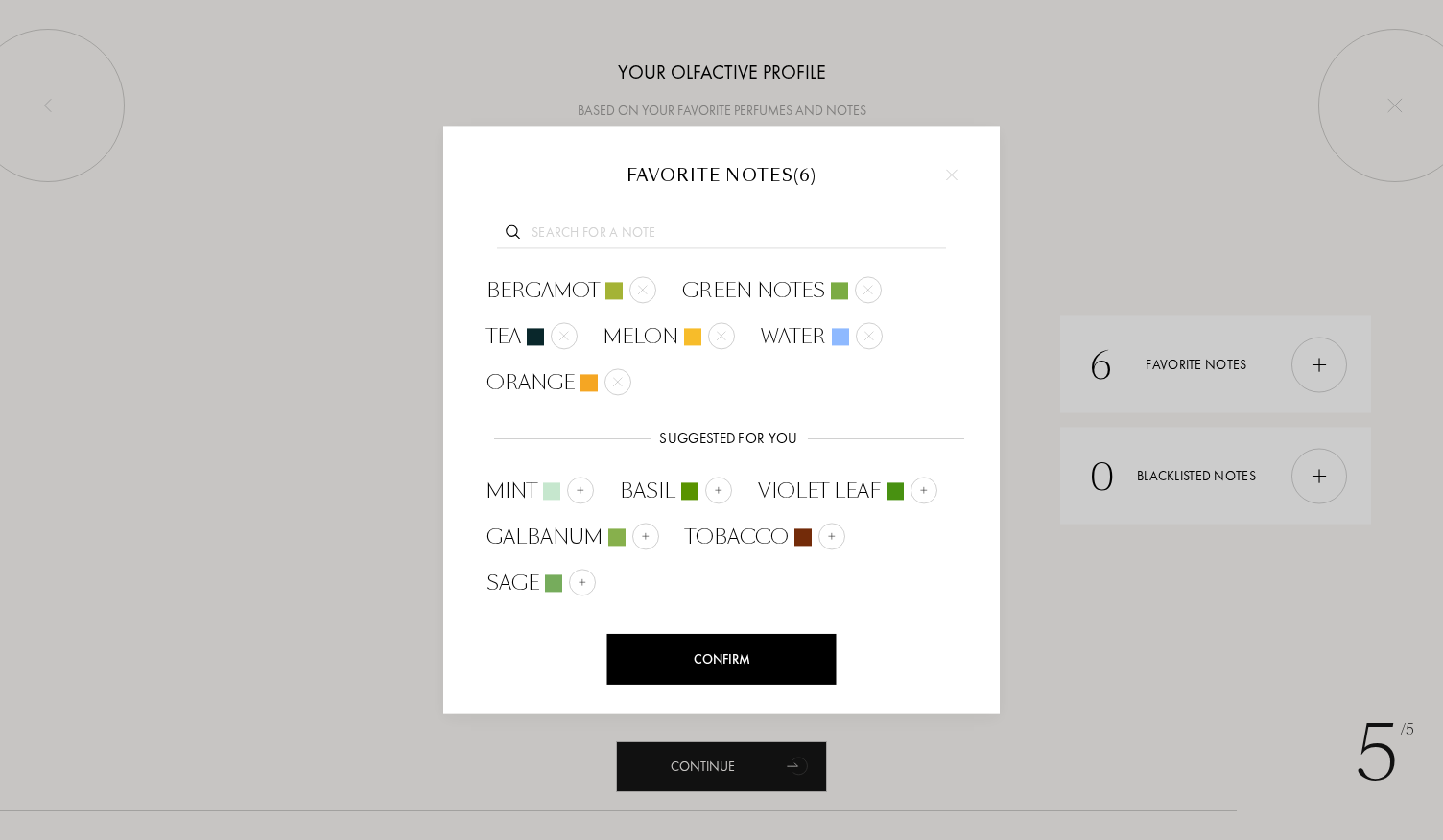
click at [578, 231] on input "text" at bounding box center [721, 235] width 449 height 26
type input "ぼ"
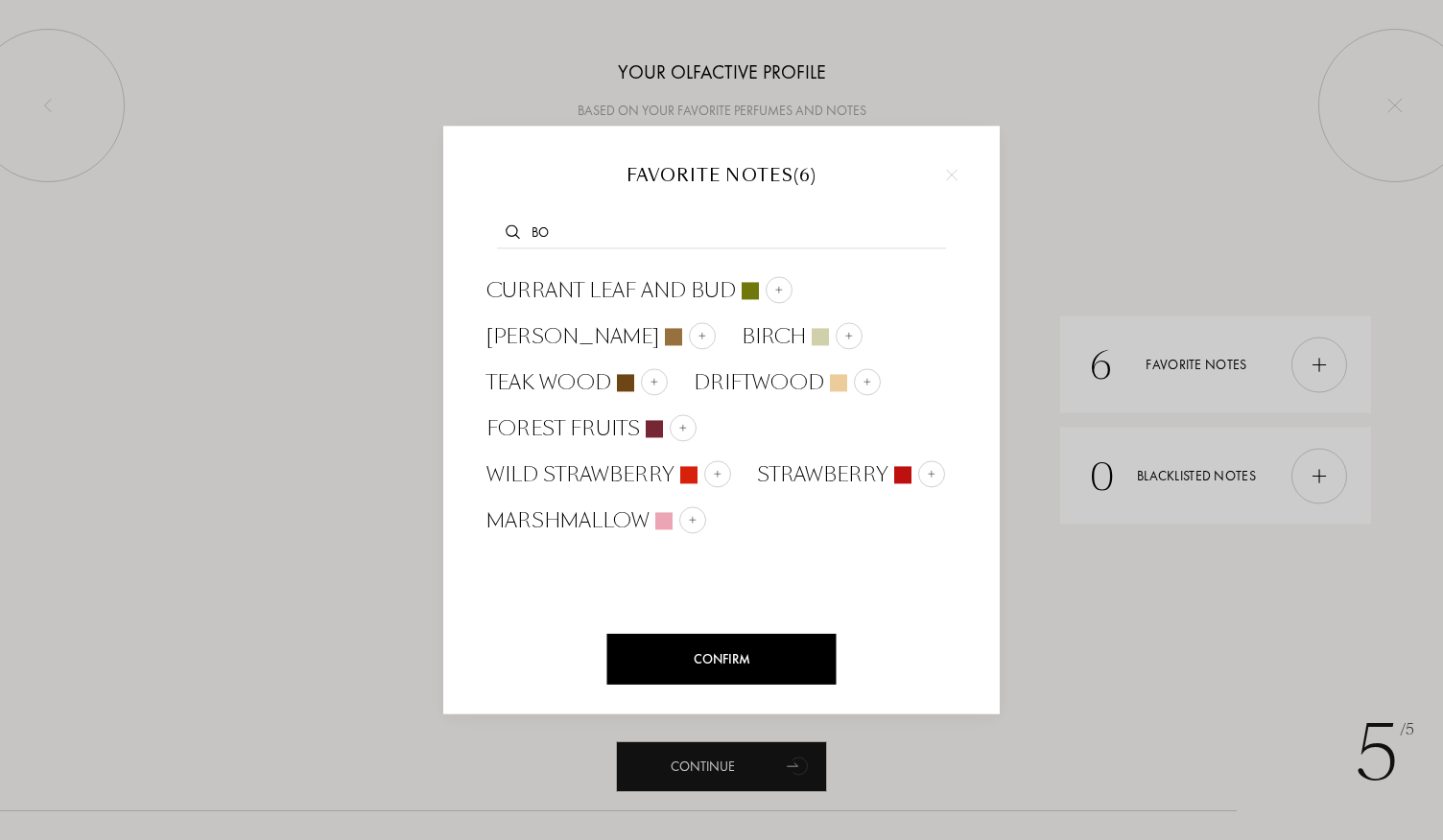
type input "b"
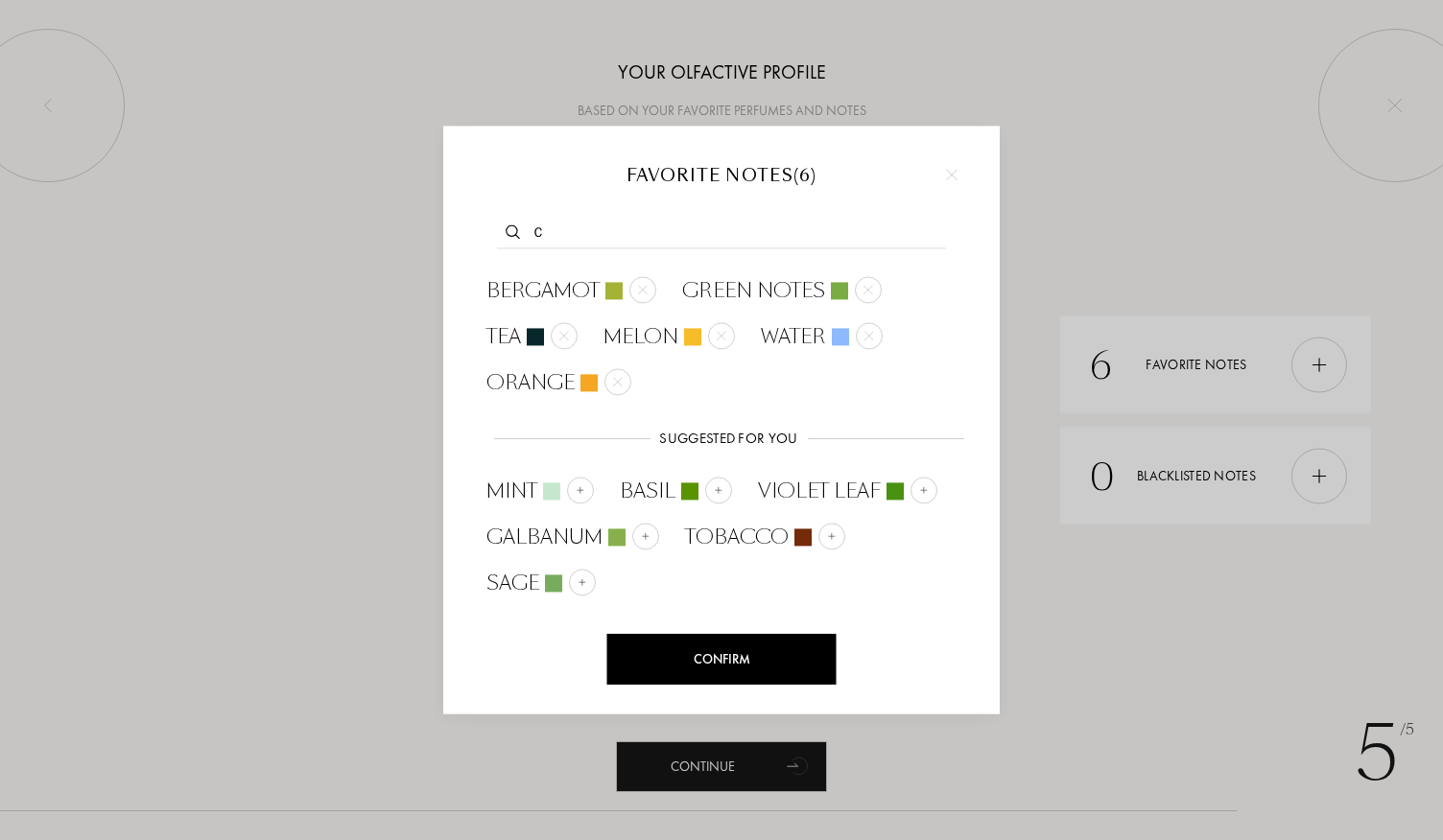
type input "か"
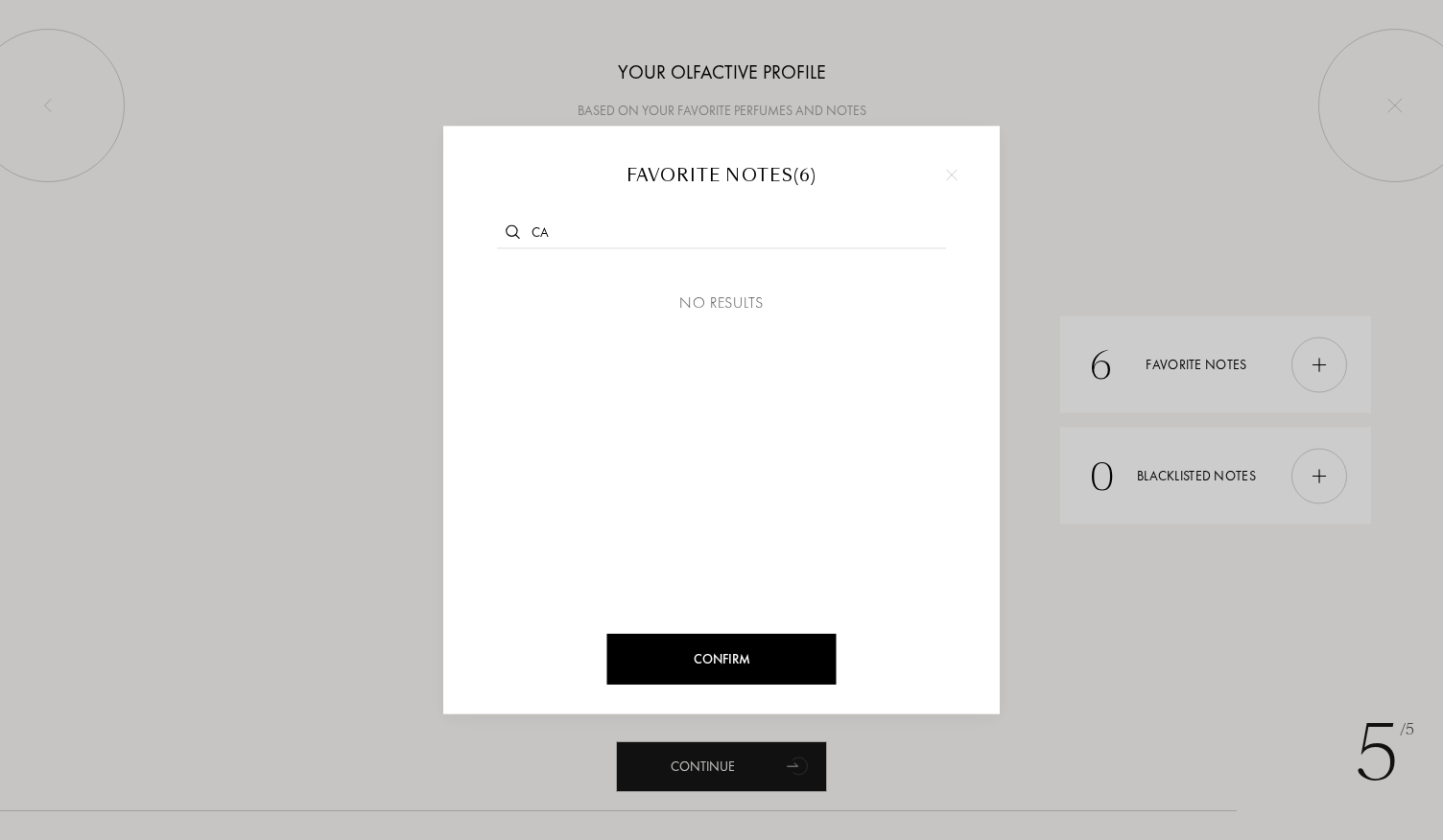
type input "c"
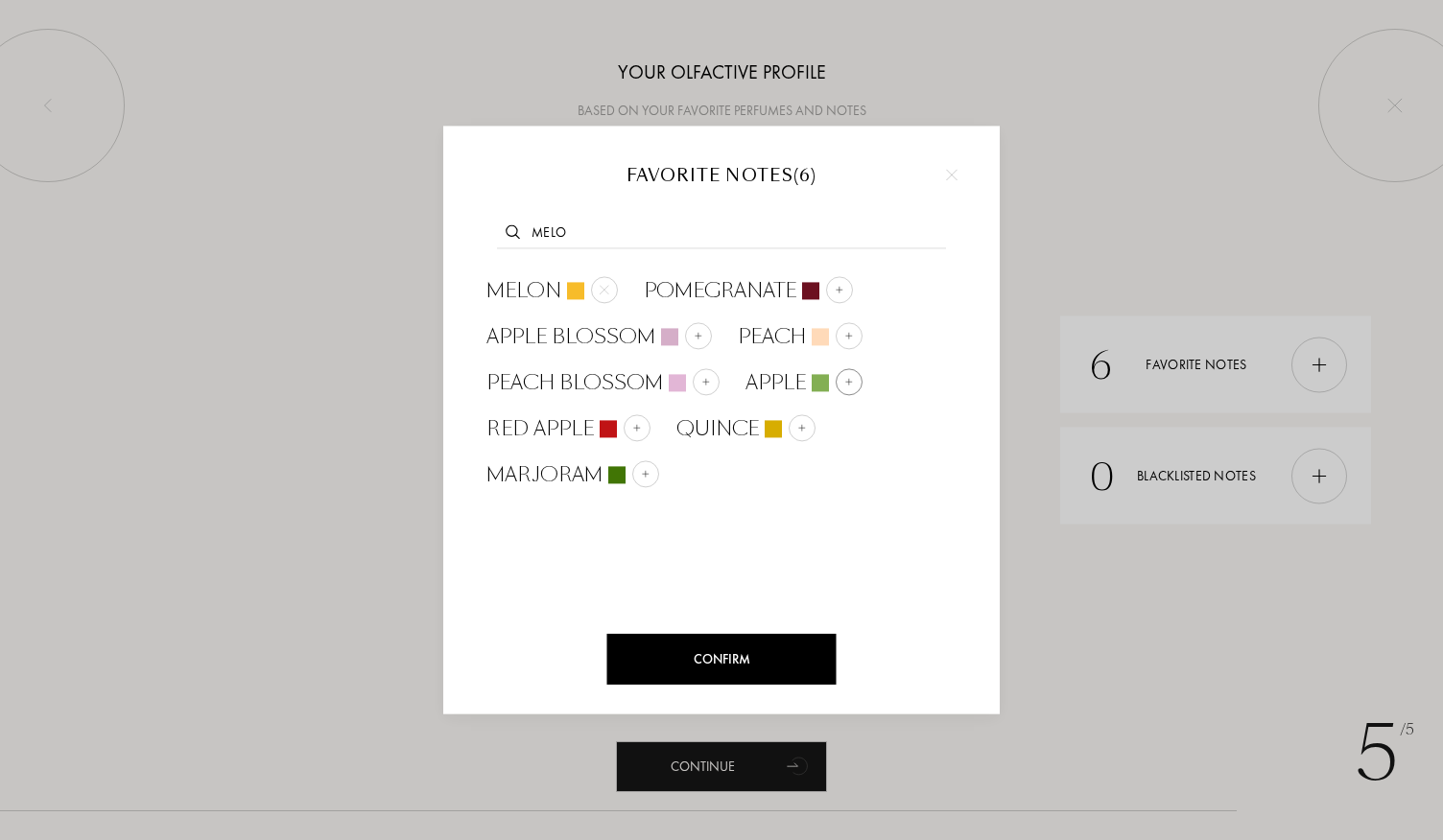
type input "melo"
click at [805, 383] on div "Apple" at bounding box center [805, 383] width 117 height 29
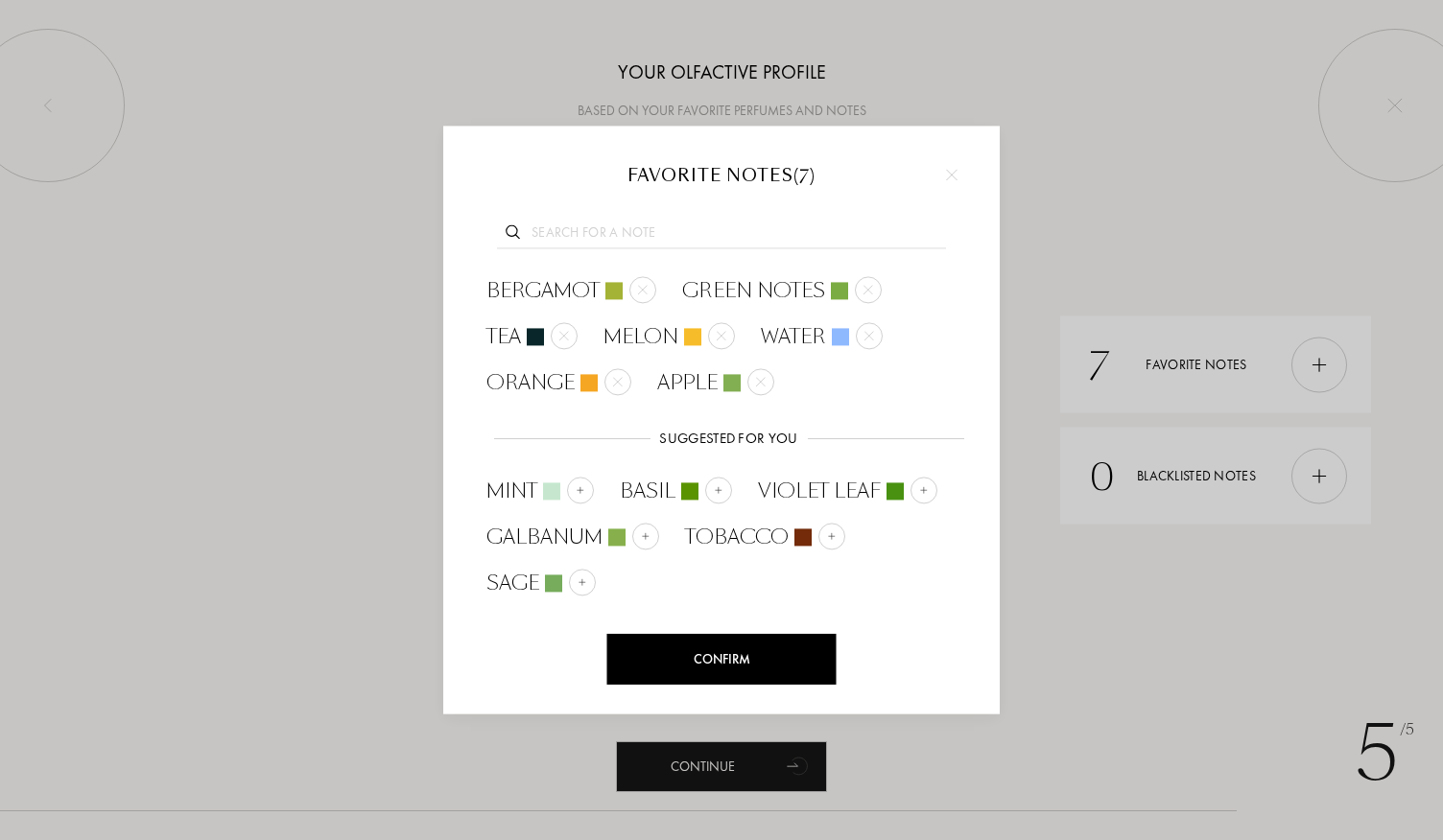
click at [614, 228] on input "text" at bounding box center [721, 235] width 449 height 26
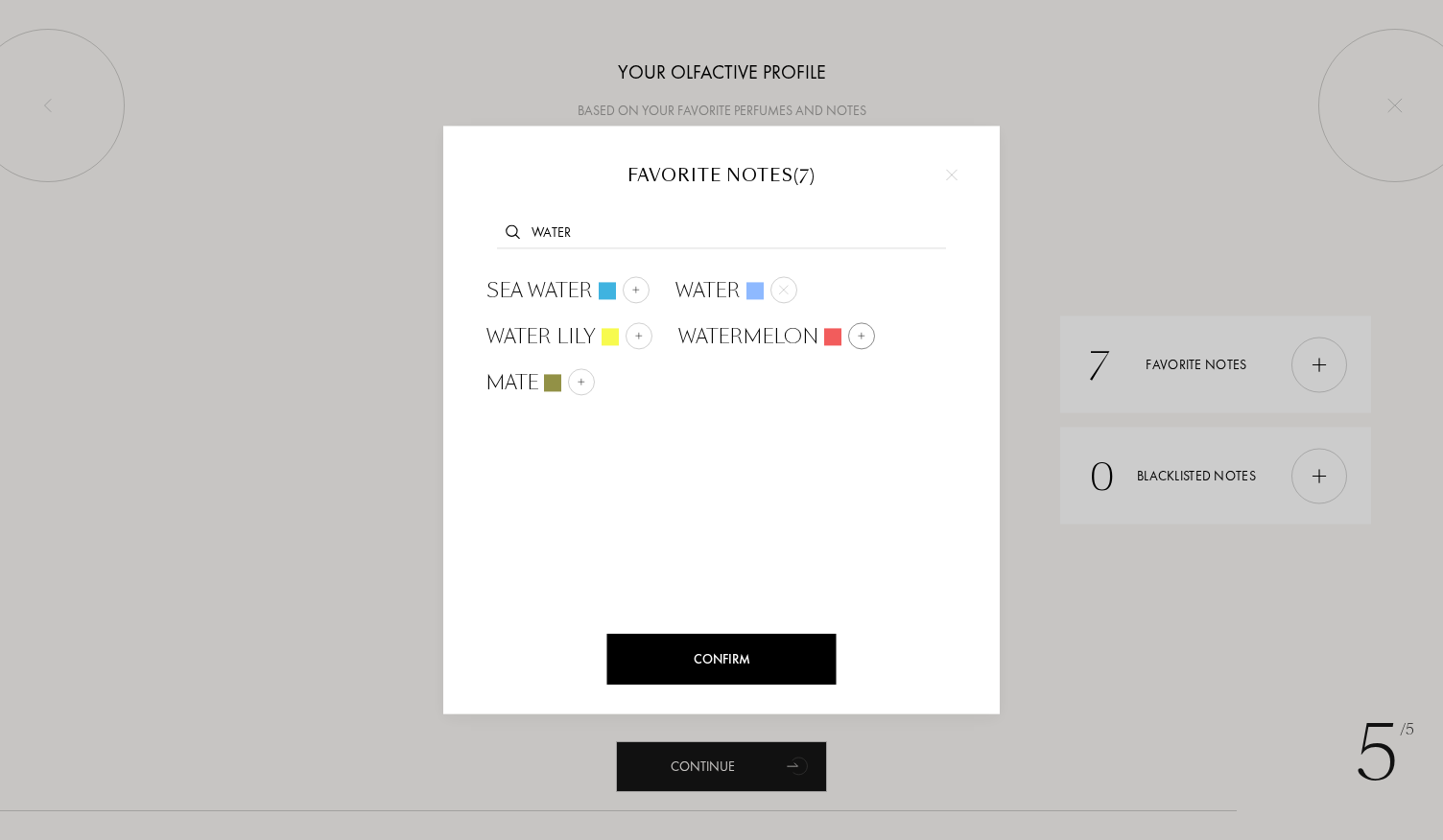
type input "water"
click at [744, 334] on span "Watermelon" at bounding box center [749, 336] width 140 height 29
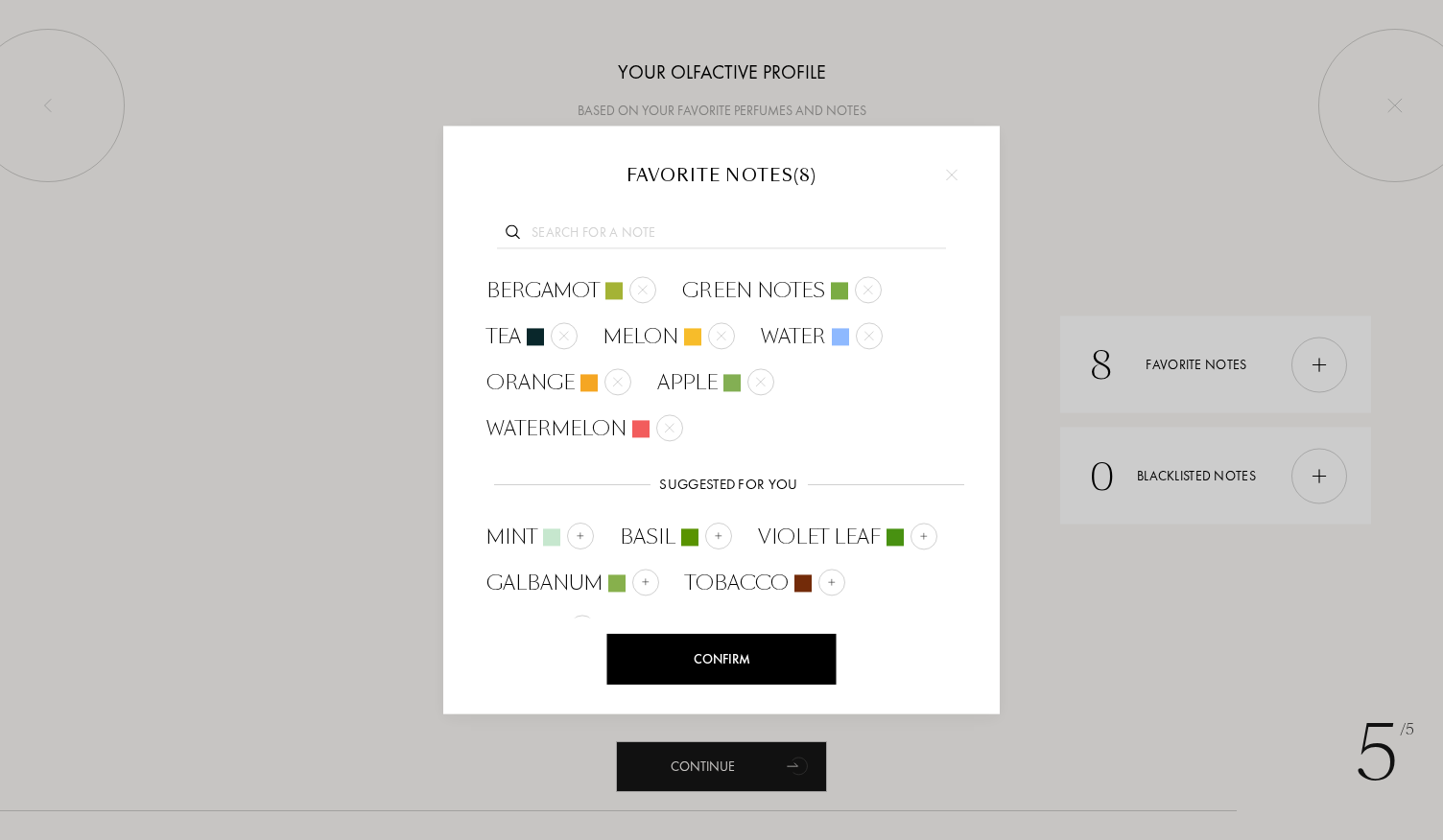
click at [641, 232] on input "text" at bounding box center [721, 235] width 449 height 26
click at [624, 380] on div at bounding box center [618, 382] width 27 height 27
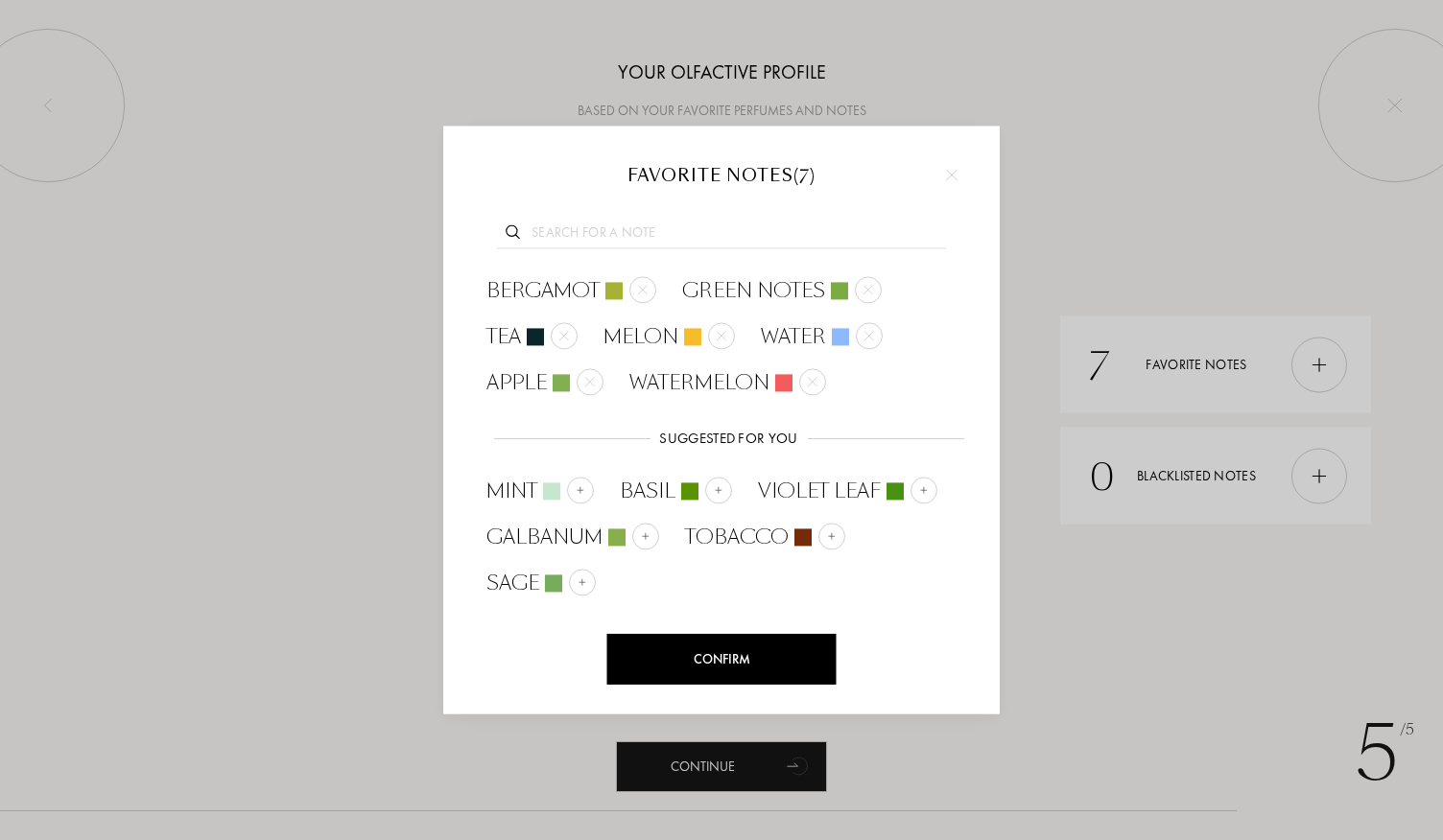
click at [555, 236] on input "text" at bounding box center [721, 235] width 449 height 26
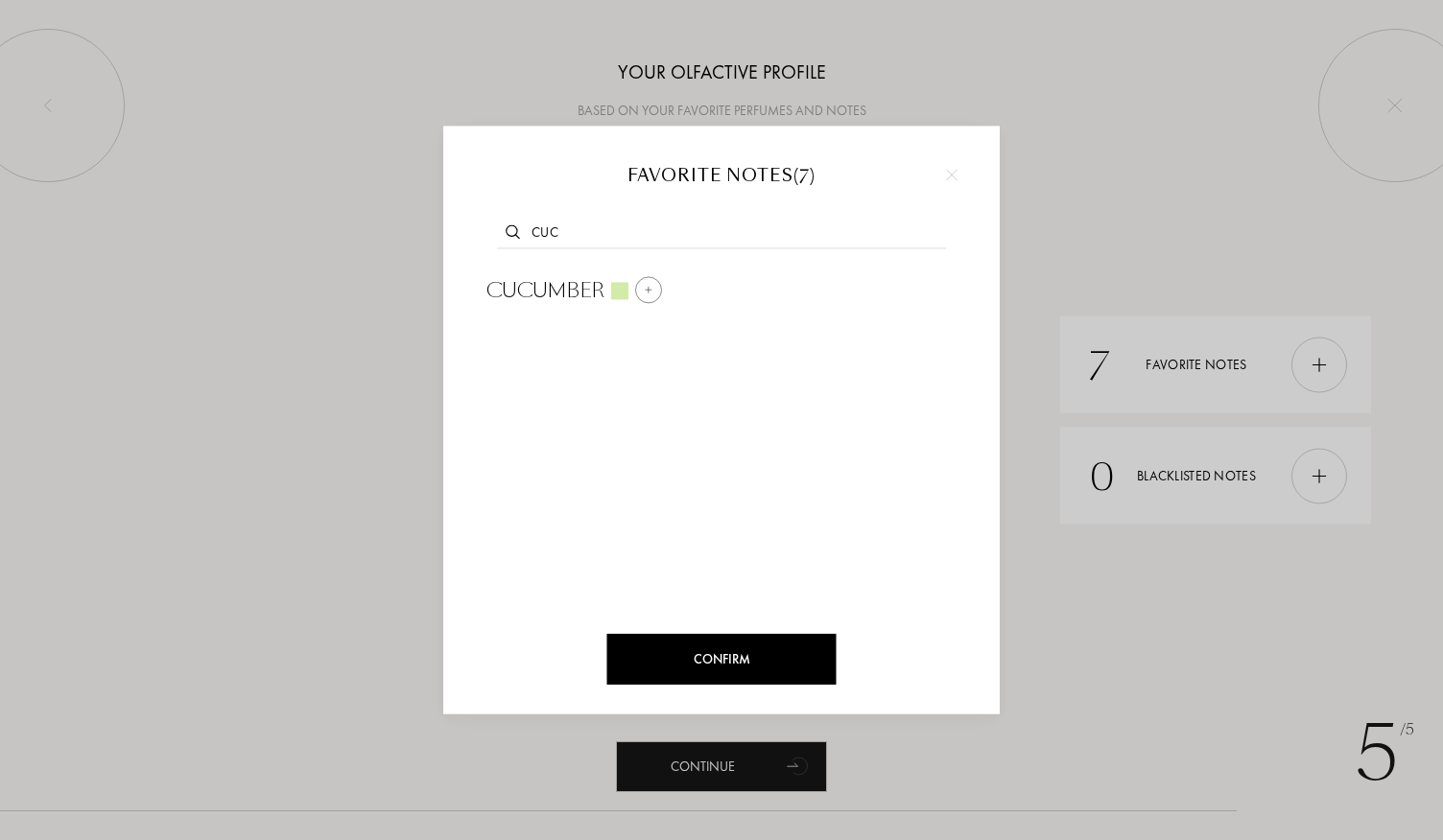
type input "cuc"
click at [548, 278] on span "Cucumber" at bounding box center [546, 290] width 119 height 29
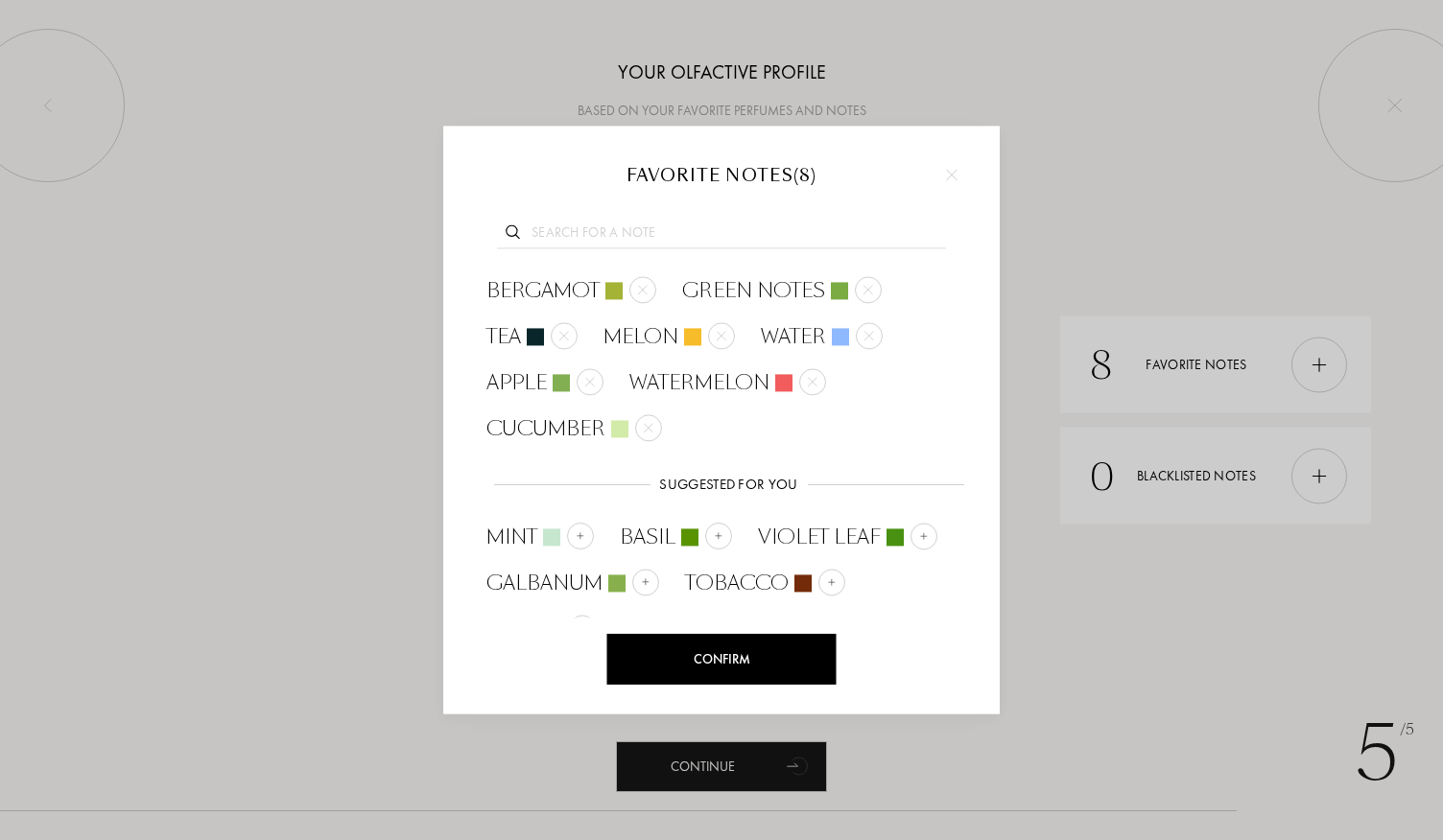
click at [617, 232] on input "text" at bounding box center [721, 235] width 449 height 26
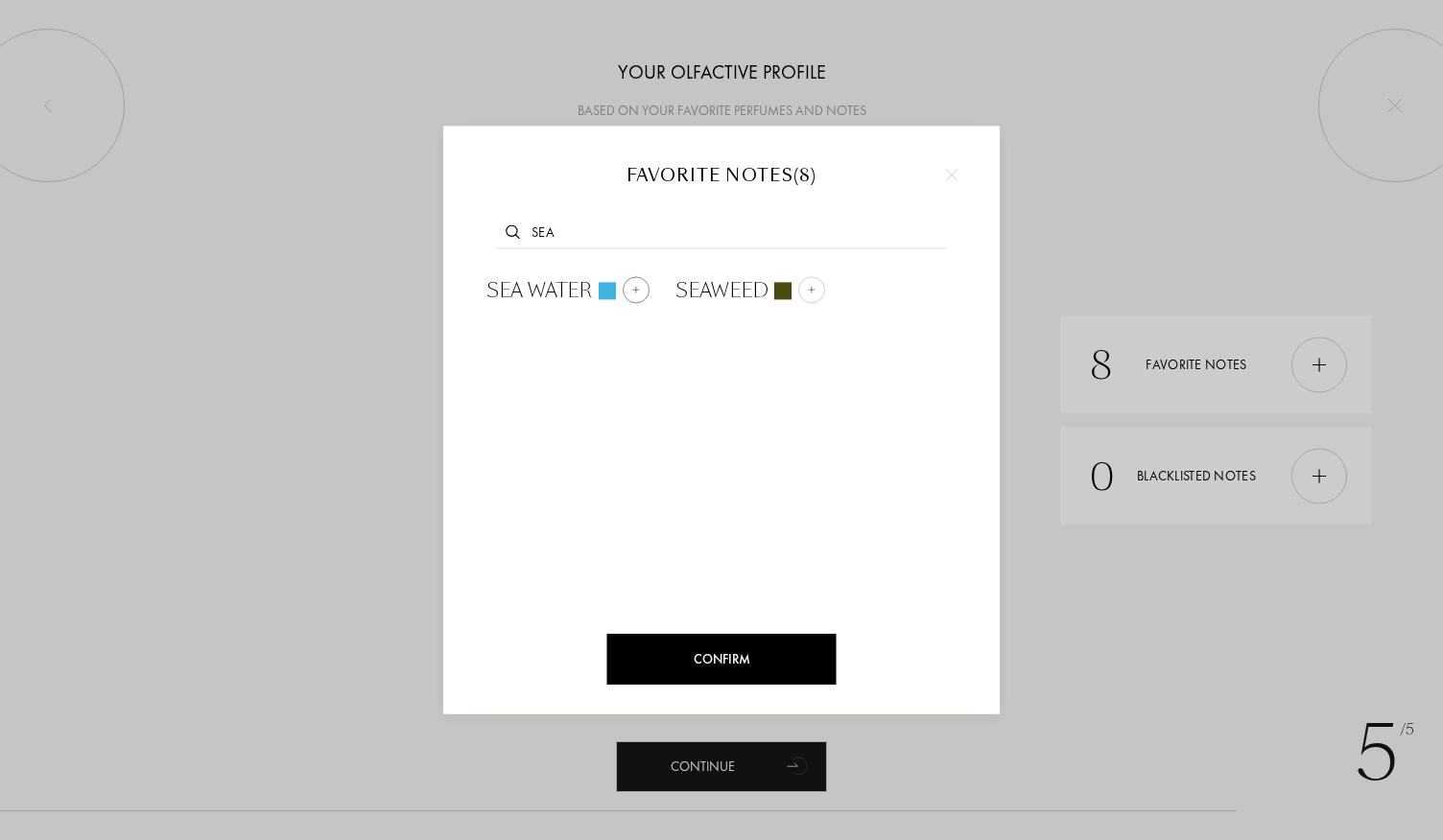
type input "sea"
click at [535, 292] on span "Sea Water" at bounding box center [539, 290] width 107 height 29
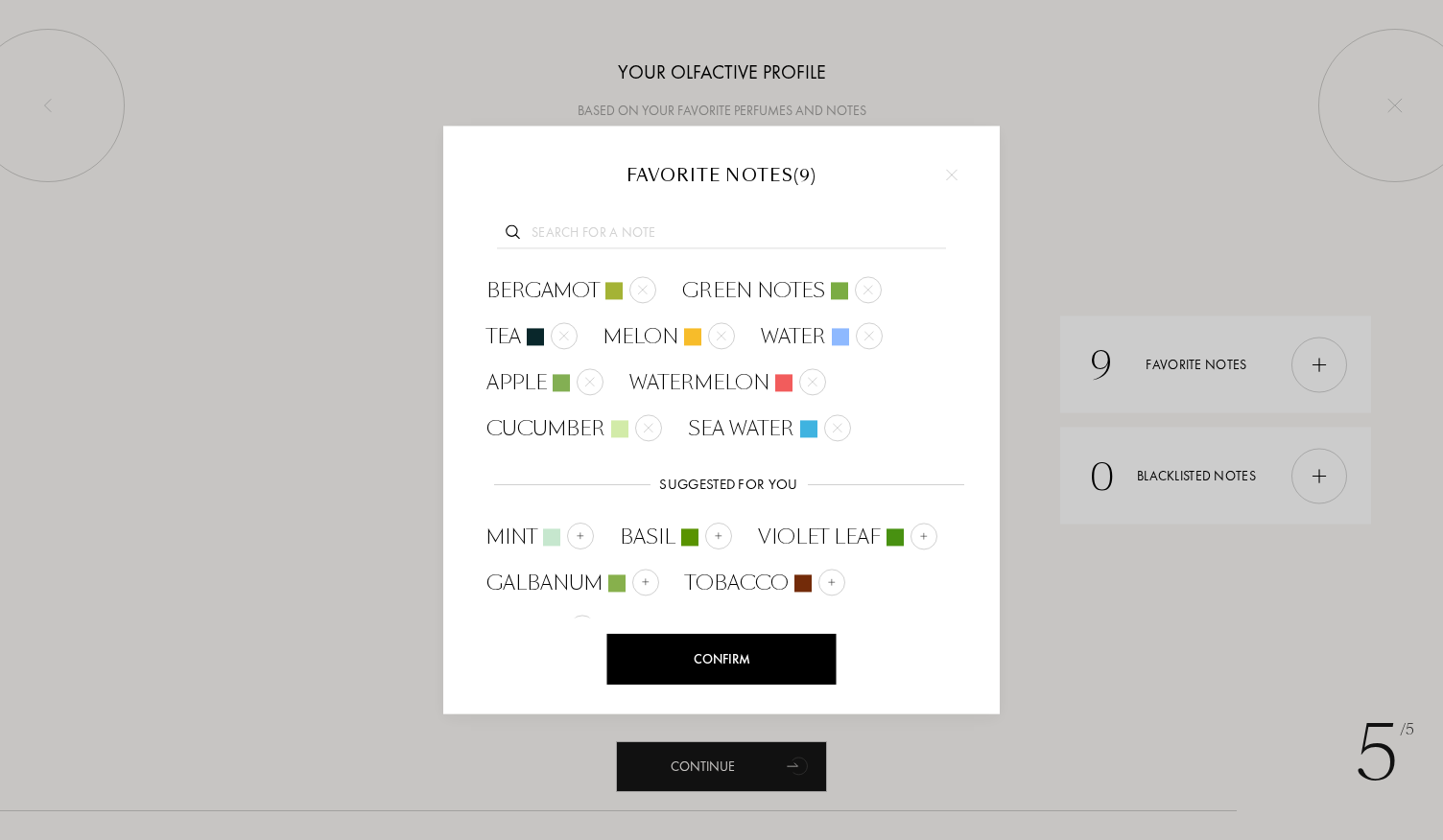
click at [566, 231] on input "text" at bounding box center [721, 235] width 449 height 26
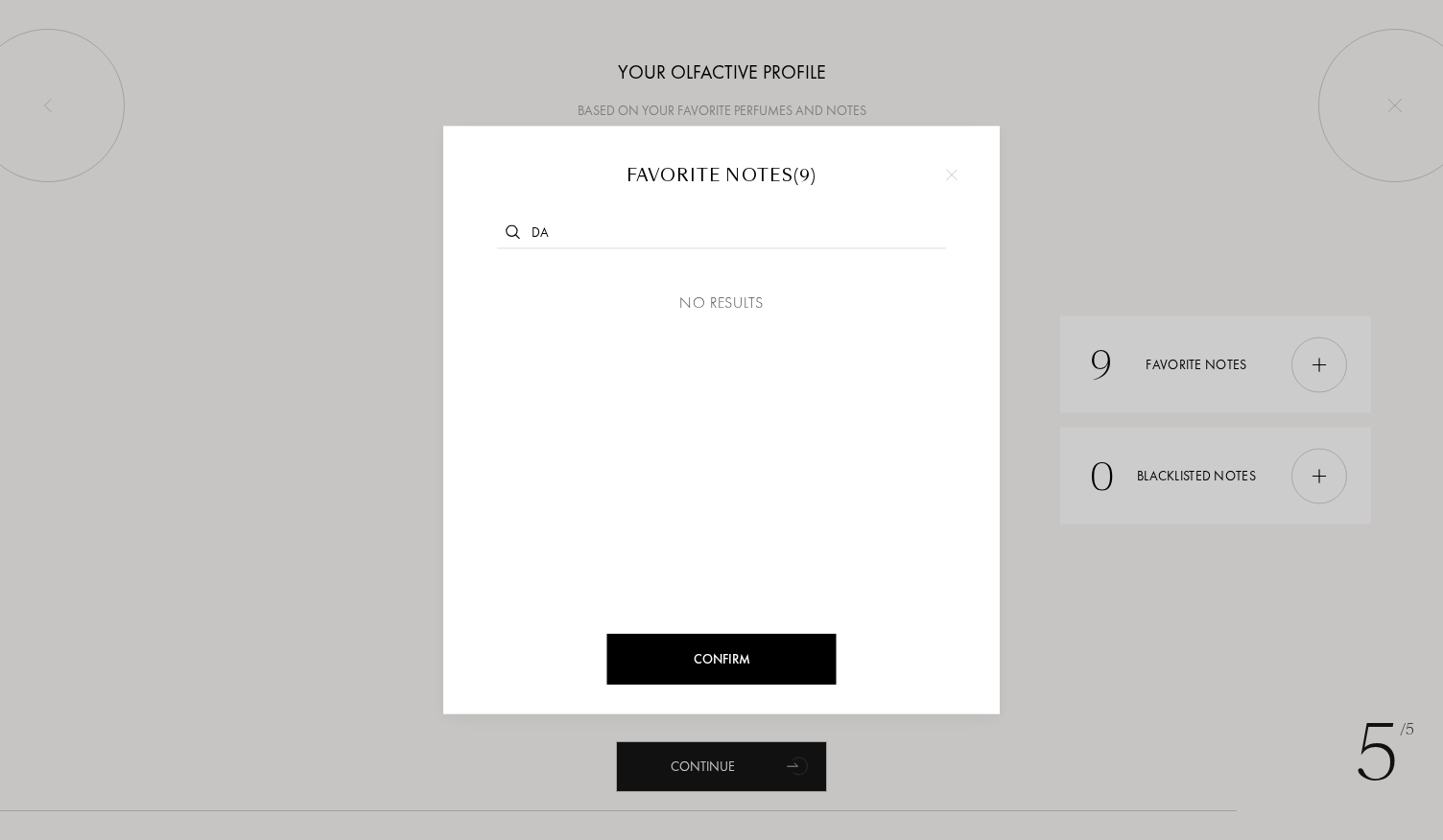
type input "d"
type input "a"
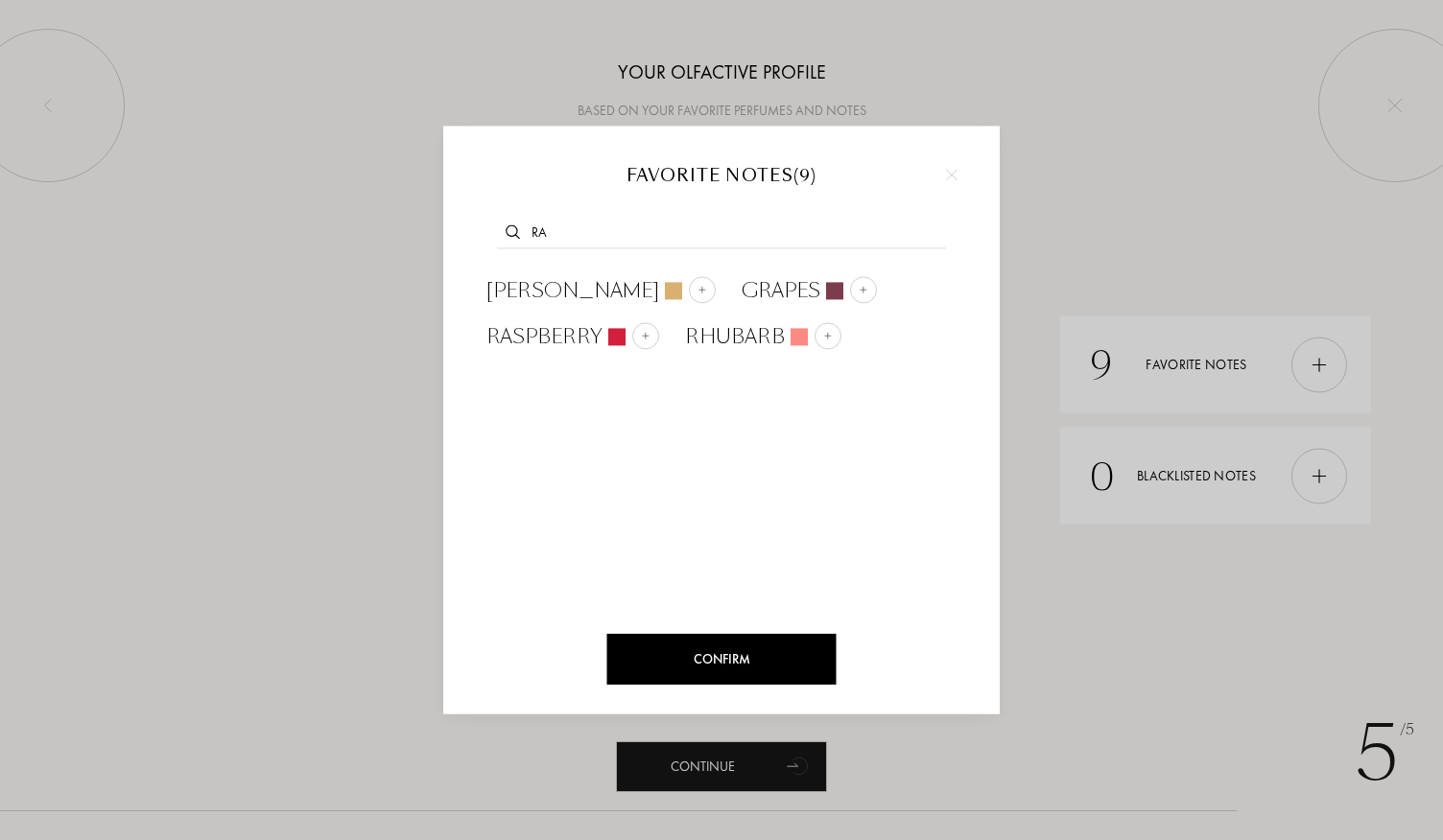
type input "r"
type input "g"
type input "t"
type input "gal"
click at [566, 286] on span "Galbanum" at bounding box center [544, 290] width 116 height 29
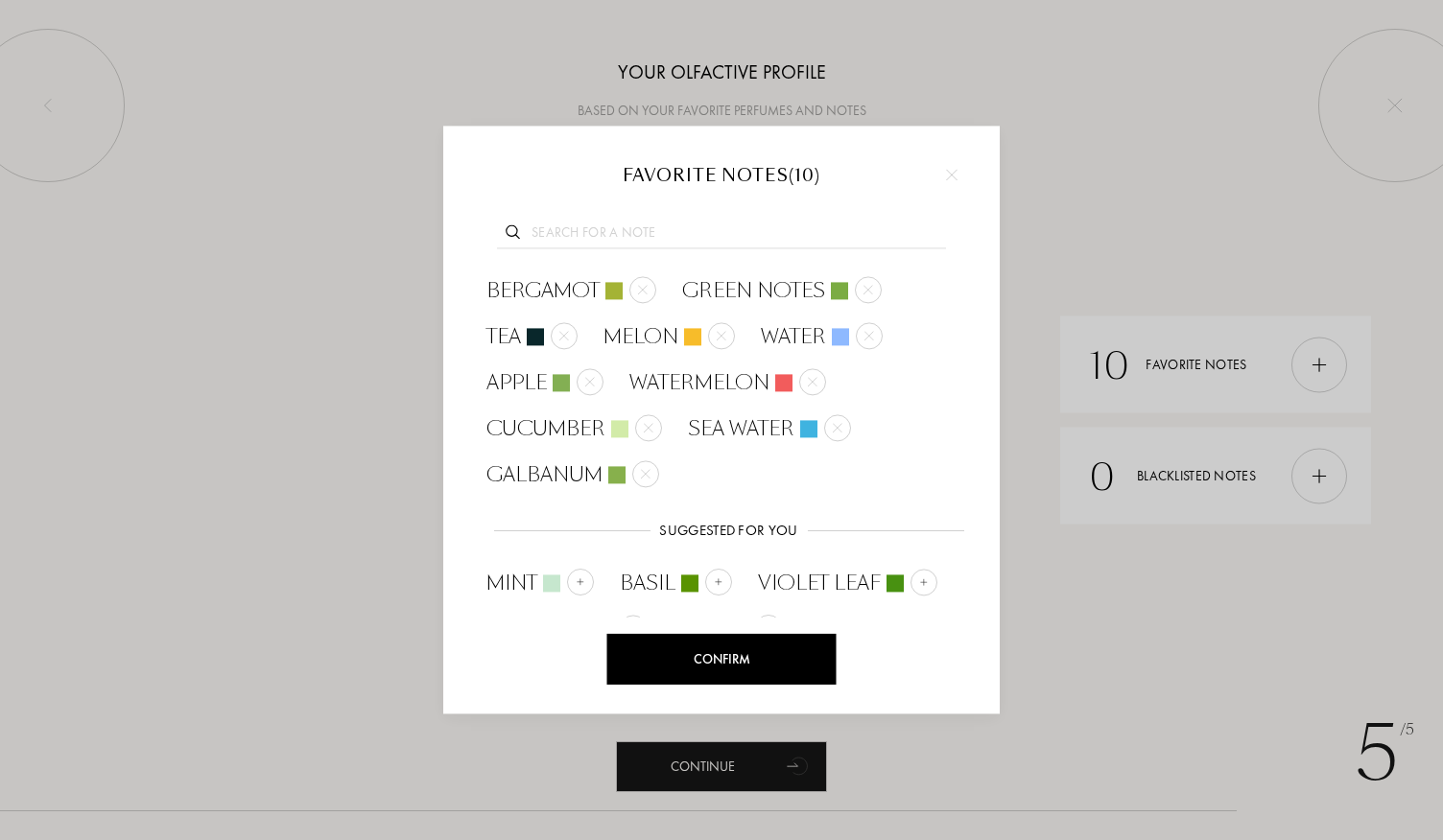
click at [550, 228] on input "text" at bounding box center [721, 235] width 449 height 26
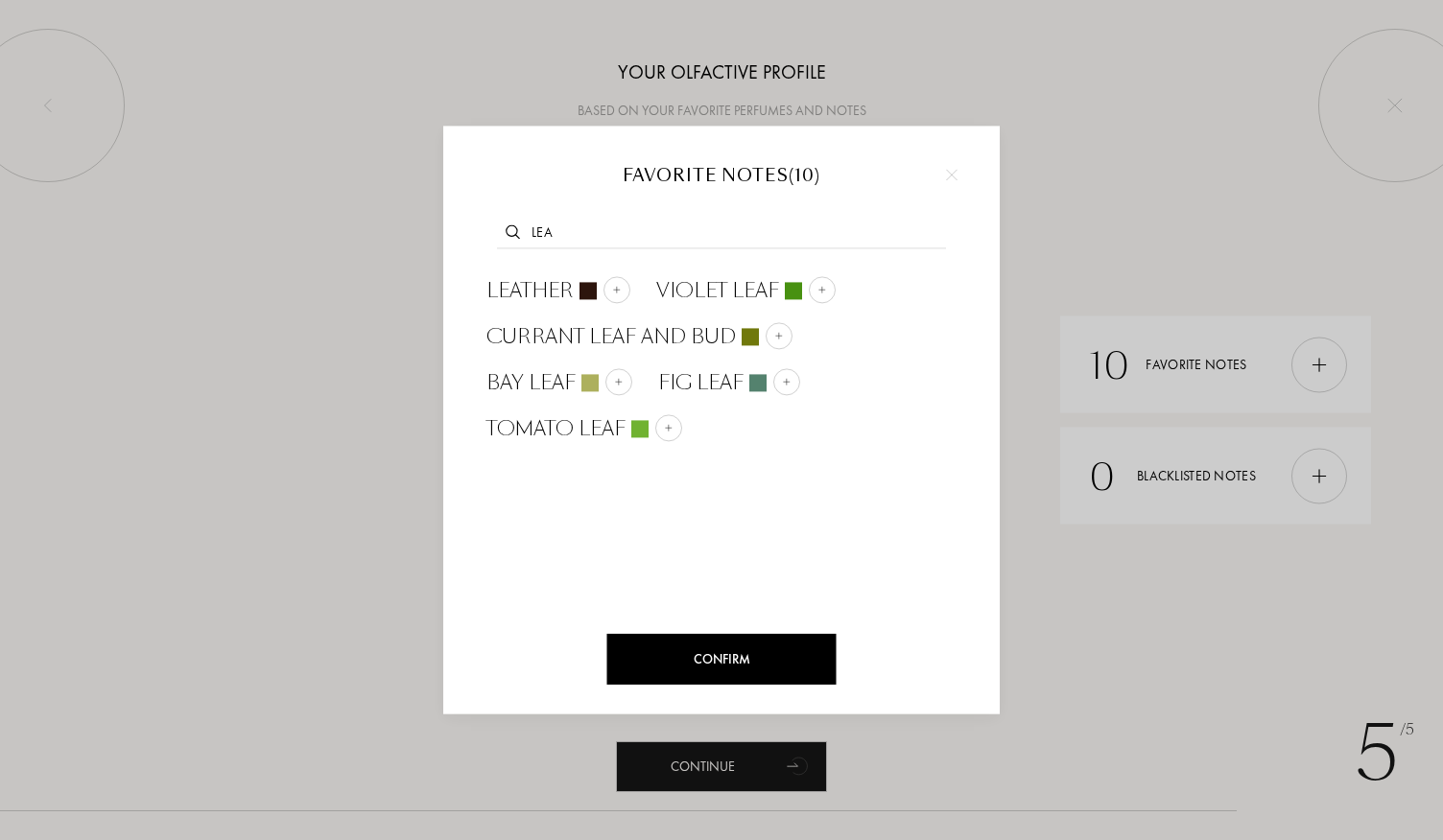
type input "lea"
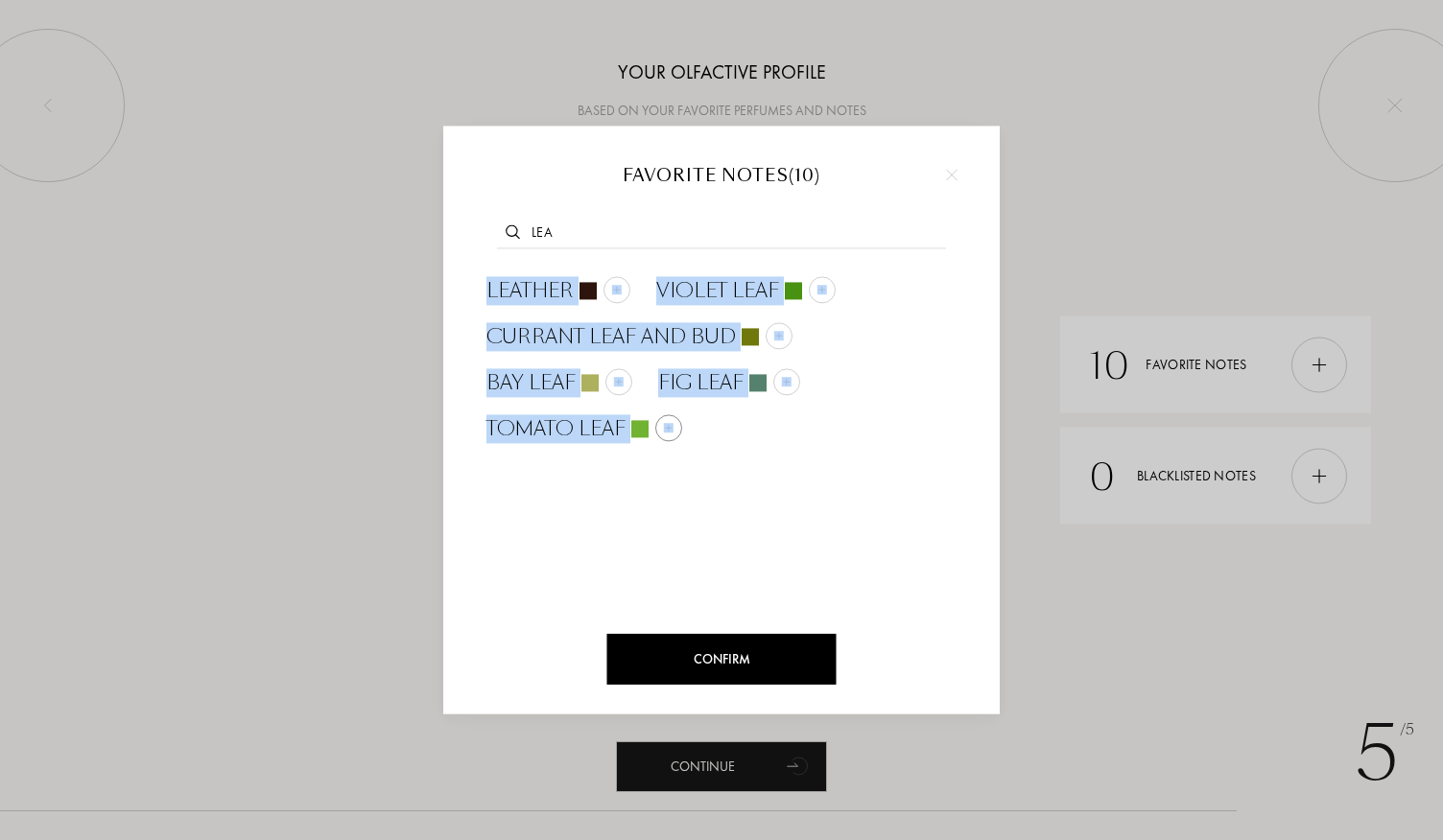
drag, startPoint x: 477, startPoint y: 271, endPoint x: 680, endPoint y: 438, distance: 262.9
click at [680, 438] on div "Leather Violet Leaf Currant leaf and bud Bay Leaf Fig Leaf Tomato Leaf" at bounding box center [721, 447] width 499 height 358
copy div "Leather Violet Leaf Currant leaf and bud Bay Leaf Fig Leaf Tomato Leaf"
click at [593, 431] on span "Tomato Leaf" at bounding box center [556, 429] width 139 height 29
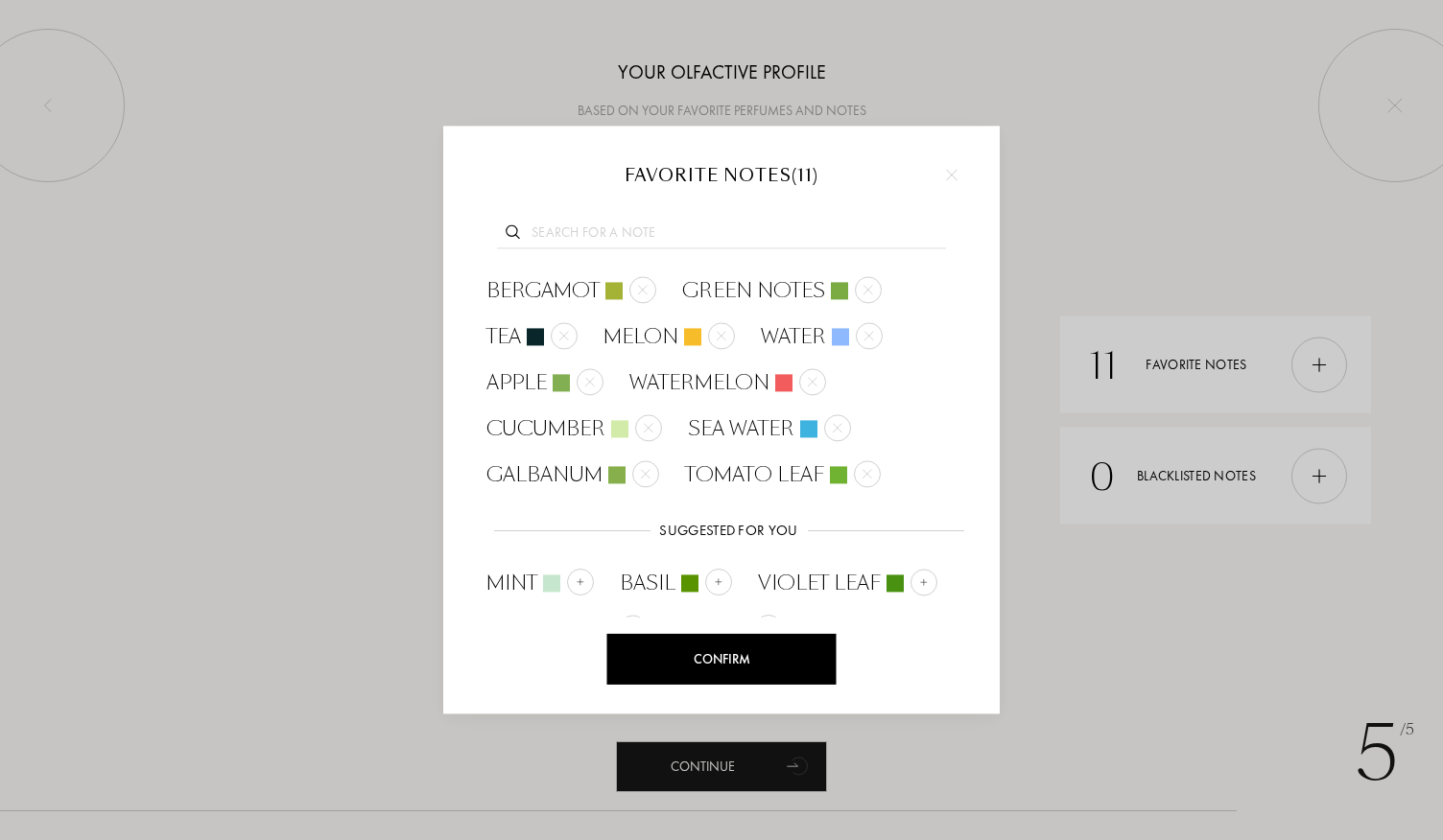
click at [653, 219] on div at bounding box center [721, 231] width 499 height 74
click at [635, 232] on input "text" at bounding box center [721, 235] width 449 height 26
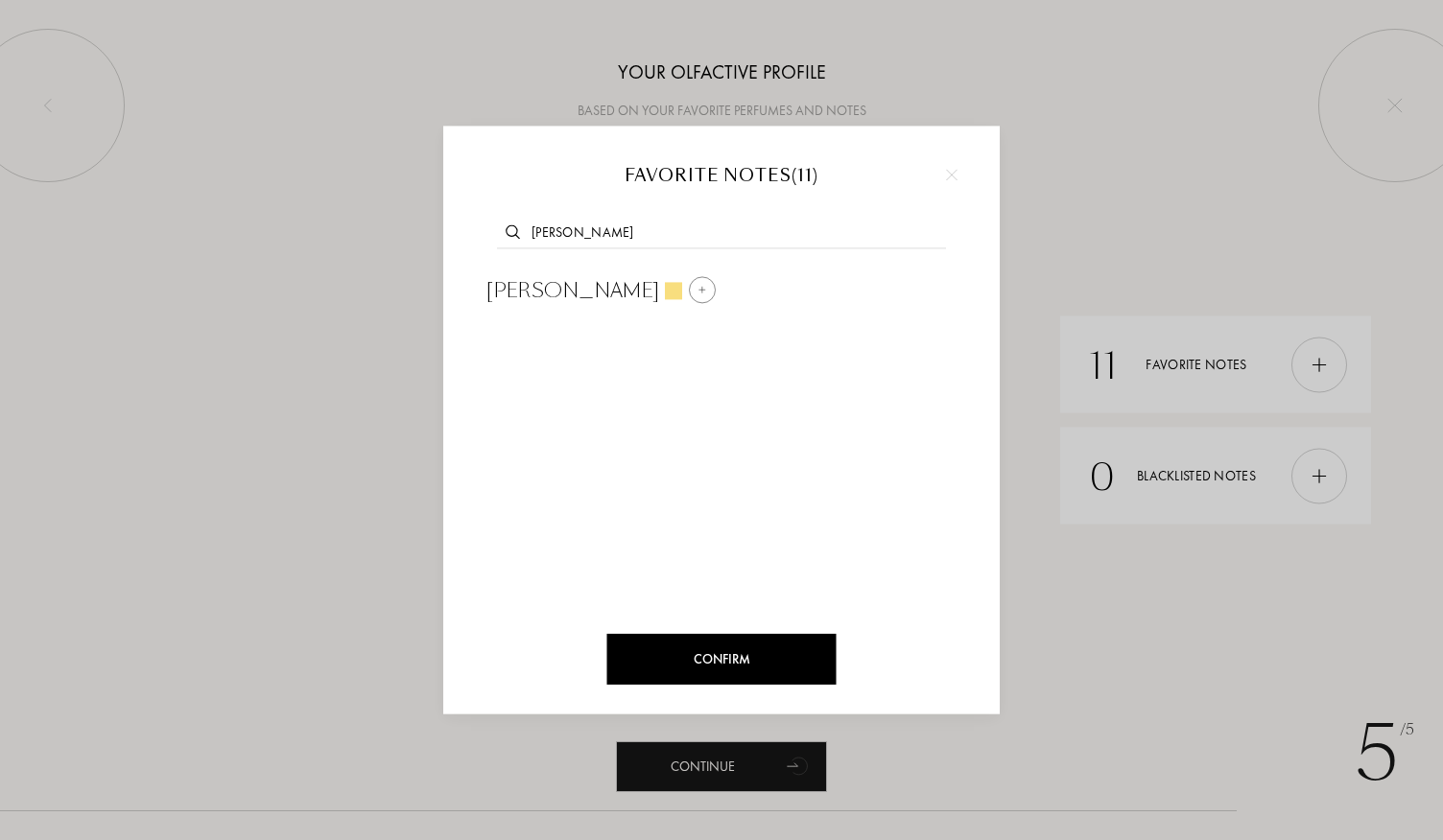
type input "[PERSON_NAME]"
click at [550, 290] on span "[PERSON_NAME]" at bounding box center [573, 290] width 173 height 29
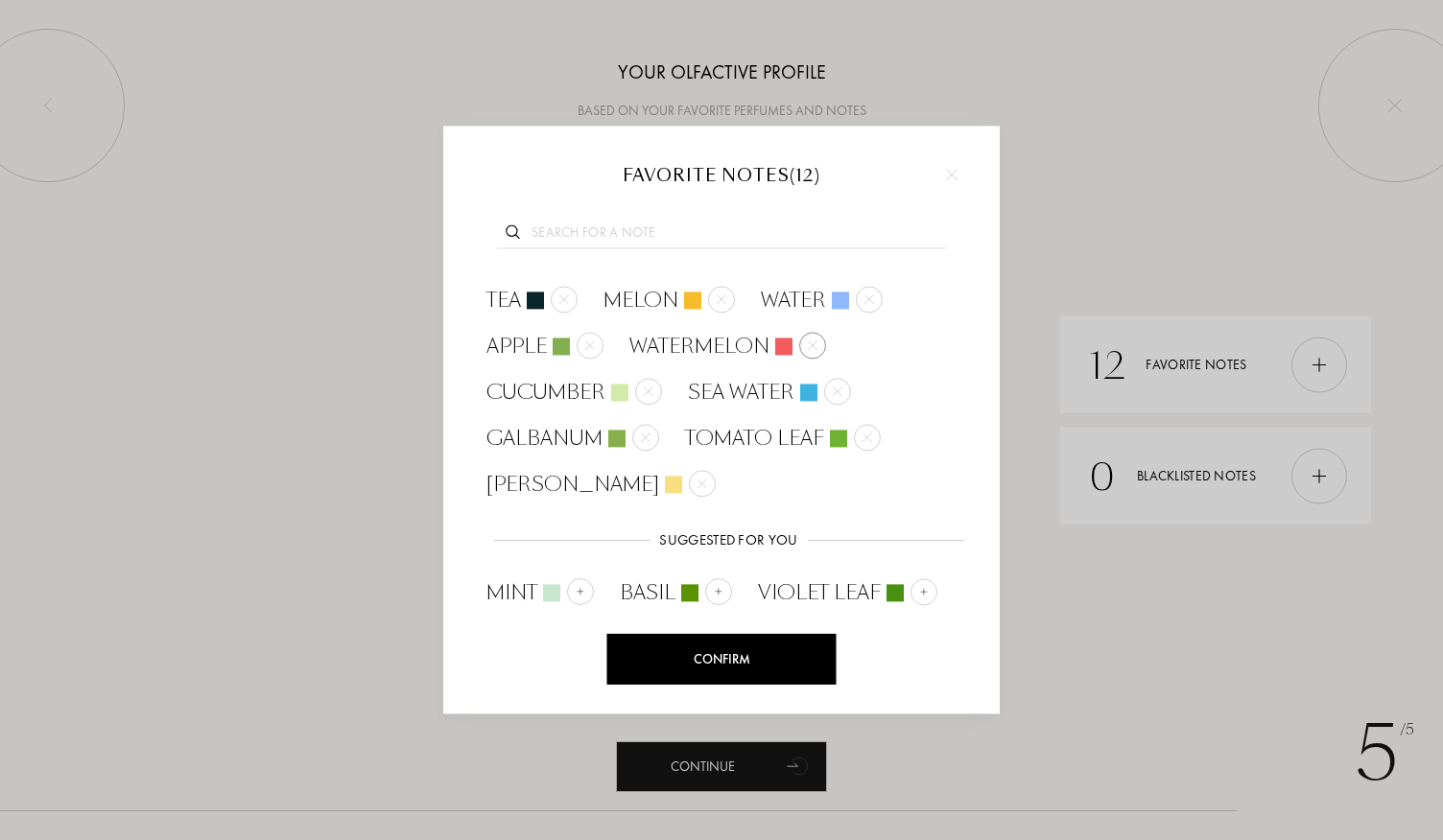
scroll to position [0, 0]
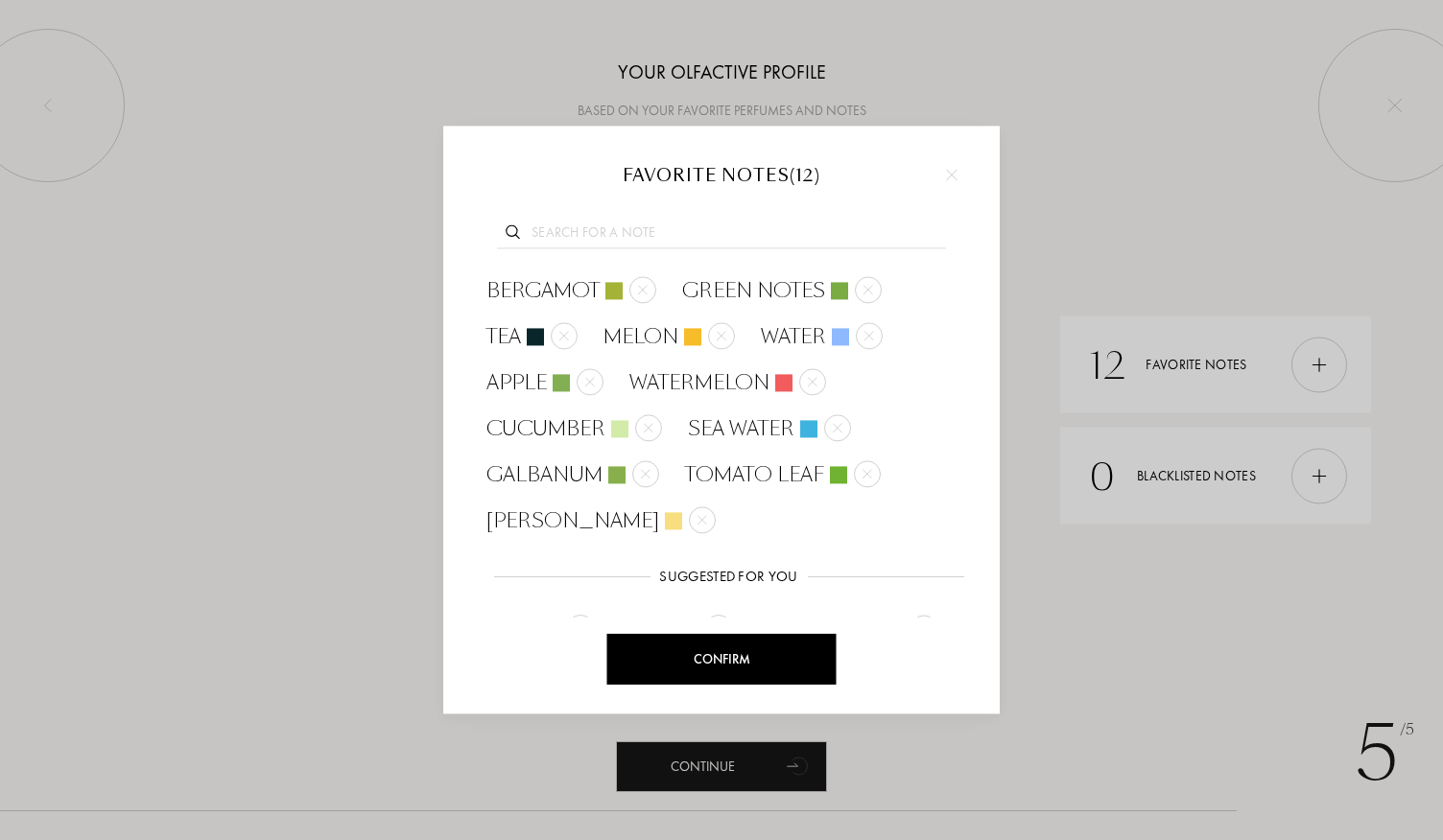
click at [668, 229] on input "text" at bounding box center [721, 235] width 449 height 26
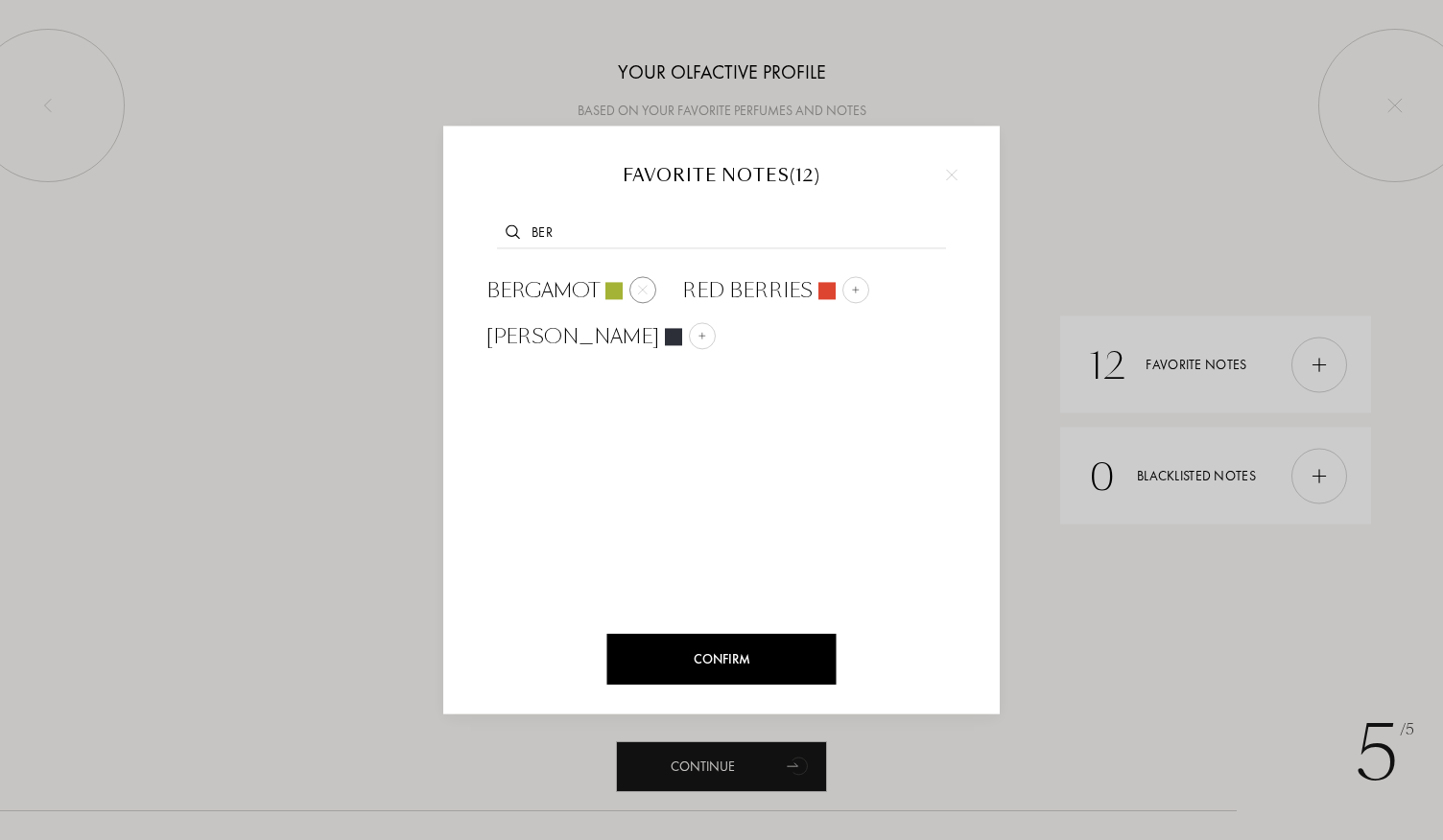
type input "ber"
click at [584, 282] on span "Bergamot" at bounding box center [543, 290] width 113 height 29
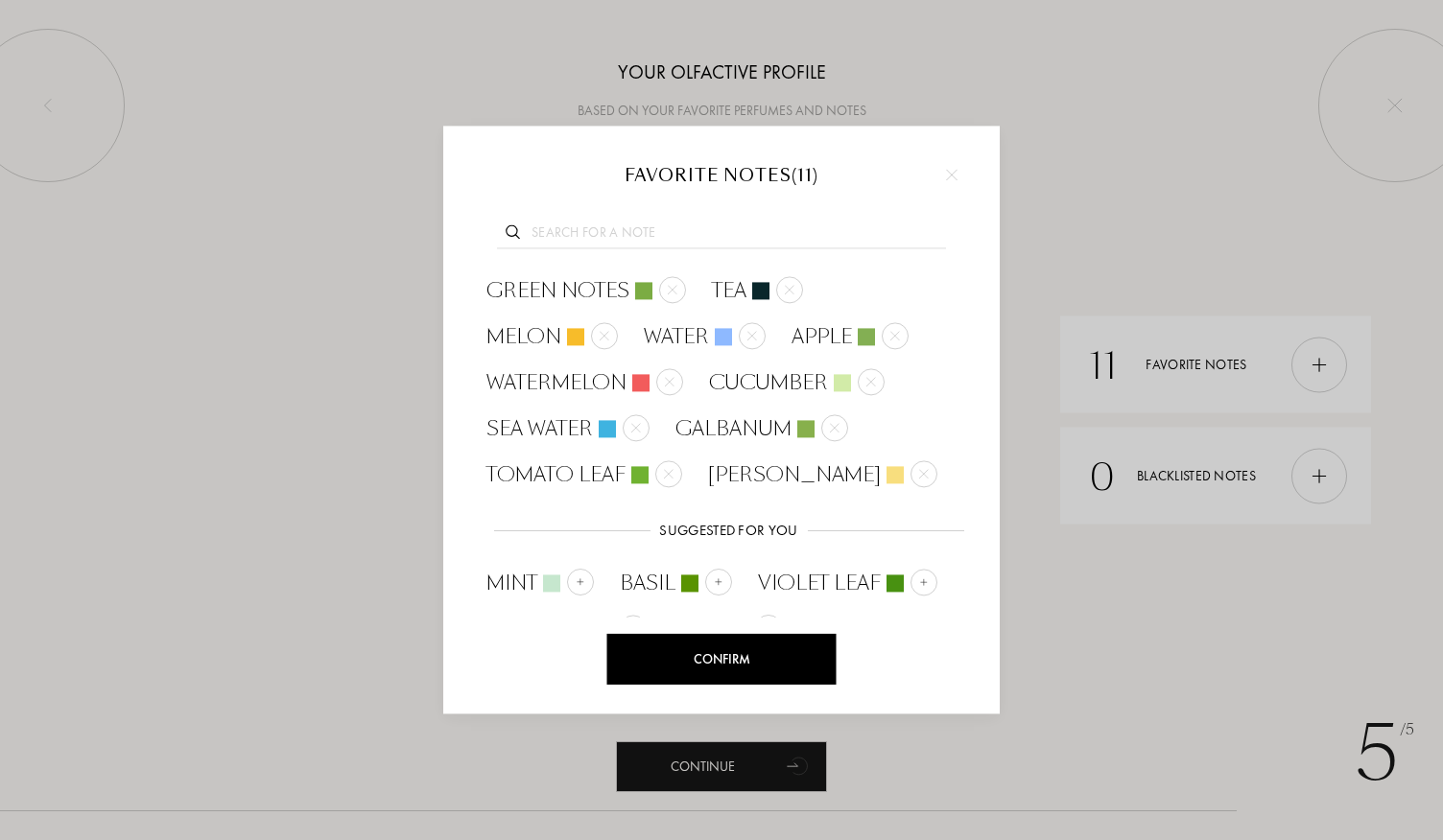
click at [576, 218] on div at bounding box center [721, 231] width 499 height 74
click at [567, 232] on input "text" at bounding box center [721, 235] width 449 height 26
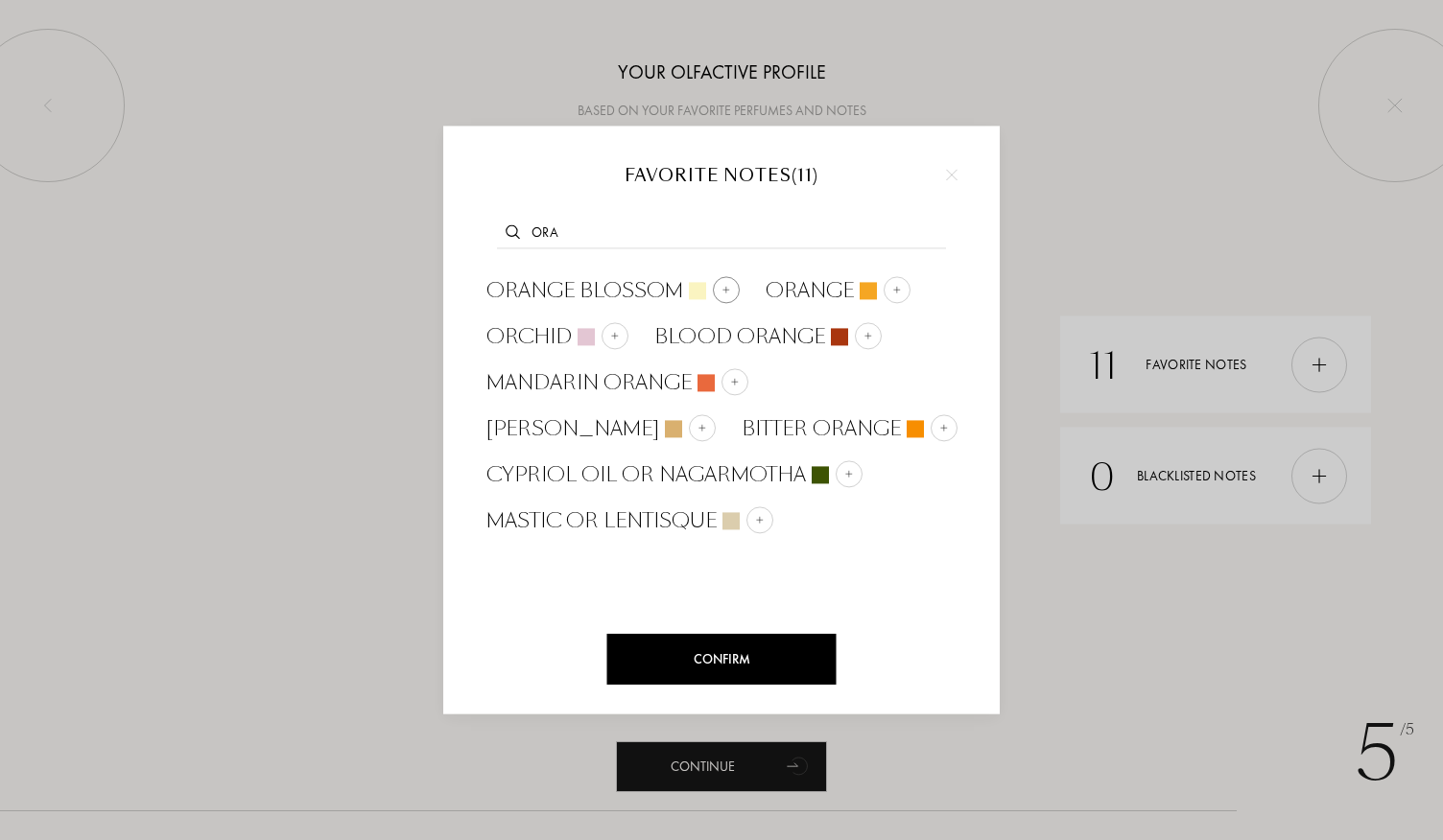
type input "ora"
click at [589, 287] on span "Orange Blossom" at bounding box center [585, 290] width 197 height 29
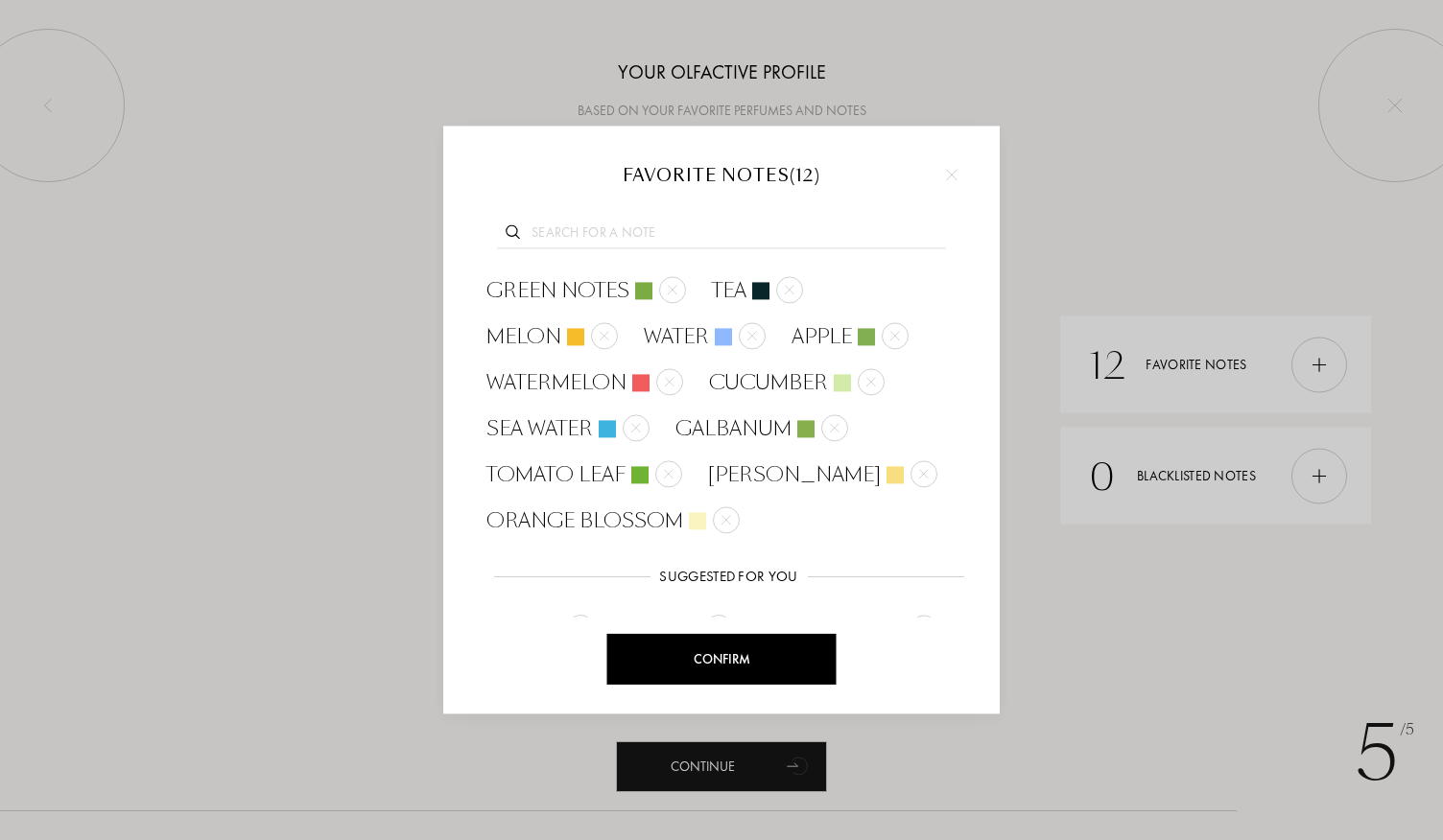
click at [566, 232] on input "text" at bounding box center [721, 235] width 449 height 26
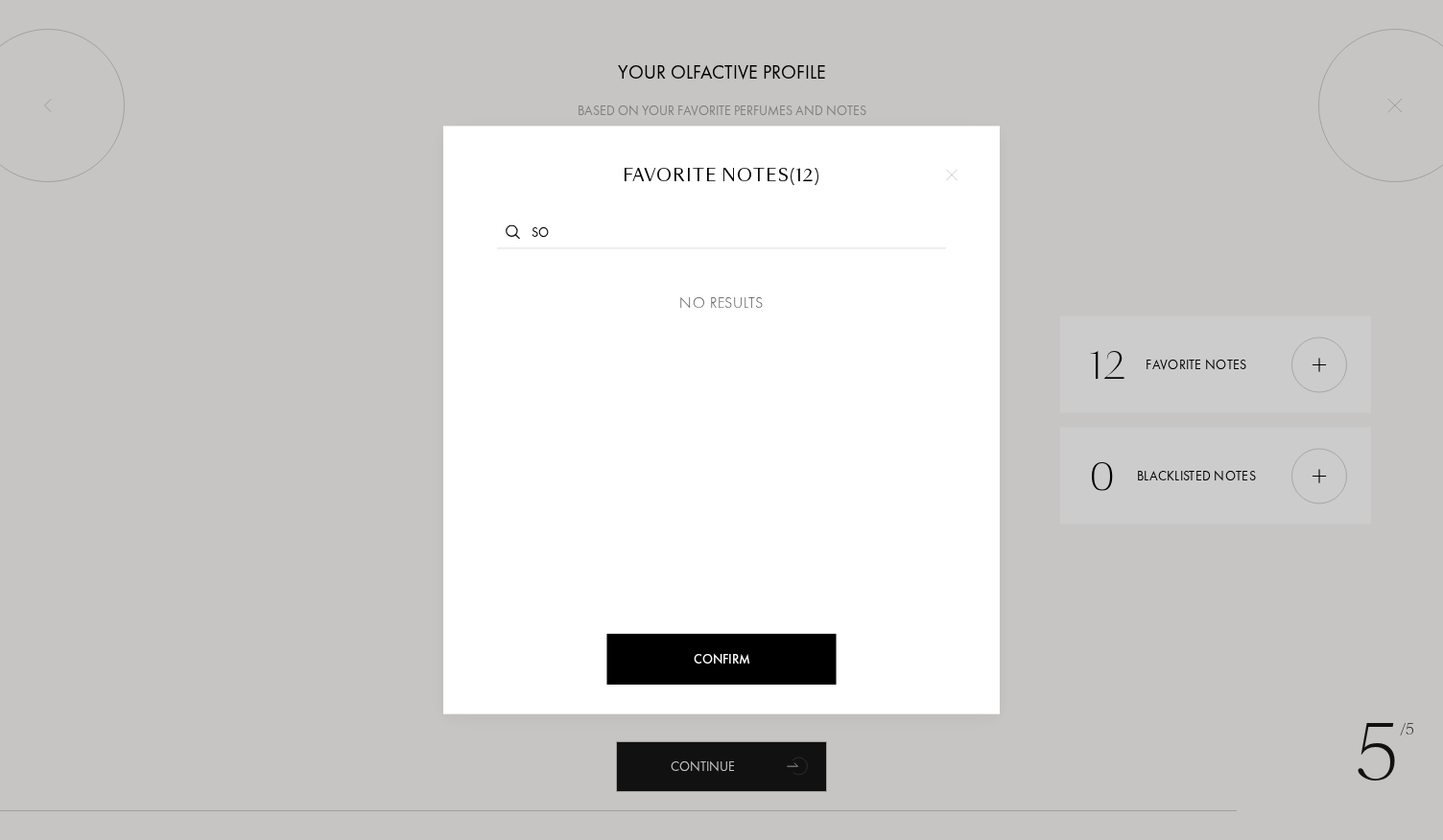
type input "s"
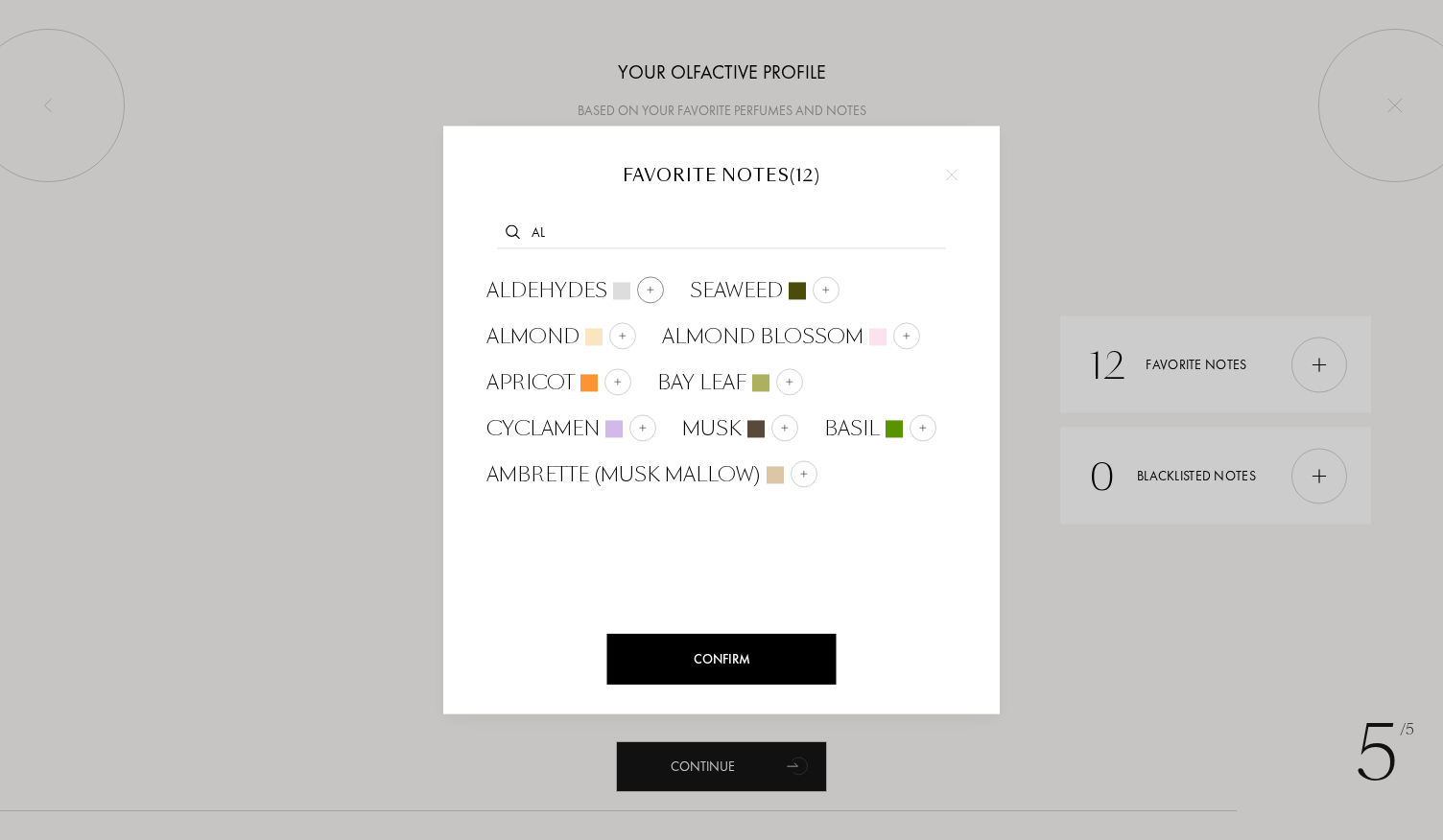
type input "al"
click at [570, 286] on span "Aldehydes" at bounding box center [547, 290] width 121 height 29
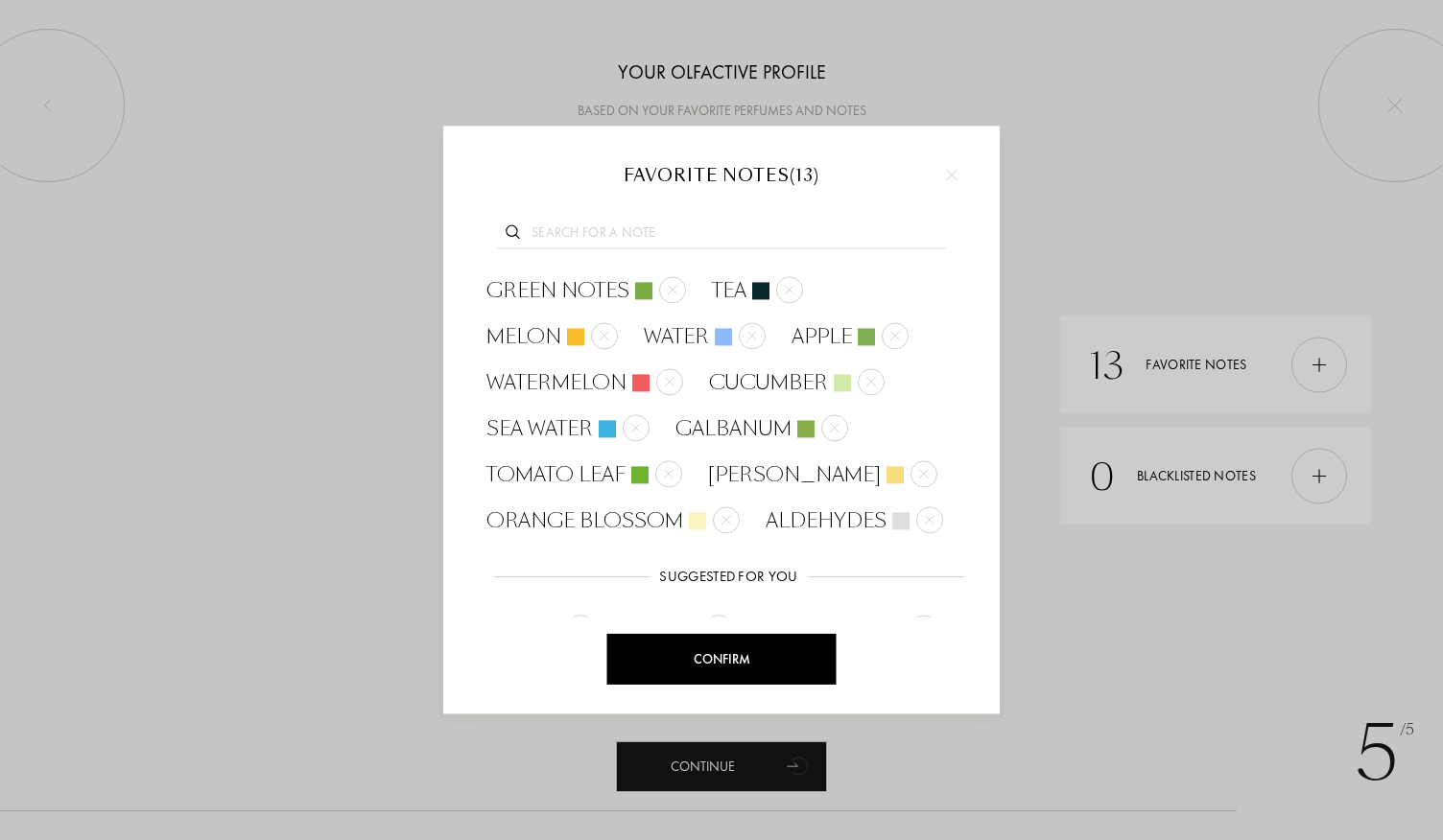
click at [564, 232] on input "text" at bounding box center [721, 235] width 449 height 26
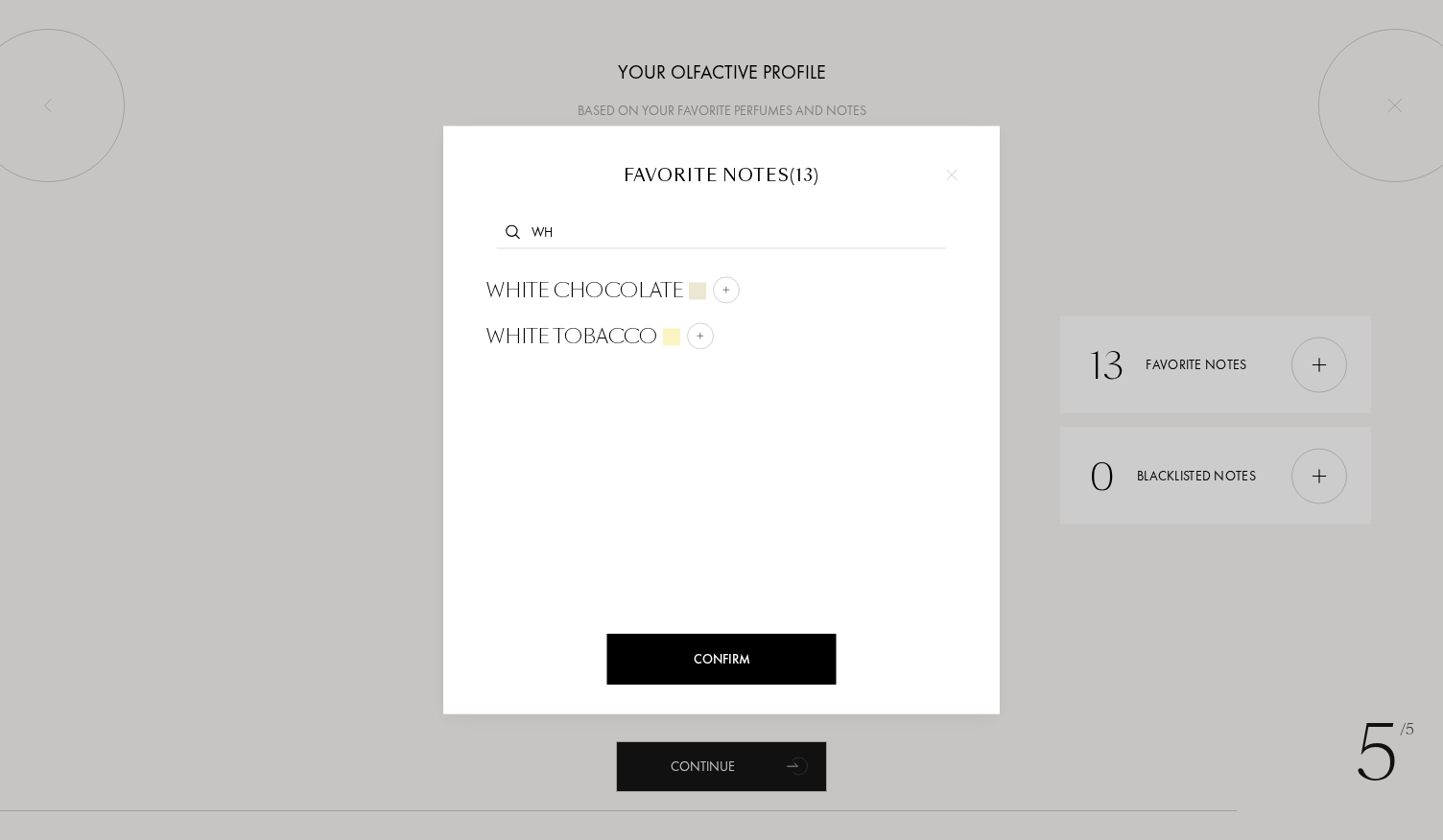
type input "w"
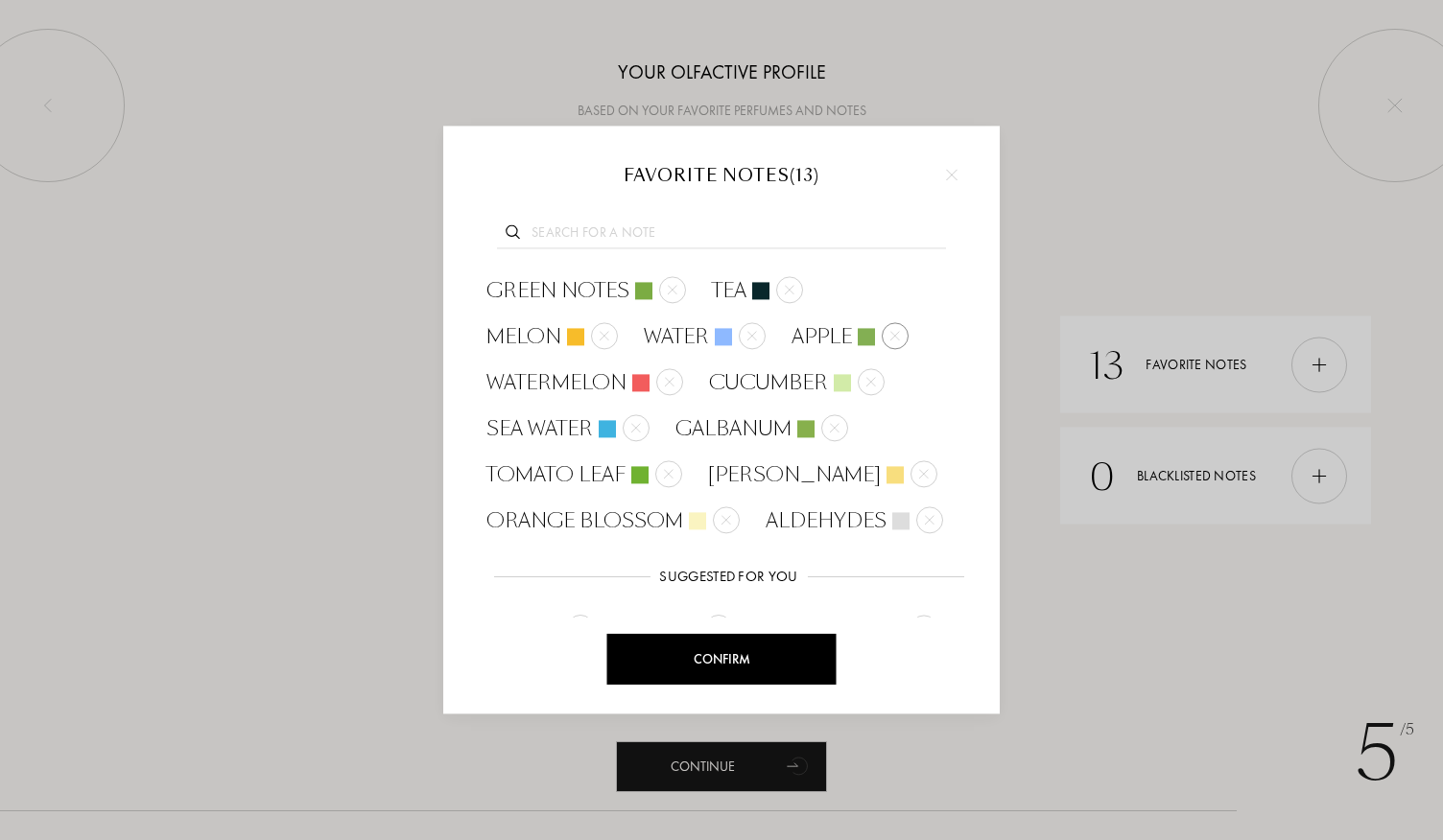
click at [890, 332] on img at bounding box center [895, 335] width 10 height 10
click at [755, 662] on div "Confirm" at bounding box center [722, 659] width 230 height 51
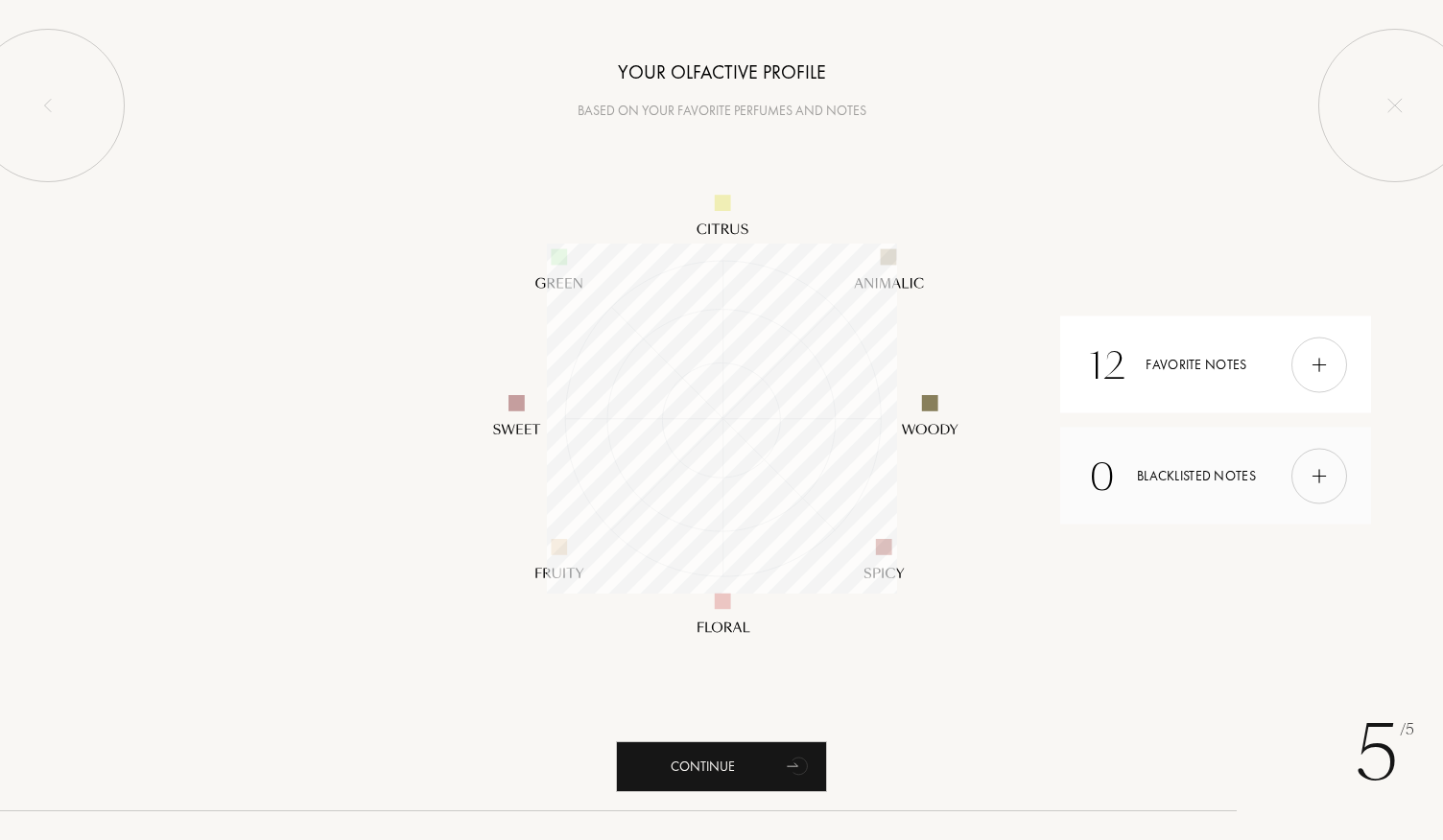
click at [1292, 482] on div at bounding box center [1320, 476] width 56 height 56
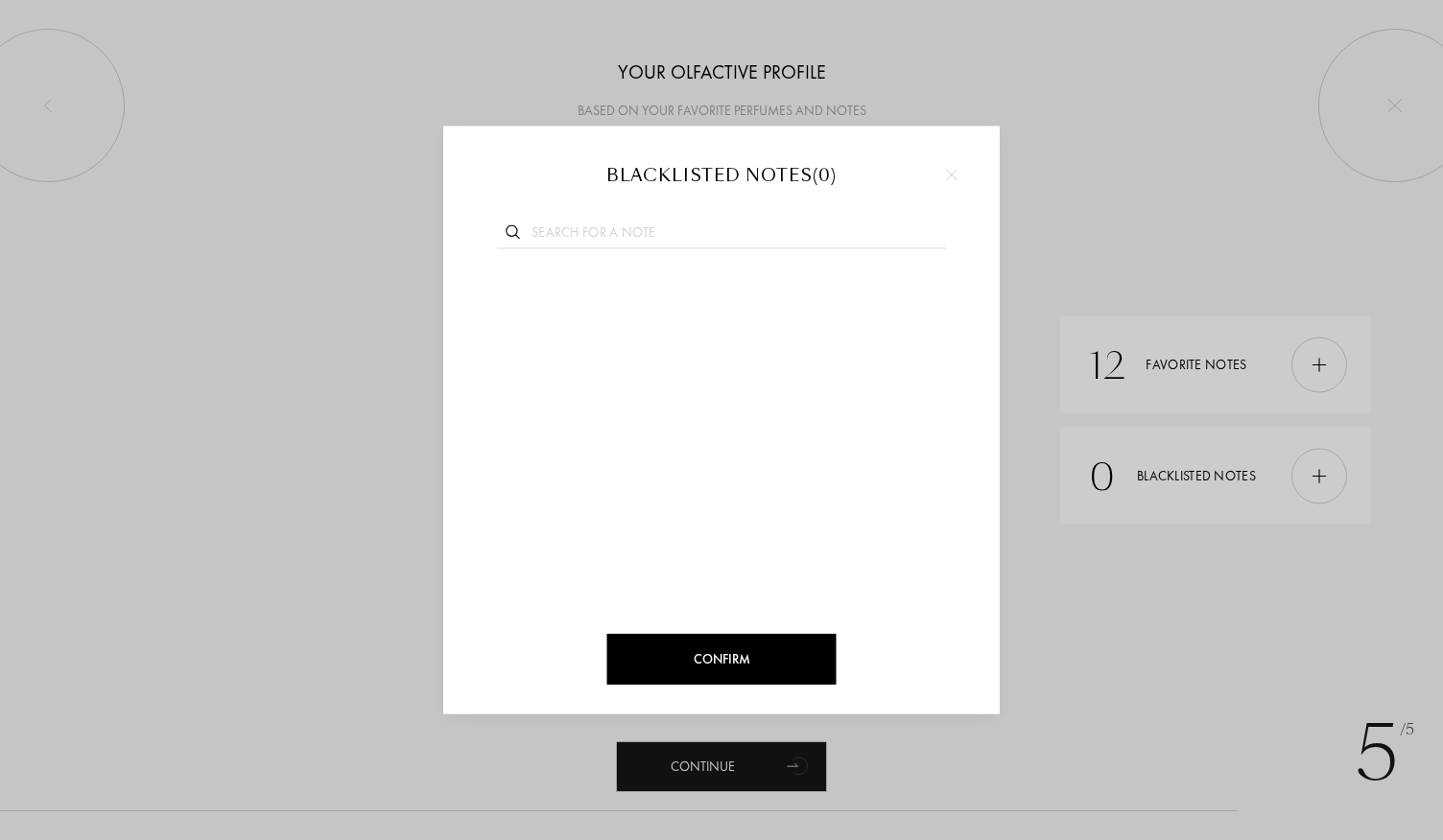
click at [643, 230] on input "text" at bounding box center [721, 235] width 449 height 26
type input "ヴ"
type input "vani"
click at [579, 288] on div at bounding box center [584, 290] width 17 height 17
click at [580, 228] on input "text" at bounding box center [721, 235] width 449 height 26
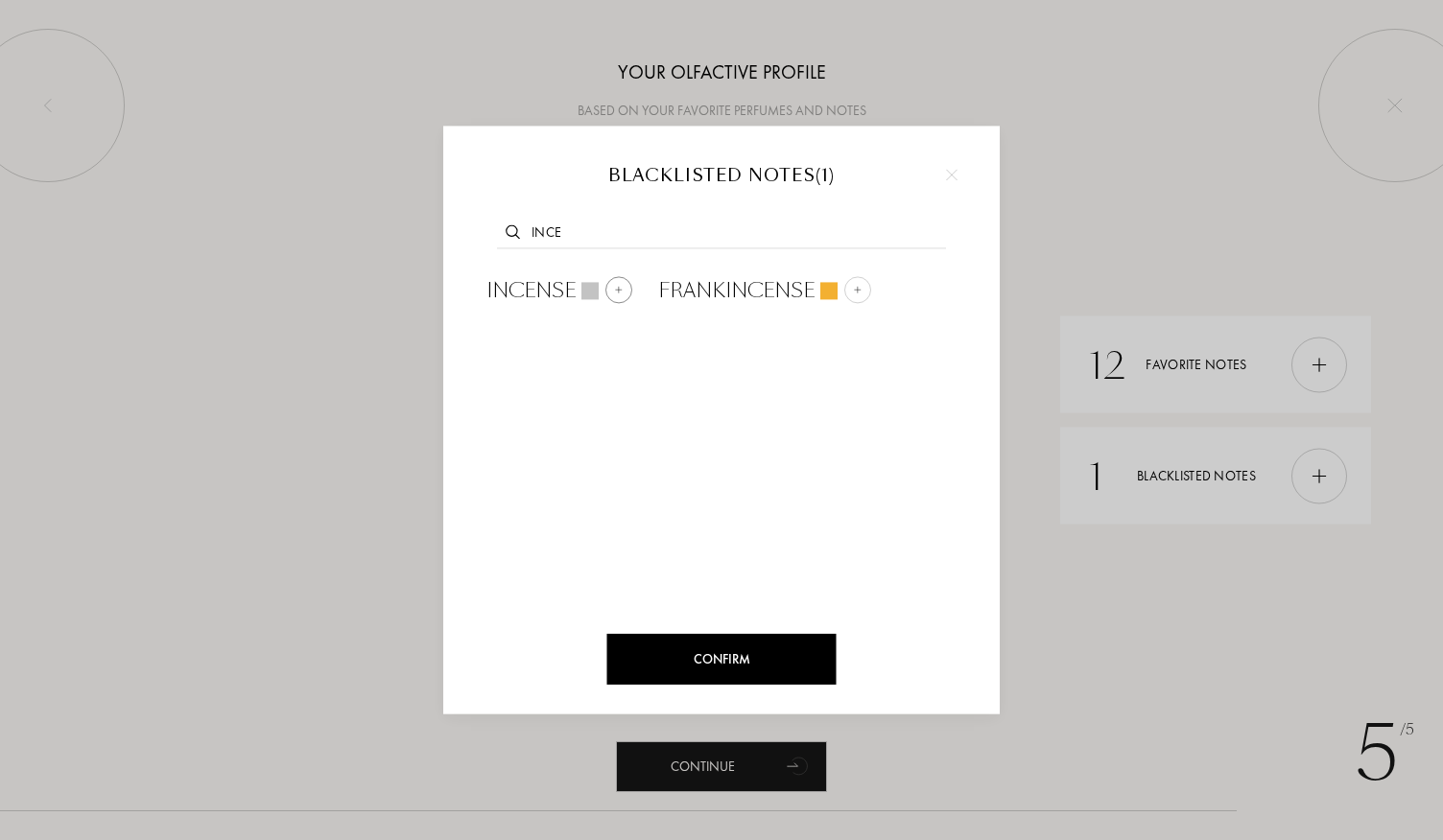
type input "ince"
click at [553, 281] on span "Incense" at bounding box center [531, 290] width 89 height 29
click at [589, 231] on input "text" at bounding box center [721, 235] width 449 height 26
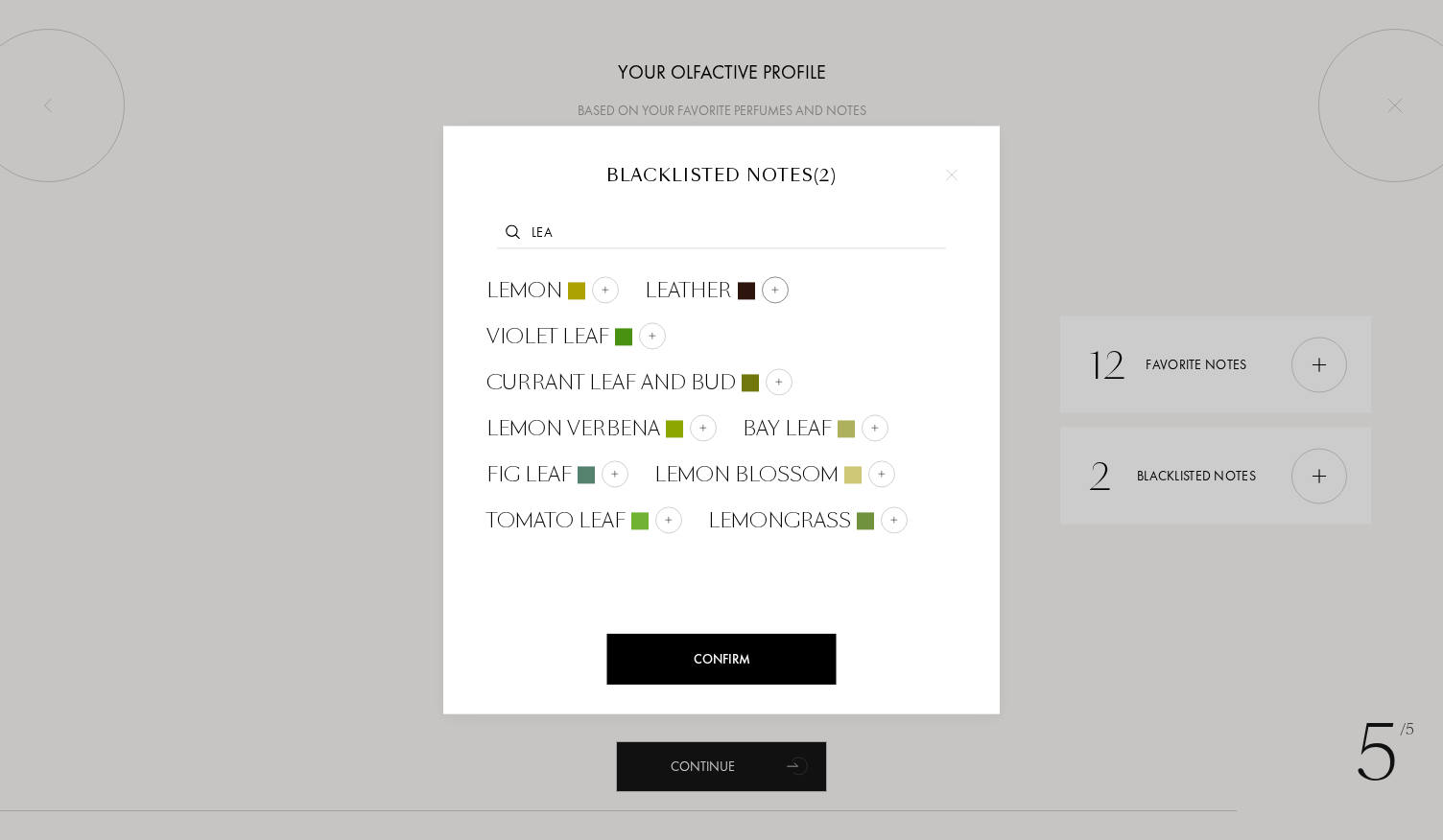
type input "lea"
click at [709, 283] on span "Leather" at bounding box center [688, 290] width 87 height 29
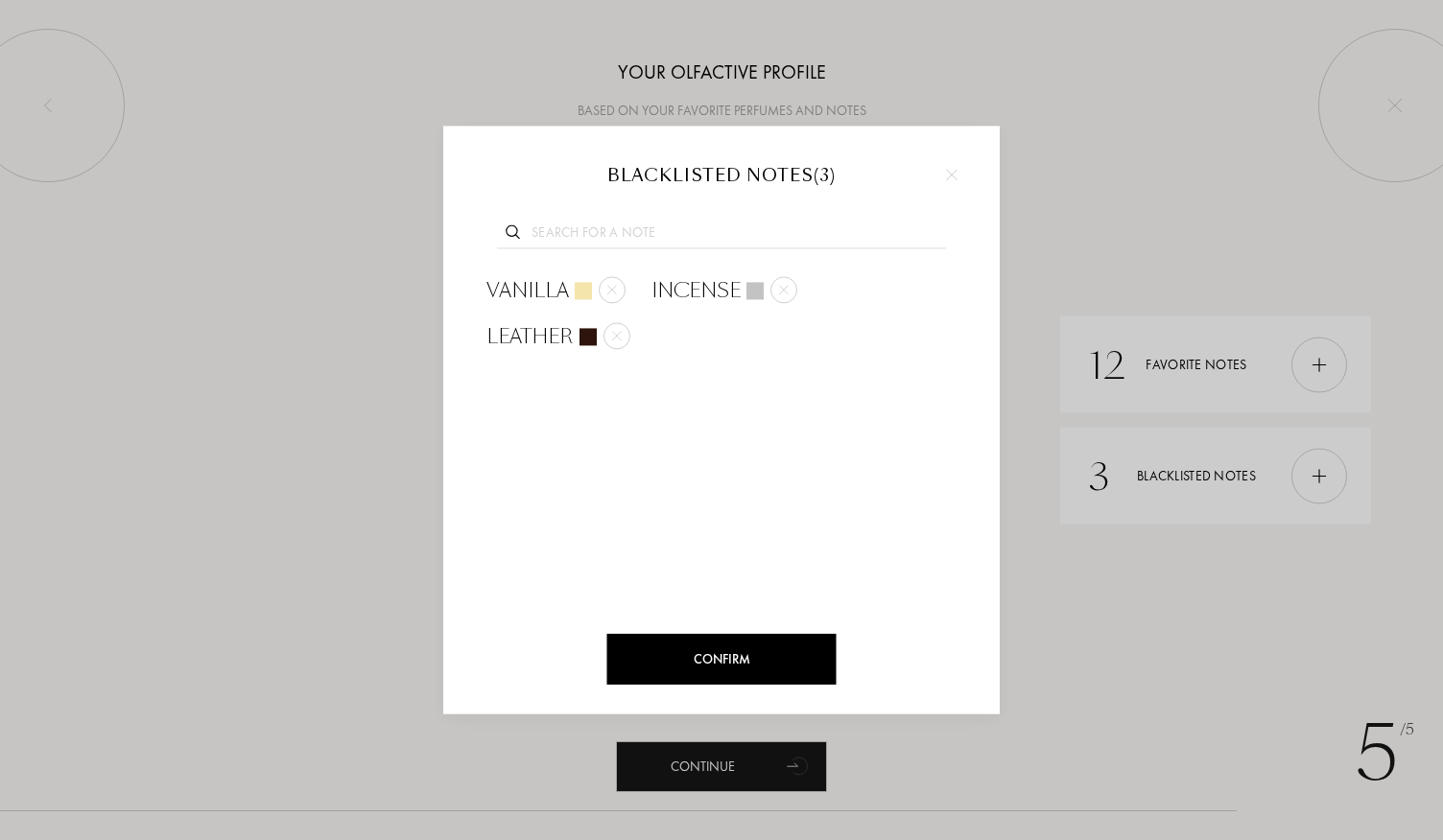
click at [577, 223] on input "text" at bounding box center [721, 235] width 449 height 26
type input "s"
type input "g"
type input "a"
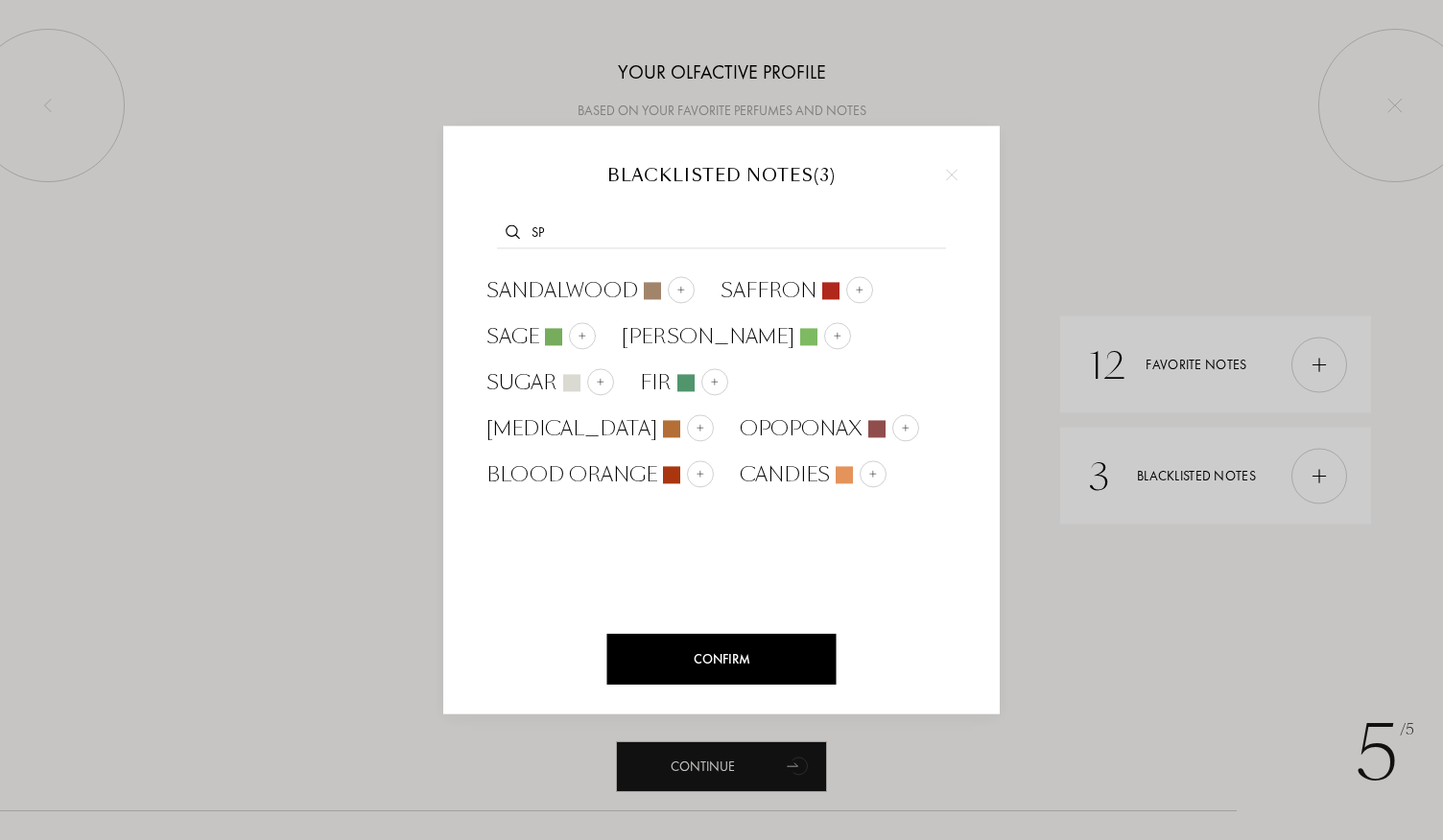
type input "s"
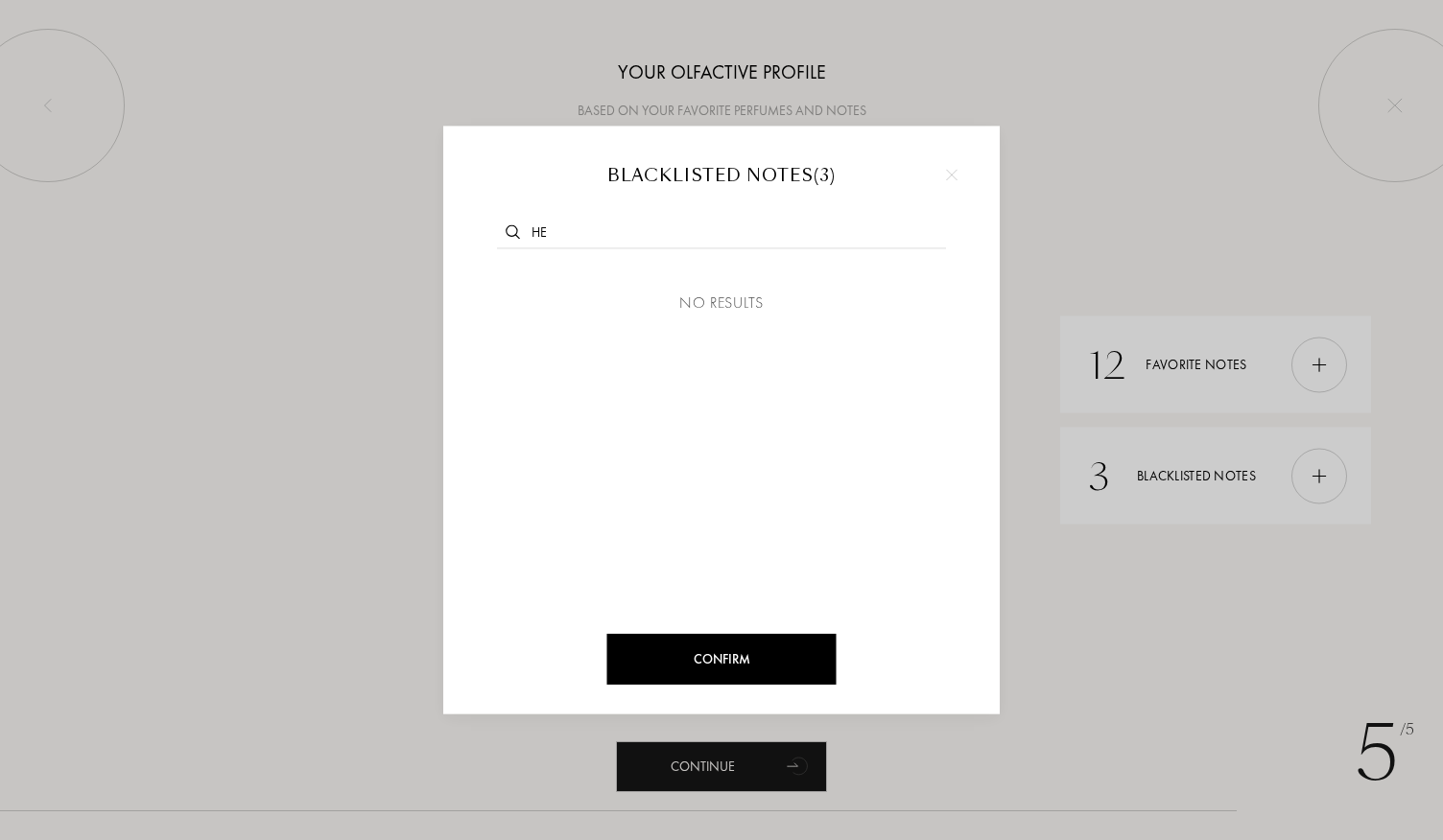
type input "h"
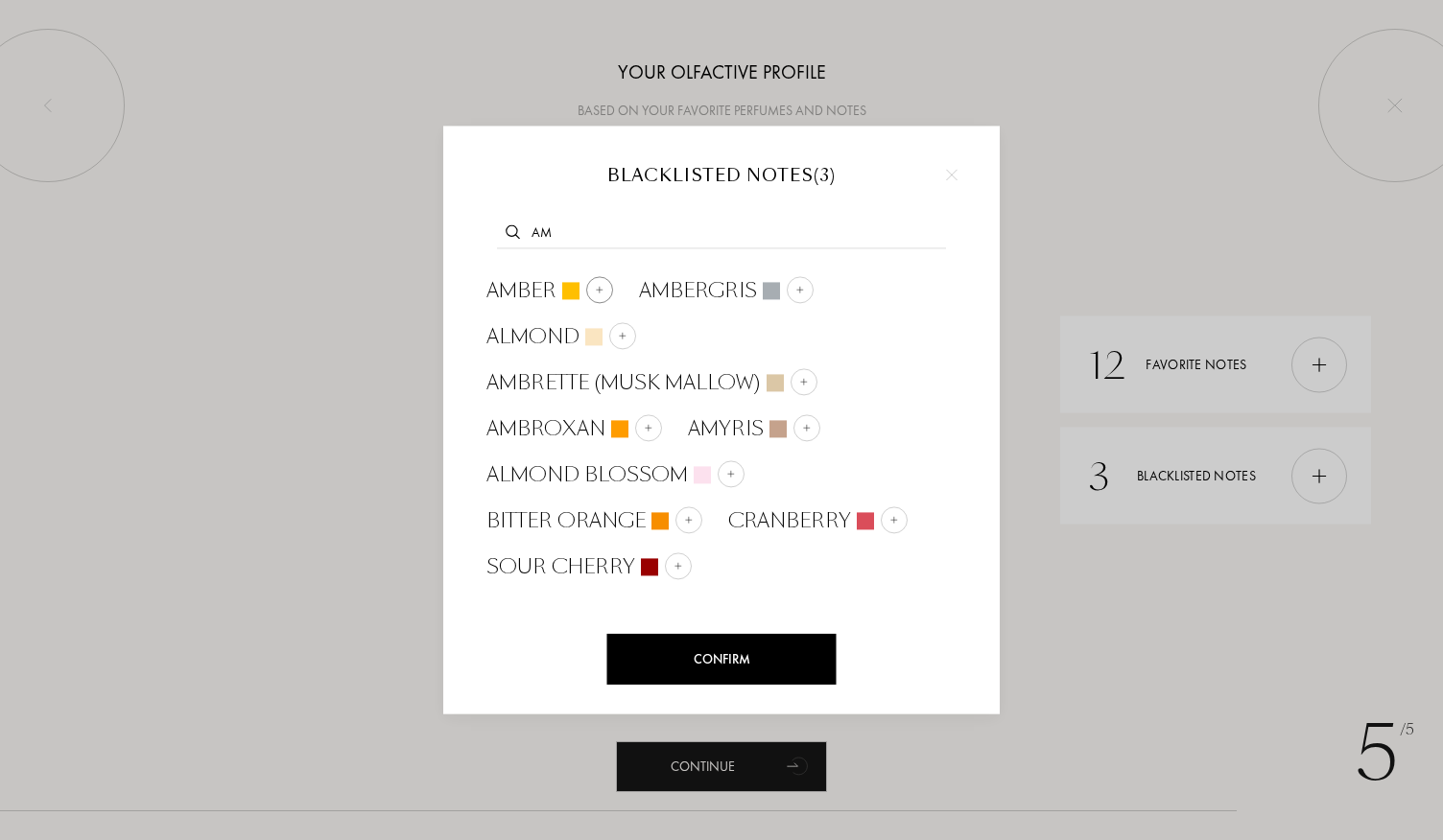
type input "am"
click at [553, 295] on span "Amber" at bounding box center [521, 290] width 70 height 29
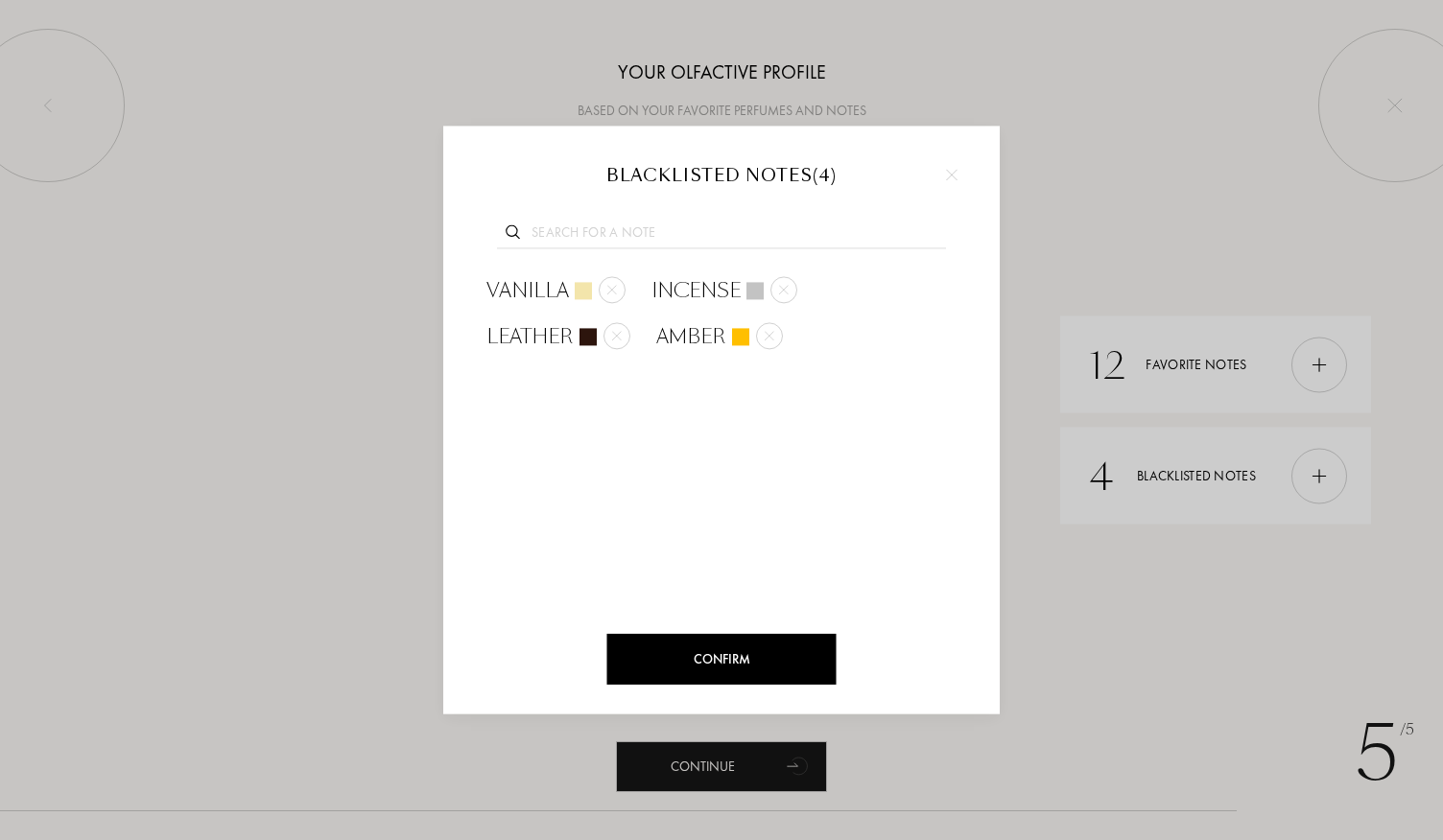
click at [583, 225] on input "text" at bounding box center [721, 235] width 449 height 26
type input "wood"
click at [715, 341] on span "Hinoki Wood" at bounding box center [770, 336] width 153 height 29
click at [609, 424] on div "Vanilla Incense Leather [PERSON_NAME] [PERSON_NAME]" at bounding box center [721, 447] width 499 height 358
click at [743, 648] on div "Confirm" at bounding box center [722, 659] width 230 height 51
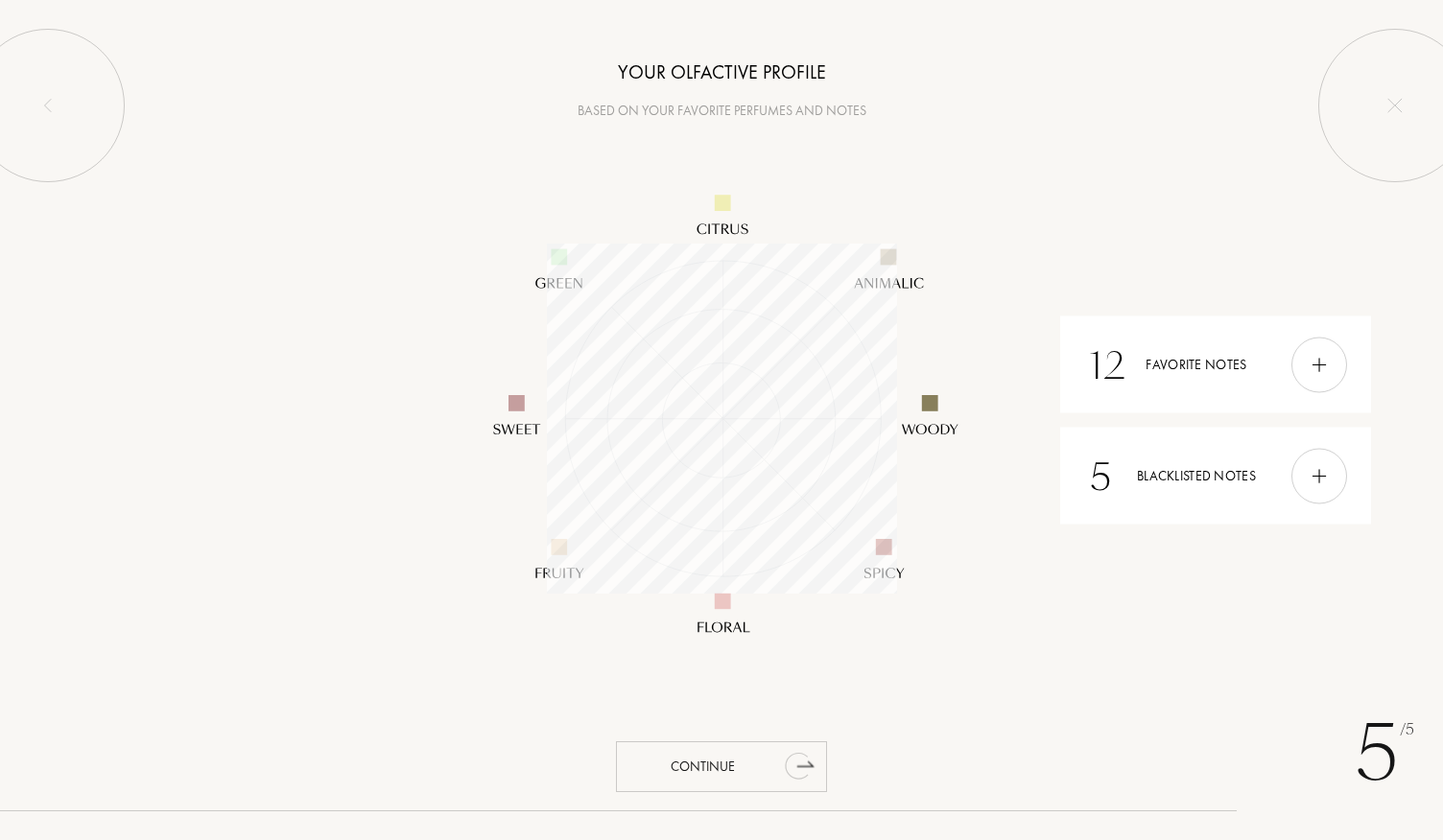
click at [775, 771] on div "Continue" at bounding box center [722, 767] width 211 height 51
